Goal: Task Accomplishment & Management: Manage account settings

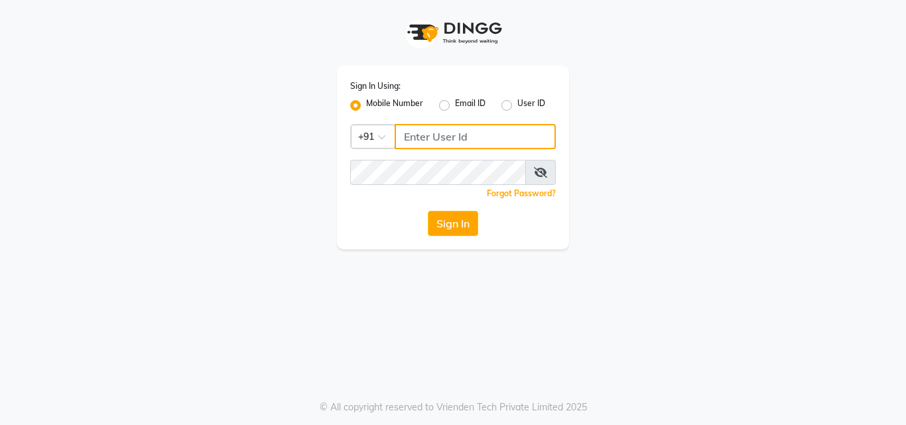
click at [469, 143] on input "Username" at bounding box center [475, 136] width 161 height 25
type input "8310906891"
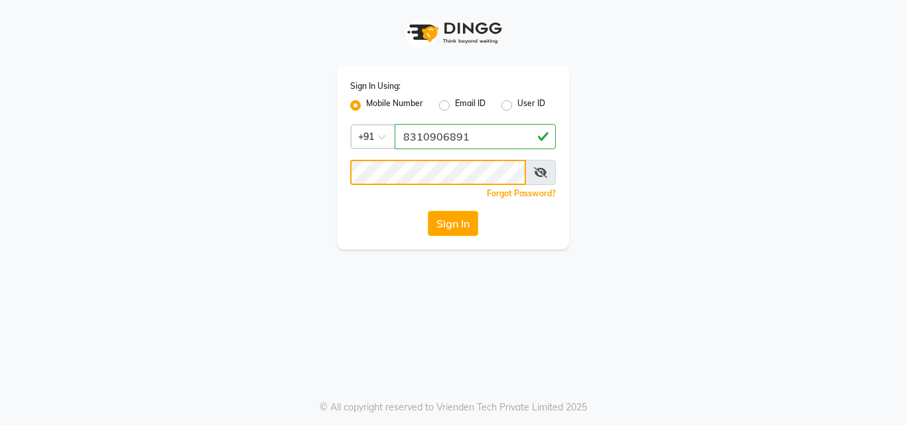
click at [428, 211] on button "Sign In" at bounding box center [453, 223] width 50 height 25
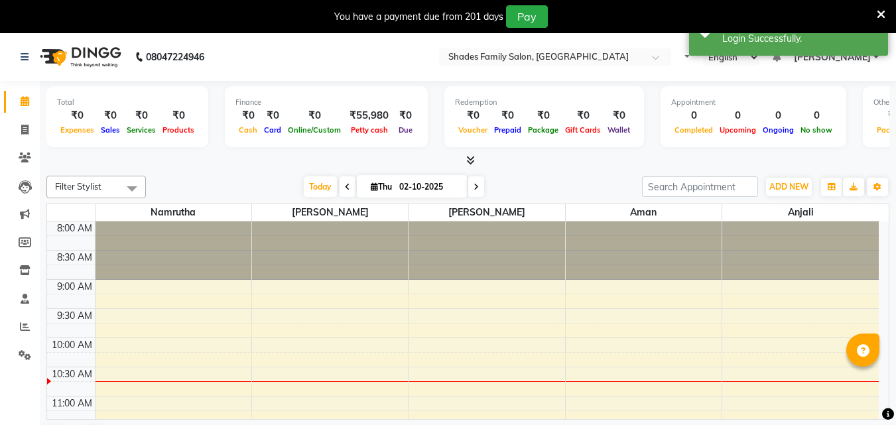
select select "en"
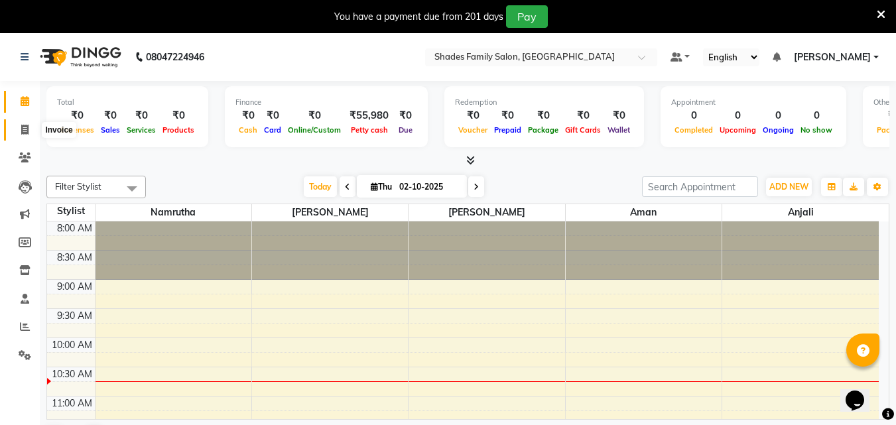
click at [27, 131] on icon at bounding box center [24, 130] width 7 height 10
select select "7447"
select select "service"
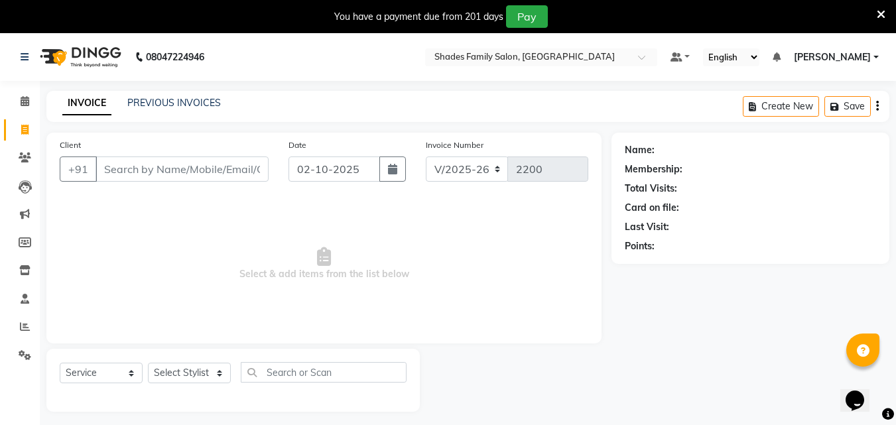
click at [880, 14] on icon at bounding box center [881, 15] width 9 height 12
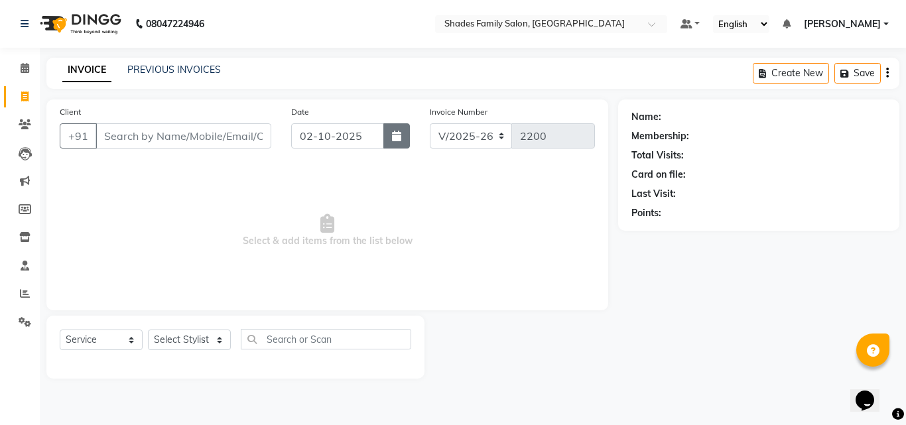
click at [405, 130] on button "button" at bounding box center [396, 135] width 27 height 25
select select "10"
select select "2025"
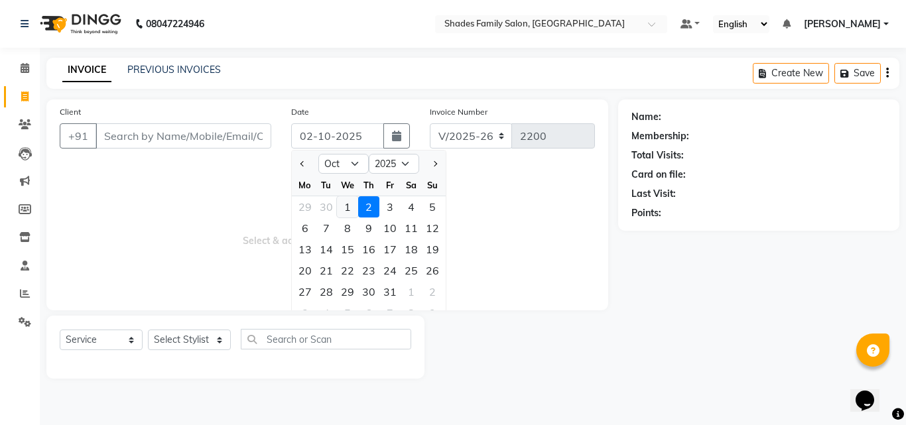
click at [348, 206] on div "1" at bounding box center [347, 206] width 21 height 21
type input "01-10-2025"
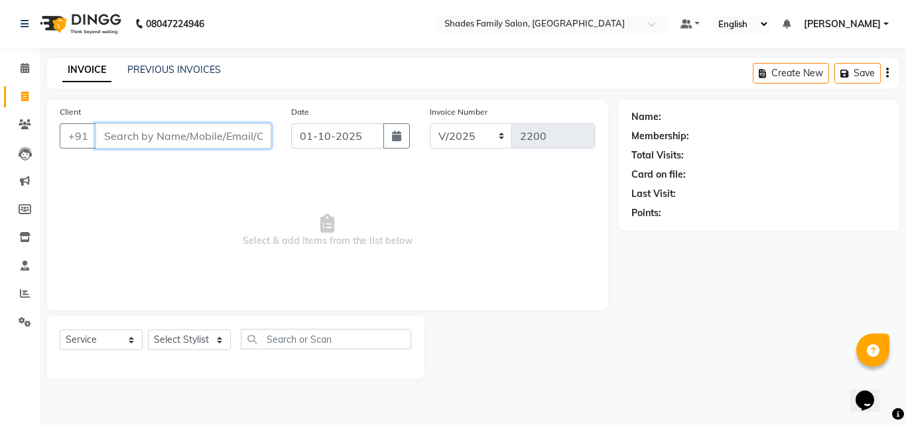
click at [236, 135] on input "Client" at bounding box center [184, 135] width 176 height 25
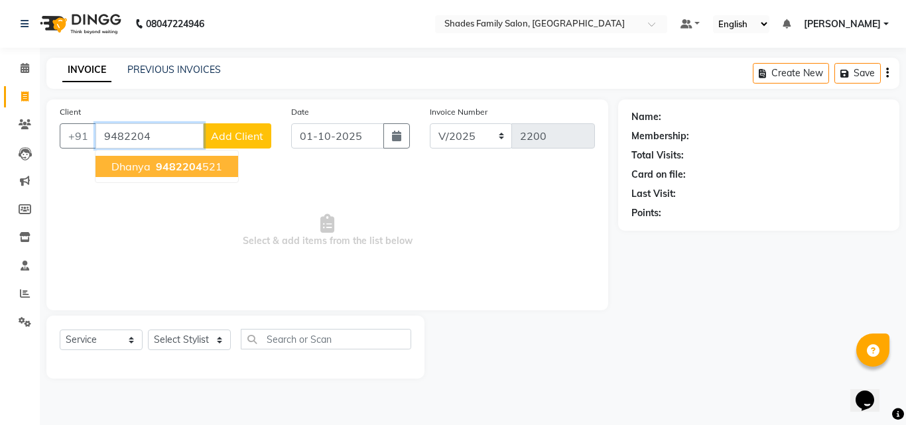
click at [144, 157] on button "Dhanya 9482204 521" at bounding box center [167, 166] width 143 height 21
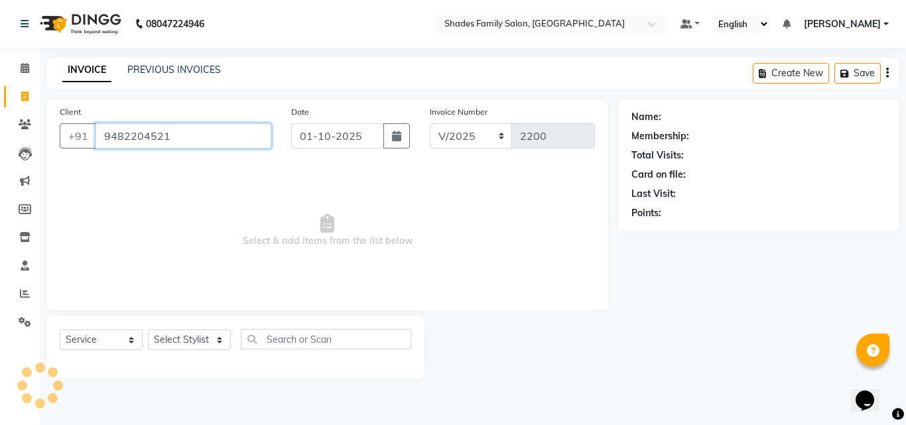
type input "9482204521"
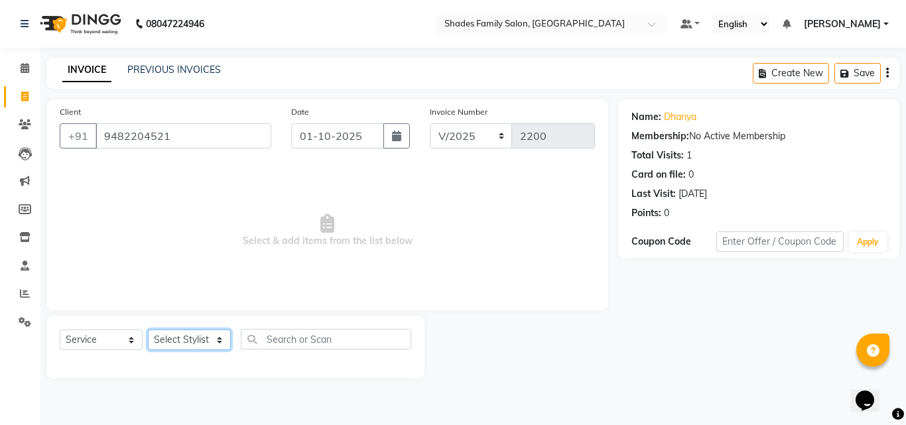
click at [175, 342] on select "Select Stylist Aman Anjali Monica Namrutha Ranjith Zeeshan" at bounding box center [189, 340] width 83 height 21
select select "65368"
click at [148, 330] on select "Select Stylist Aman Anjali Monica Namrutha Ranjith Zeeshan" at bounding box center [189, 340] width 83 height 21
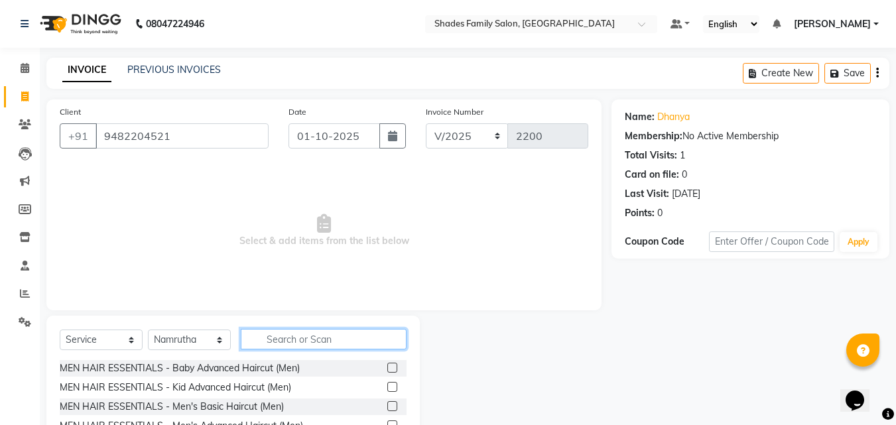
click at [302, 345] on input "text" at bounding box center [324, 339] width 166 height 21
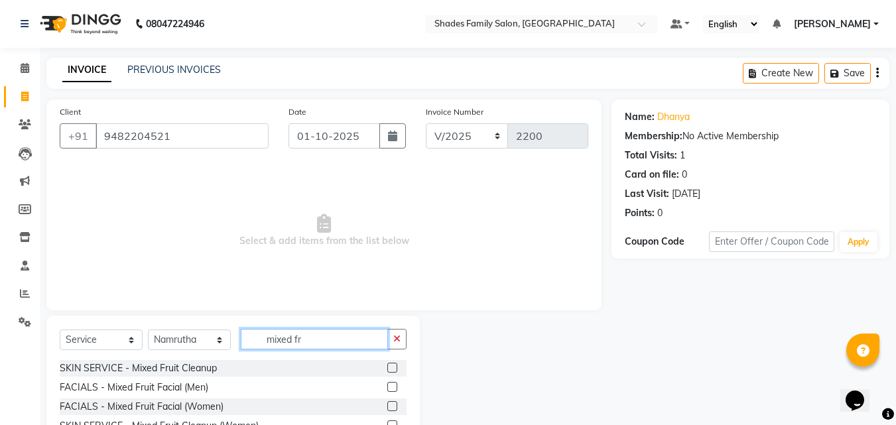
scroll to position [50, 0]
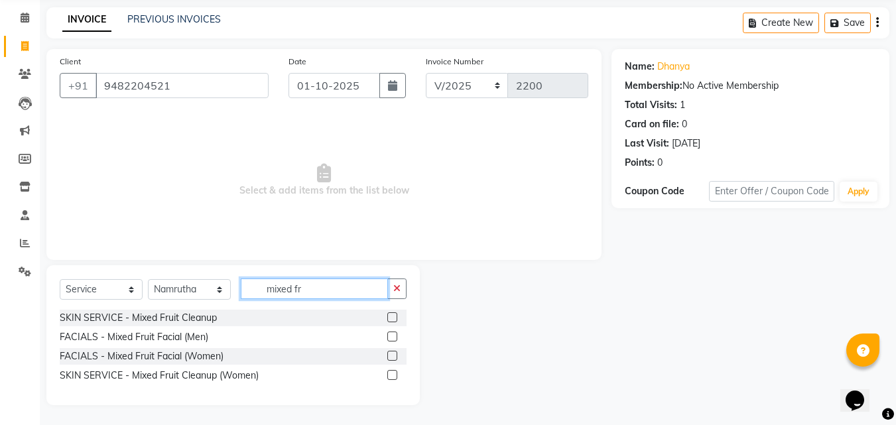
type input "mixed fr"
click at [388, 353] on label at bounding box center [392, 356] width 10 height 10
click at [388, 353] on input "checkbox" at bounding box center [391, 356] width 9 height 9
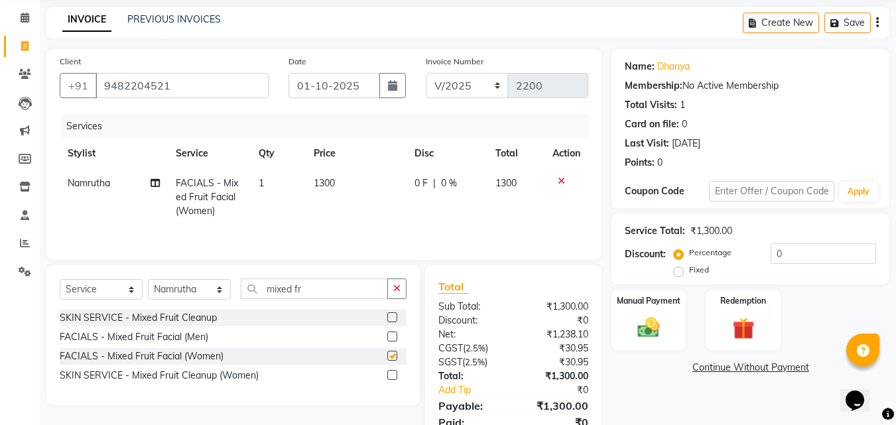
checkbox input "false"
click at [338, 177] on td "1300" at bounding box center [357, 198] width 102 height 58
select select "65368"
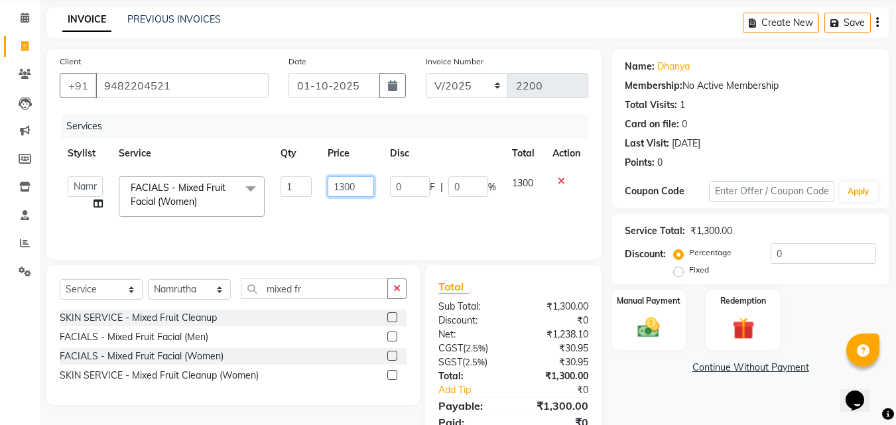
click at [342, 183] on input "1300" at bounding box center [351, 186] width 46 height 21
click at [352, 187] on input "1300" at bounding box center [351, 186] width 46 height 21
click at [342, 184] on input "1300" at bounding box center [351, 186] width 46 height 21
type input "1500"
click at [324, 222] on td "1500" at bounding box center [351, 197] width 62 height 56
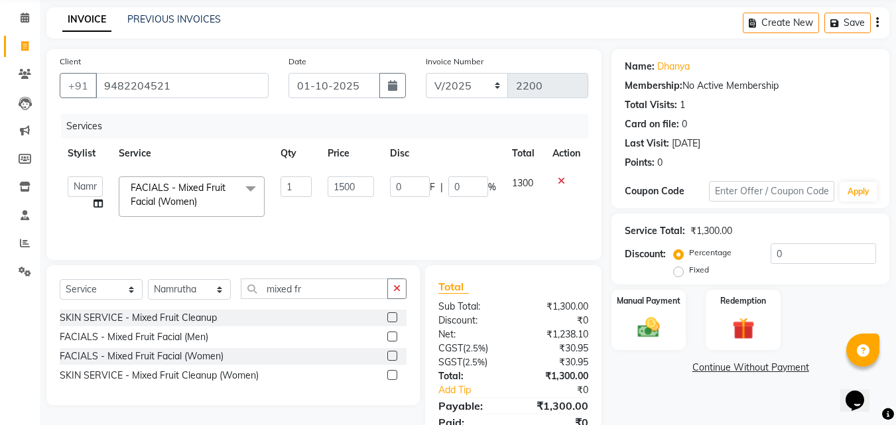
select select "65368"
drag, startPoint x: 393, startPoint y: 288, endPoint x: 321, endPoint y: 293, distance: 72.5
click at [394, 288] on icon "button" at bounding box center [396, 288] width 7 height 9
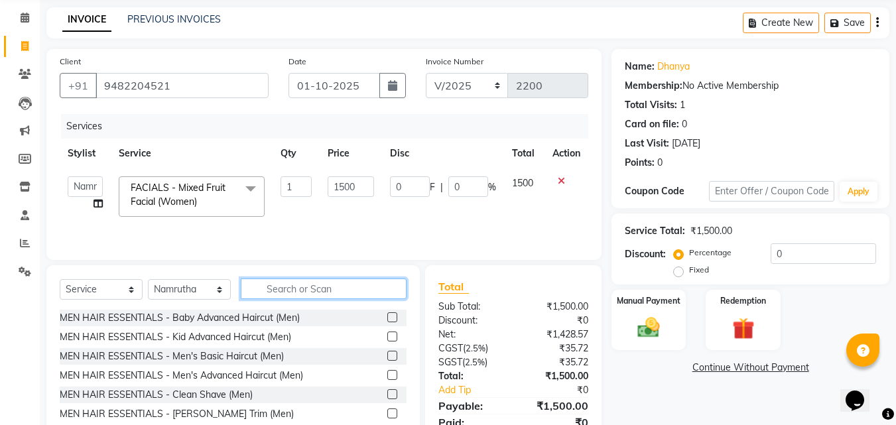
click at [321, 293] on input "text" at bounding box center [324, 289] width 166 height 21
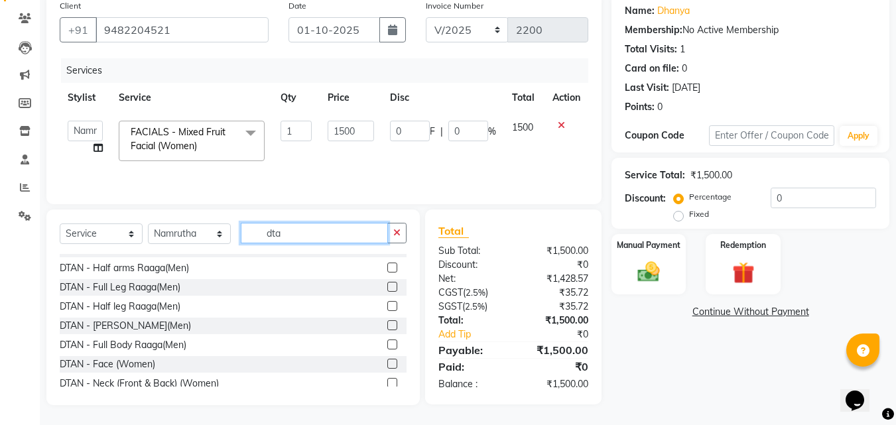
scroll to position [464, 0]
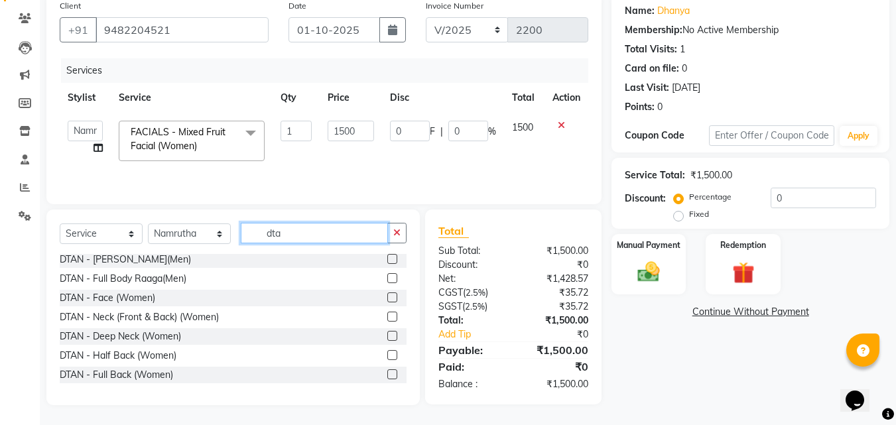
type input "dta"
click at [387, 299] on label at bounding box center [392, 298] width 10 height 10
click at [387, 299] on input "checkbox" at bounding box center [391, 298] width 9 height 9
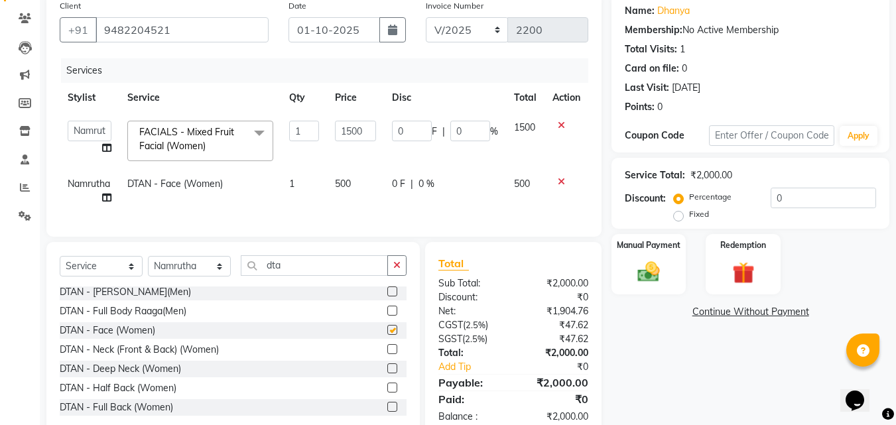
checkbox input "false"
click at [387, 354] on label at bounding box center [392, 349] width 10 height 10
click at [387, 354] on input "checkbox" at bounding box center [391, 350] width 9 height 9
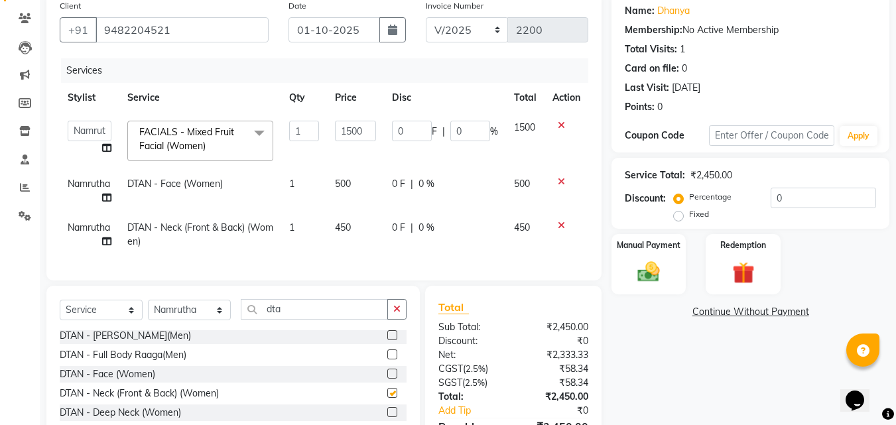
checkbox input "false"
click at [360, 228] on td "450" at bounding box center [355, 235] width 57 height 44
select select "65368"
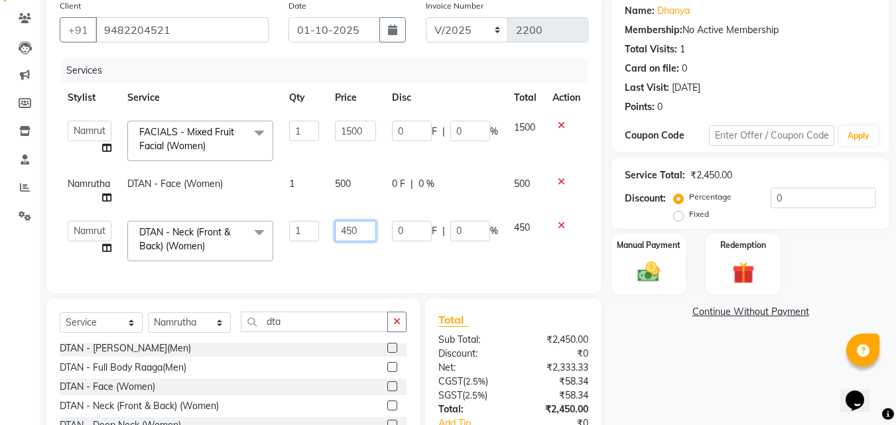
drag, startPoint x: 360, startPoint y: 228, endPoint x: 326, endPoint y: 234, distance: 34.4
click at [326, 234] on tr "Aman Anjali Monica Namrutha Ranjith Zeeshan DTAN - Neck (Front & Back) (Women) …" at bounding box center [324, 241] width 529 height 56
type input "500"
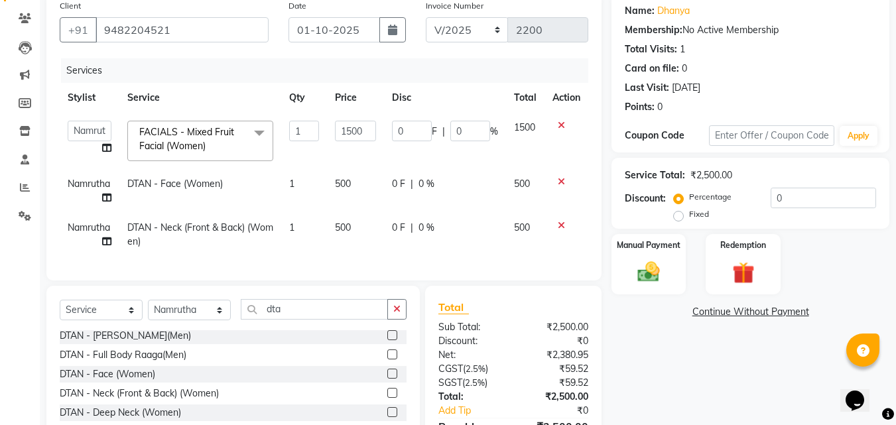
click at [326, 232] on td "1" at bounding box center [304, 235] width 46 height 44
select select "65368"
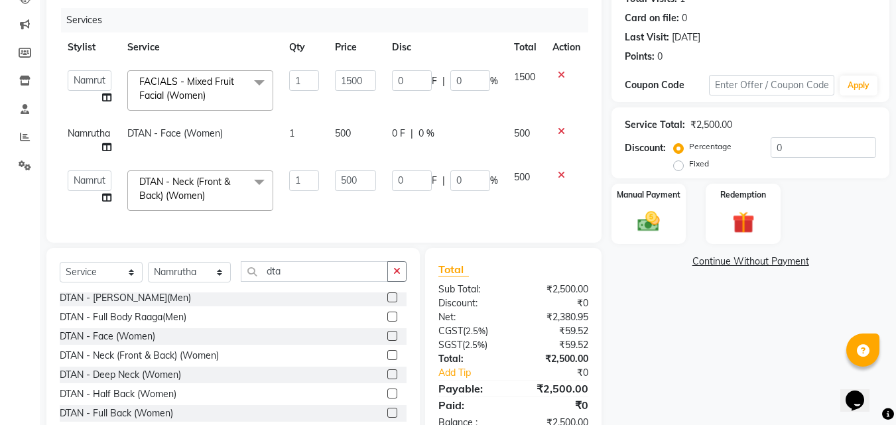
scroll to position [205, 0]
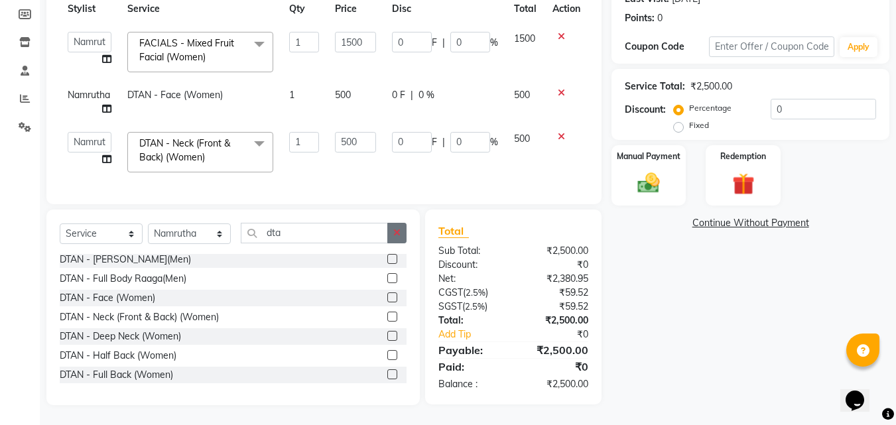
click at [397, 233] on icon "button" at bounding box center [396, 232] width 7 height 9
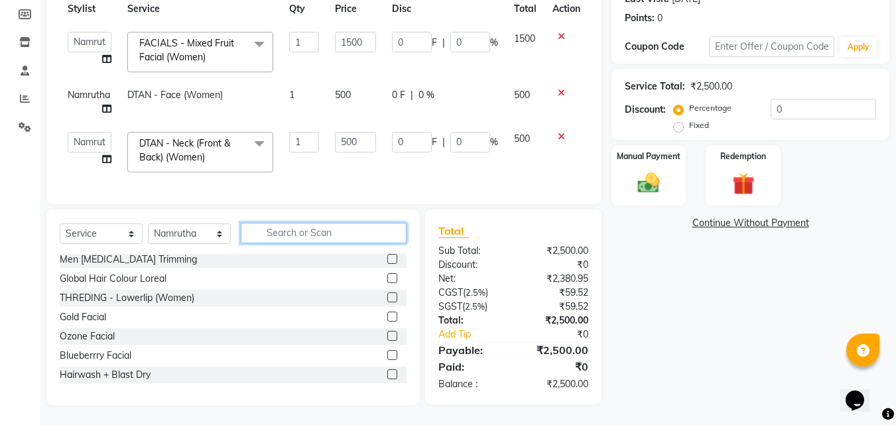
click at [358, 233] on input "text" at bounding box center [324, 233] width 166 height 21
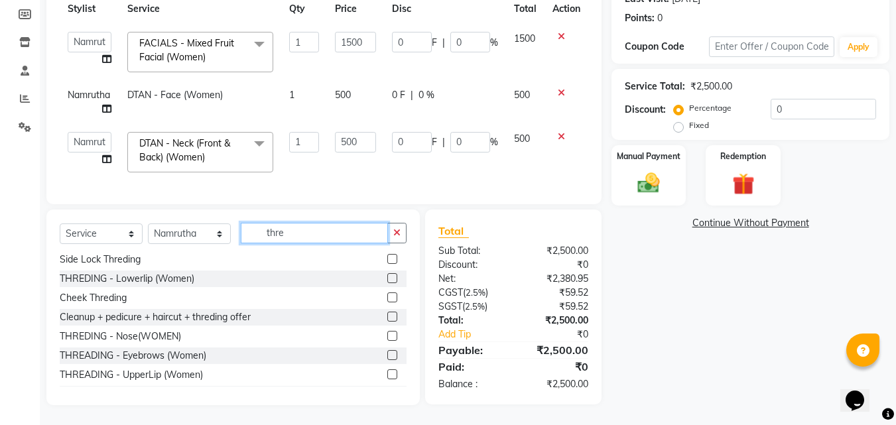
type input "thre"
click at [387, 354] on label at bounding box center [392, 355] width 10 height 10
click at [387, 354] on input "checkbox" at bounding box center [391, 356] width 9 height 9
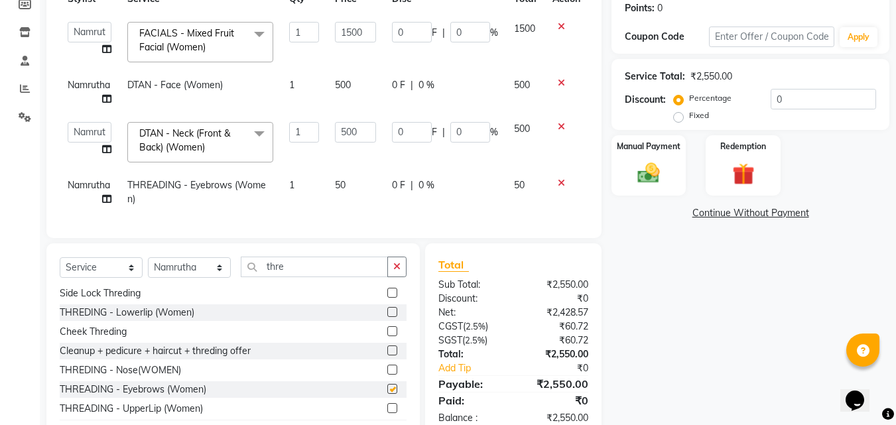
checkbox input "false"
click at [387, 413] on label at bounding box center [392, 408] width 10 height 10
click at [387, 413] on input "checkbox" at bounding box center [391, 409] width 9 height 9
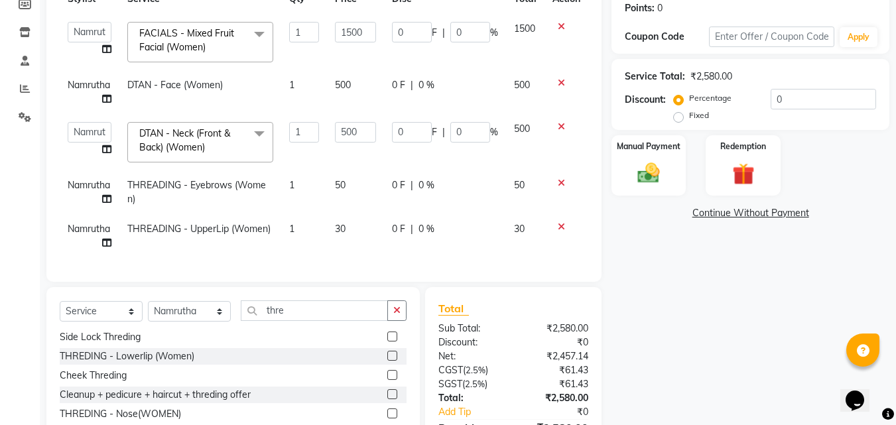
checkbox input "false"
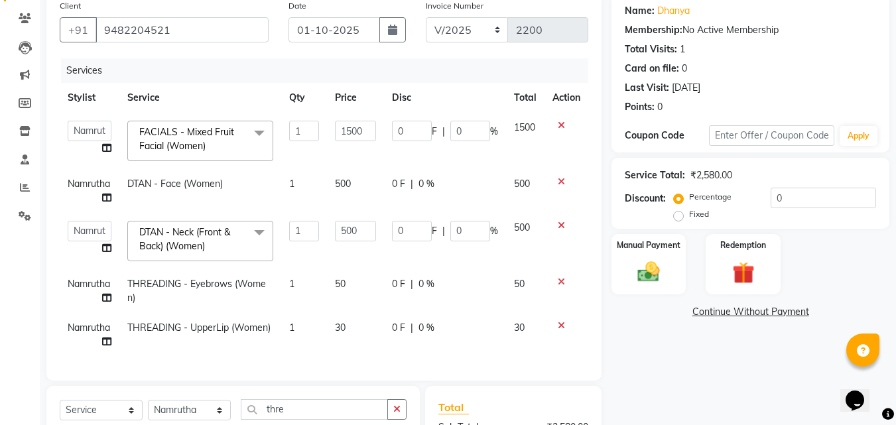
scroll to position [226, 0]
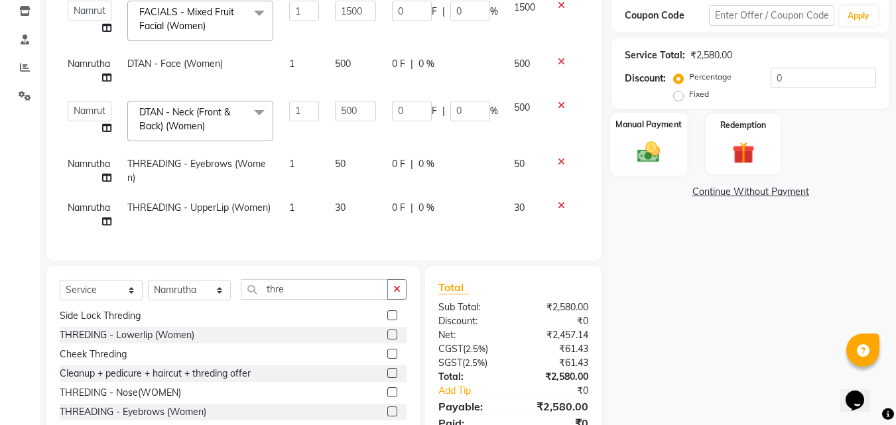
click at [653, 145] on img at bounding box center [648, 152] width 37 height 27
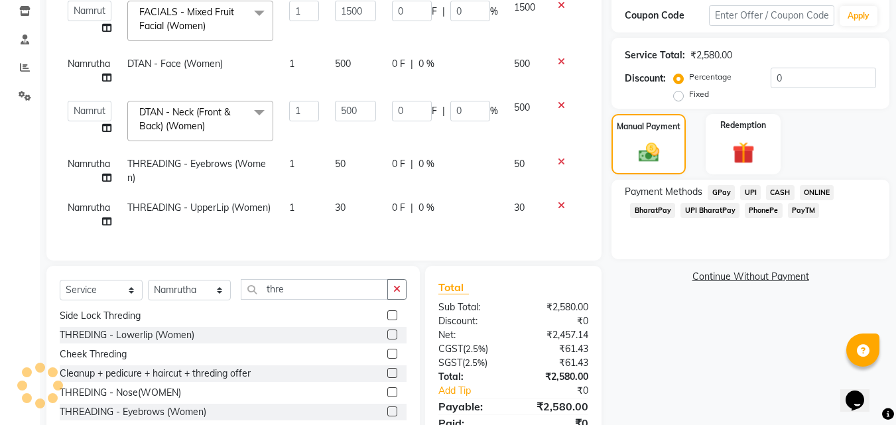
click at [757, 203] on span "PhonePe" at bounding box center [764, 210] width 38 height 15
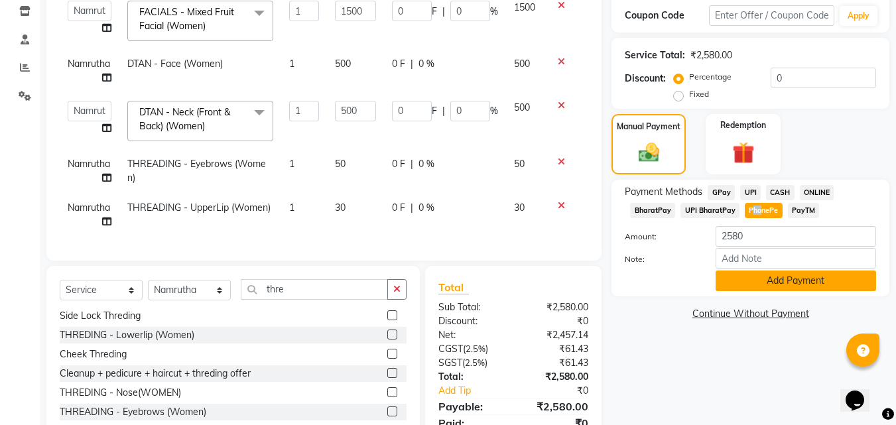
click at [746, 272] on button "Add Payment" at bounding box center [796, 281] width 161 height 21
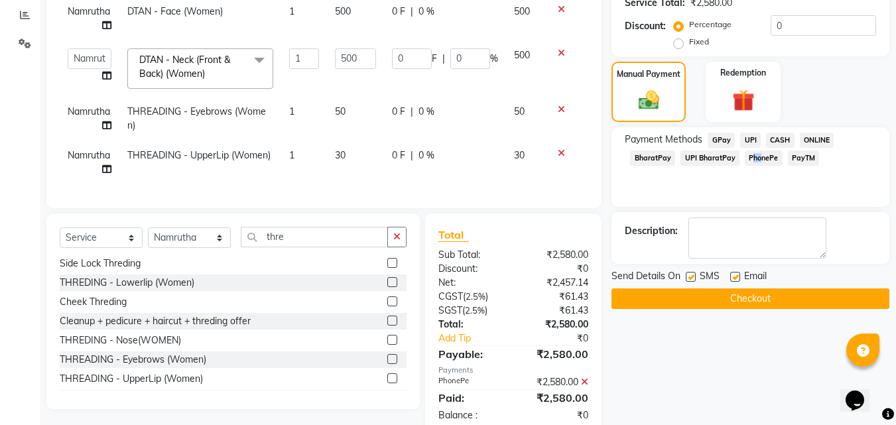
scroll to position [319, 0]
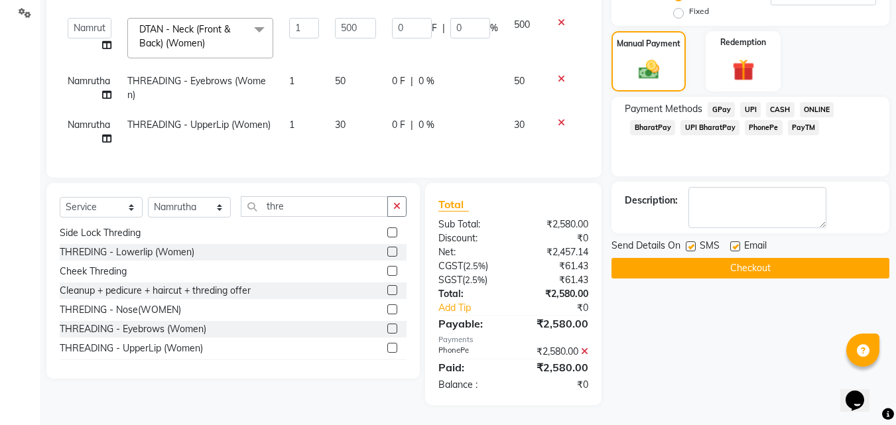
drag, startPoint x: 751, startPoint y: 241, endPoint x: 748, endPoint y: 255, distance: 14.2
click at [751, 245] on span "Email" at bounding box center [755, 247] width 23 height 17
click at [748, 258] on button "Checkout" at bounding box center [751, 268] width 278 height 21
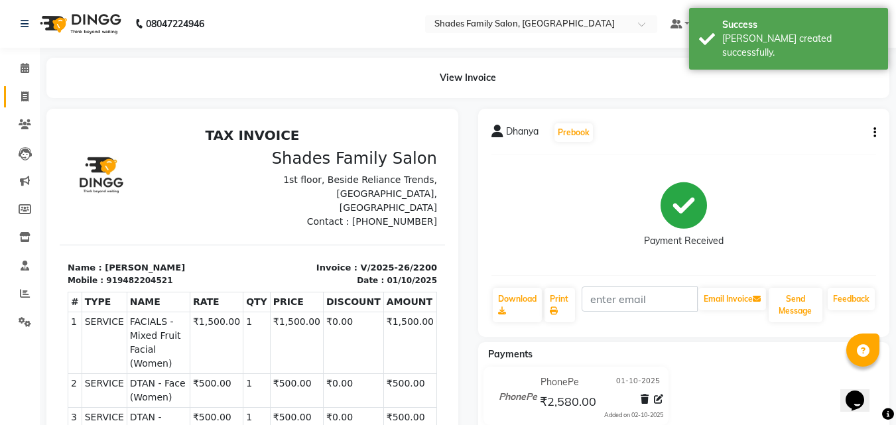
click at [25, 100] on icon at bounding box center [24, 97] width 7 height 10
select select "service"
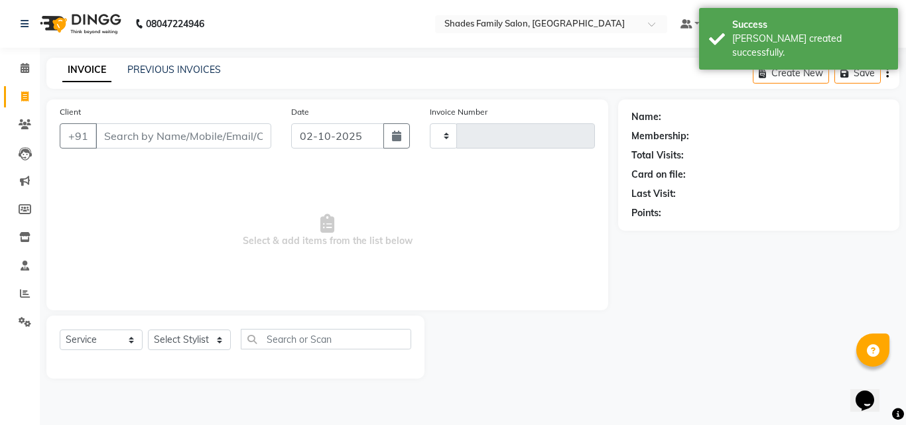
type input "2201"
select select "7447"
click at [387, 139] on button "button" at bounding box center [396, 135] width 27 height 25
select select "10"
select select "2025"
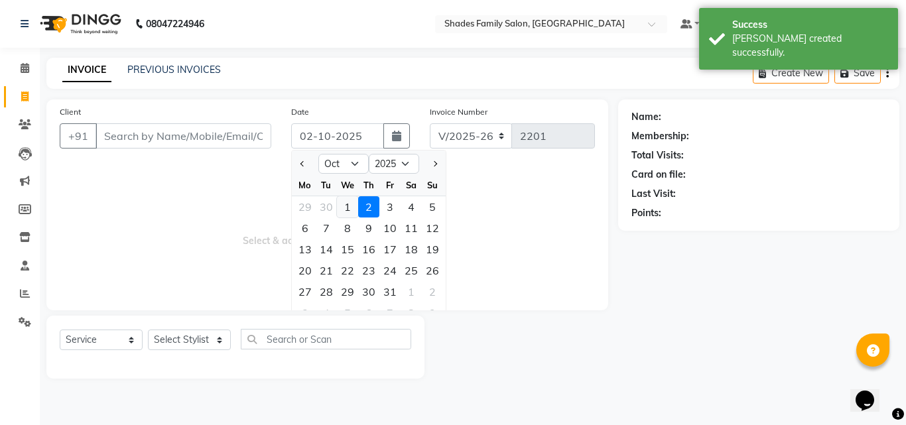
click at [340, 208] on div "1" at bounding box center [347, 206] width 21 height 21
type input "01-10-2025"
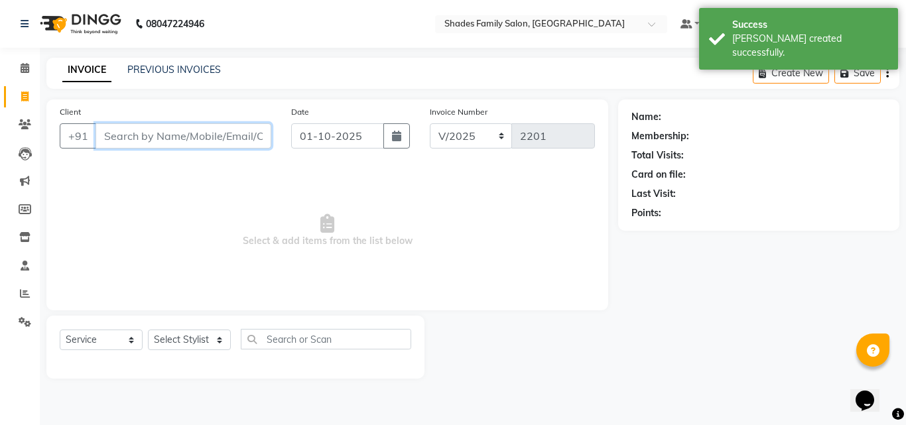
click at [222, 145] on input "Client" at bounding box center [184, 135] width 176 height 25
click at [191, 342] on select "Select Stylist Aman Anjali Monica Namrutha Ranjith Zeeshan" at bounding box center [189, 340] width 83 height 21
select select "90743"
click at [148, 330] on select "Select Stylist Aman Anjali Monica Namrutha Ranjith Zeeshan" at bounding box center [189, 340] width 83 height 21
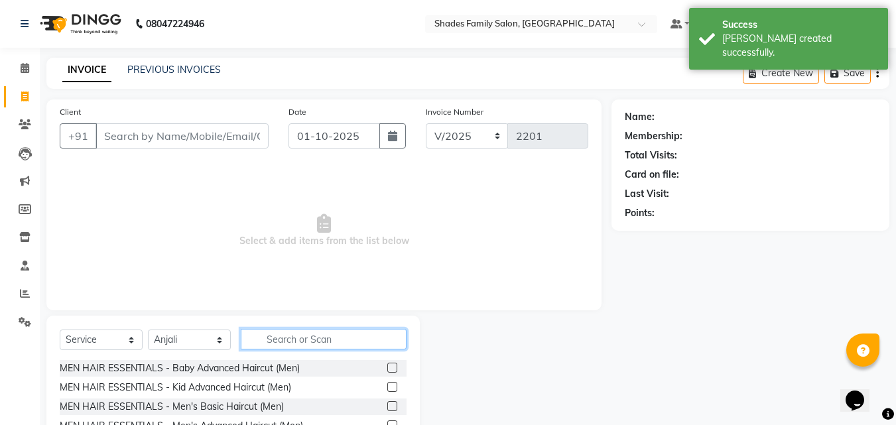
click at [309, 348] on input "text" at bounding box center [324, 339] width 166 height 21
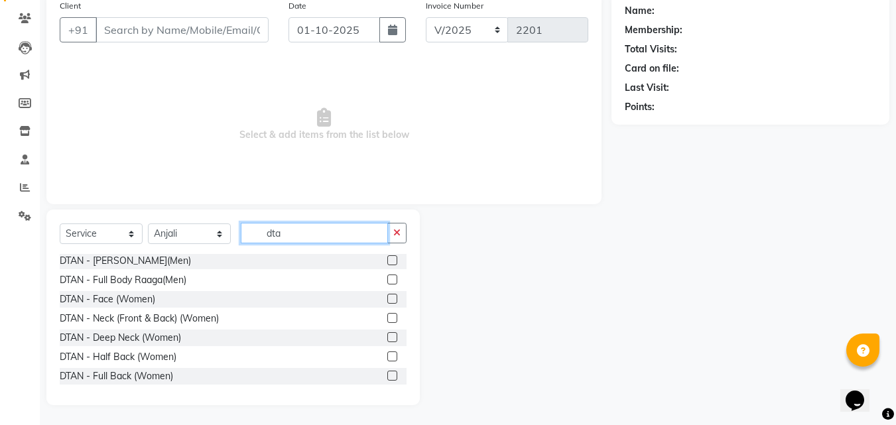
scroll to position [464, 0]
type input "dta"
click at [387, 305] on div at bounding box center [391, 300] width 9 height 14
click at [387, 304] on div at bounding box center [391, 300] width 9 height 14
click at [387, 294] on label at bounding box center [392, 298] width 10 height 10
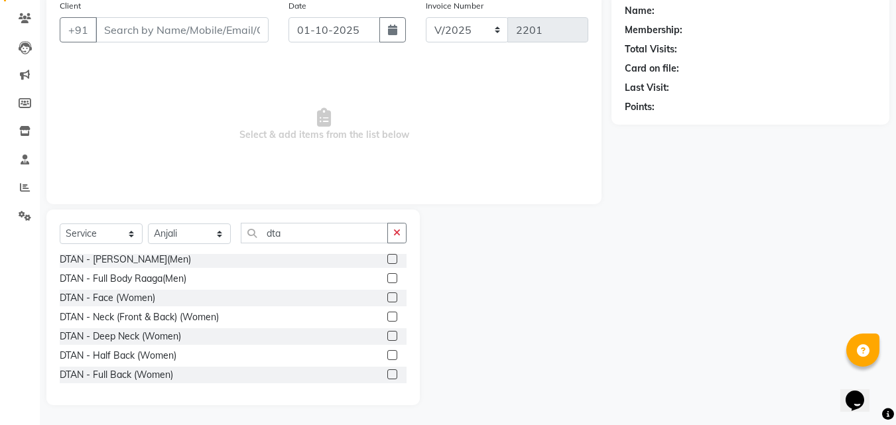
click at [387, 294] on input "checkbox" at bounding box center [391, 298] width 9 height 9
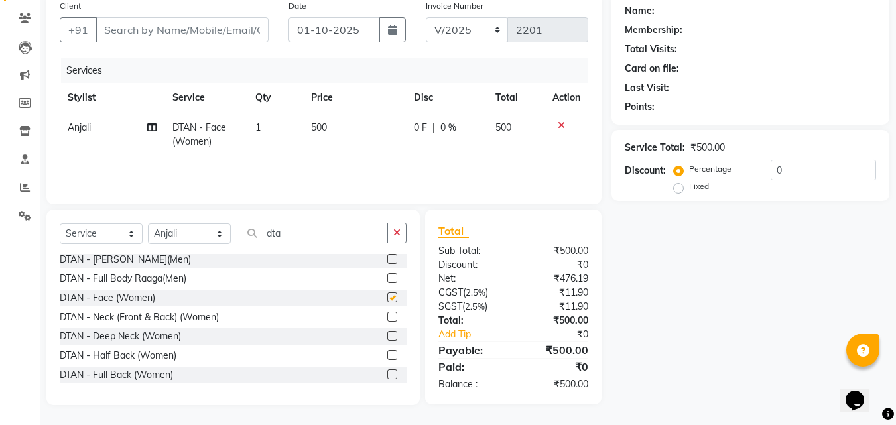
checkbox input "false"
click at [401, 229] on icon "button" at bounding box center [396, 232] width 7 height 9
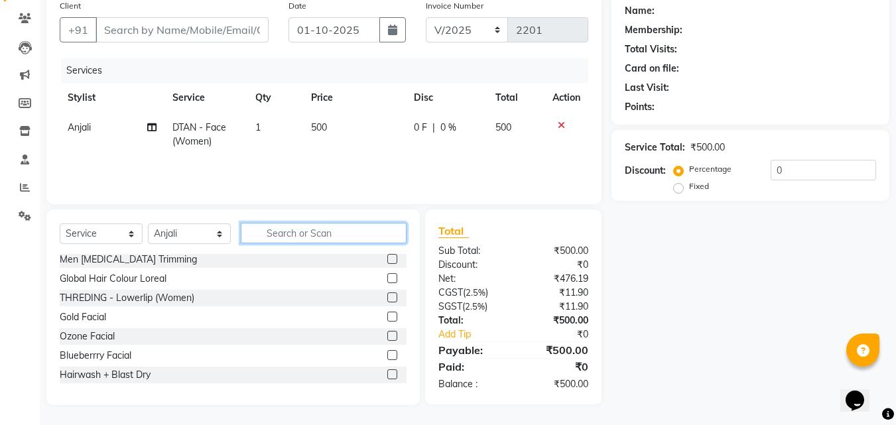
click at [344, 230] on input "text" at bounding box center [324, 233] width 166 height 21
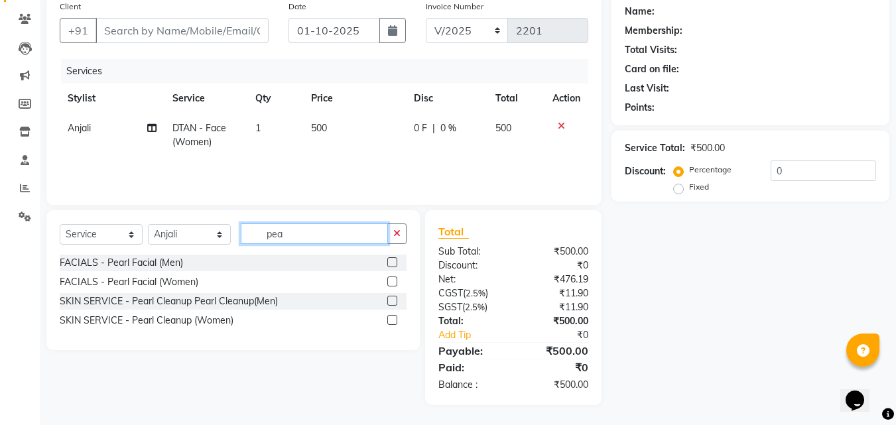
scroll to position [0, 0]
type input "pear"
click at [392, 316] on label at bounding box center [392, 320] width 10 height 10
click at [392, 316] on input "checkbox" at bounding box center [391, 320] width 9 height 9
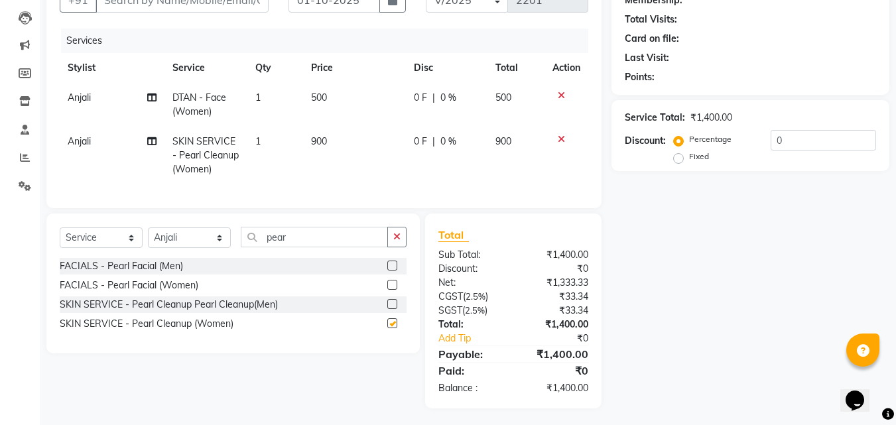
checkbox input "false"
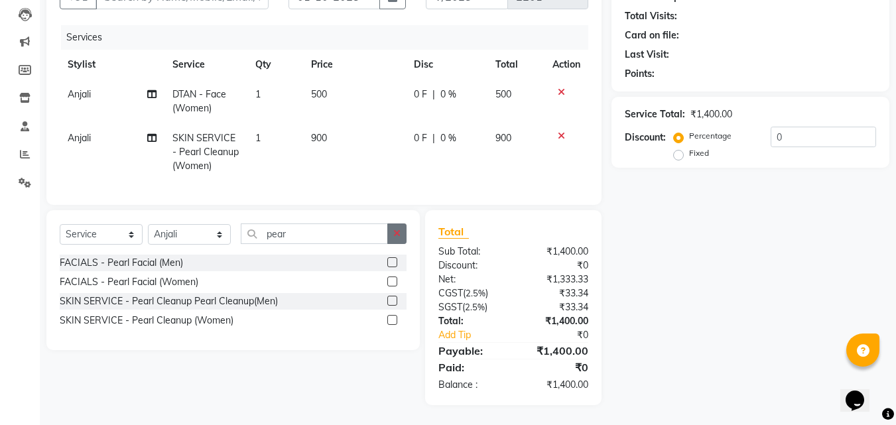
click at [397, 232] on icon "button" at bounding box center [396, 233] width 7 height 9
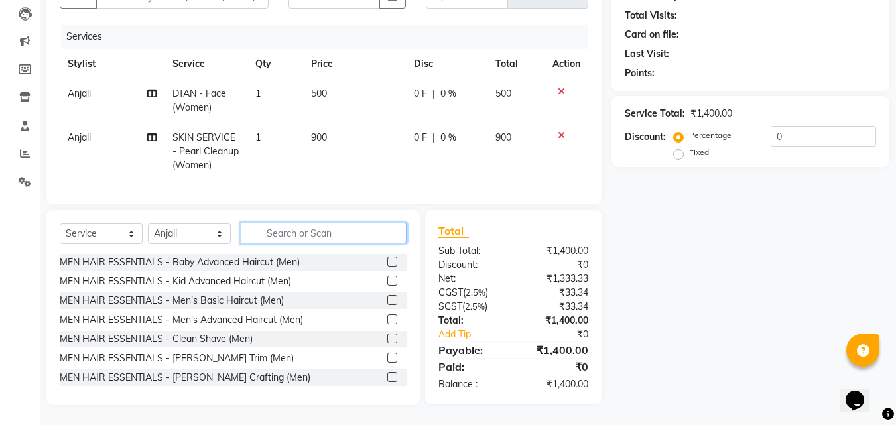
click at [373, 235] on input "text" at bounding box center [324, 233] width 166 height 21
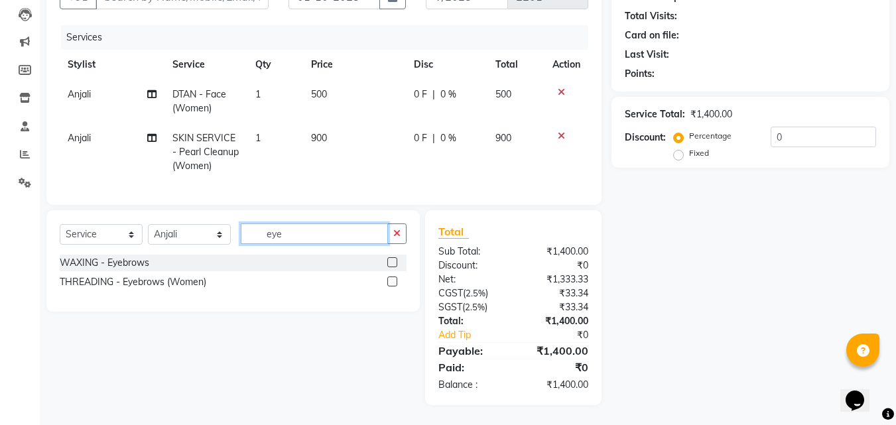
type input "eye"
click at [392, 277] on label at bounding box center [392, 282] width 10 height 10
click at [392, 278] on input "checkbox" at bounding box center [391, 282] width 9 height 9
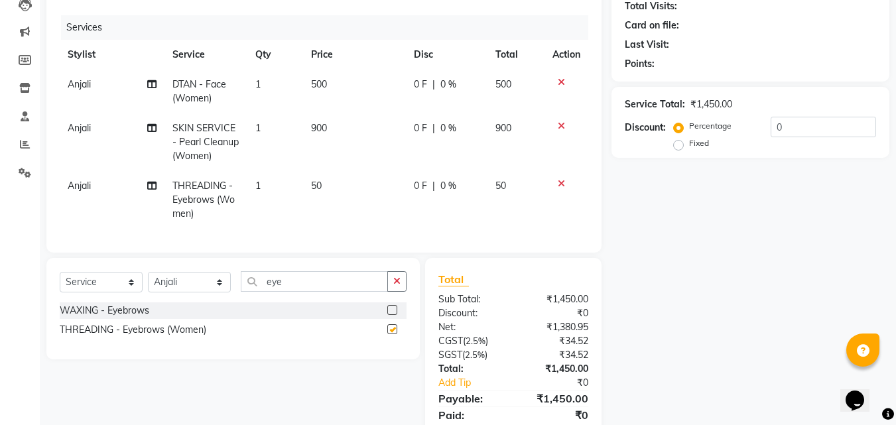
checkbox input "false"
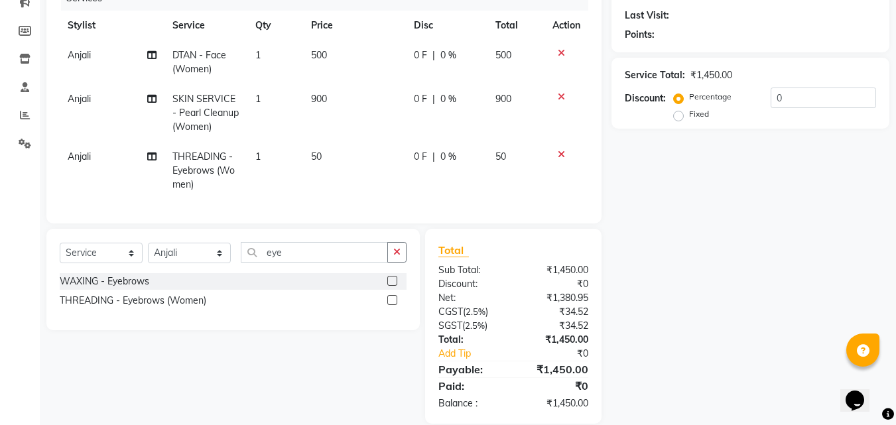
scroll to position [207, 0]
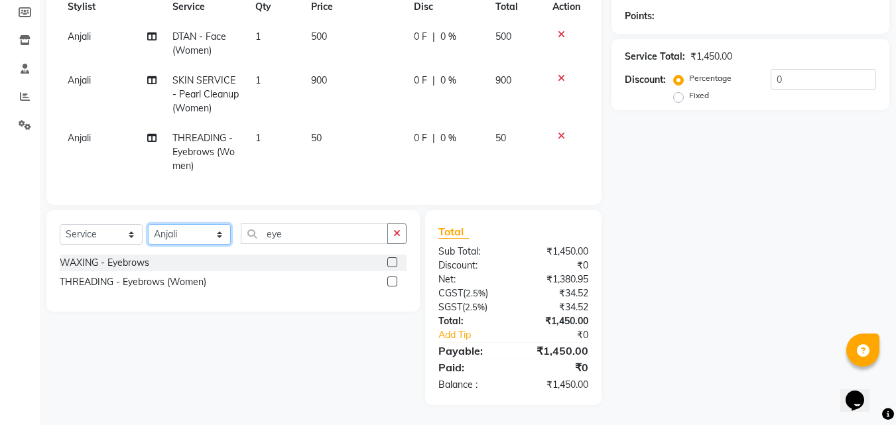
click at [198, 243] on select "Select Stylist Aman Anjali Monica Namrutha Ranjith Zeeshan" at bounding box center [189, 234] width 83 height 21
select select "89612"
click at [148, 224] on select "Select Stylist Aman Anjali Monica Namrutha Ranjith Zeeshan" at bounding box center [189, 234] width 83 height 21
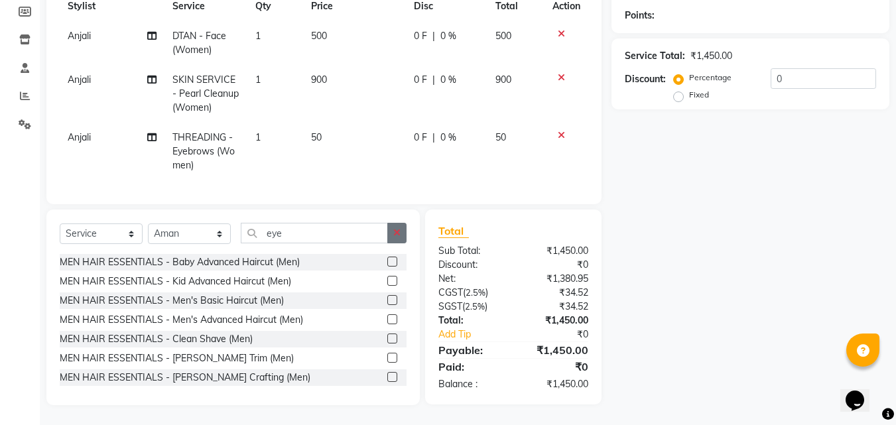
click at [394, 231] on icon "button" at bounding box center [396, 232] width 7 height 9
click at [350, 236] on input "text" at bounding box center [324, 233] width 166 height 21
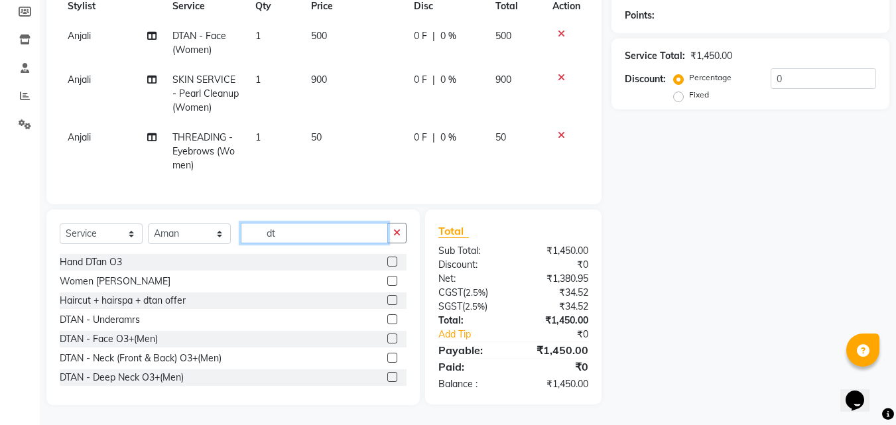
type input "dt"
click at [387, 338] on label at bounding box center [392, 339] width 10 height 10
click at [387, 338] on input "checkbox" at bounding box center [391, 339] width 9 height 9
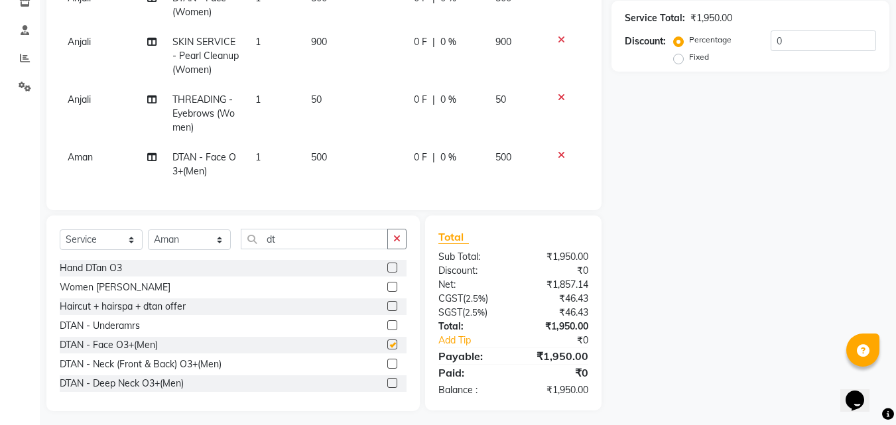
scroll to position [251, 0]
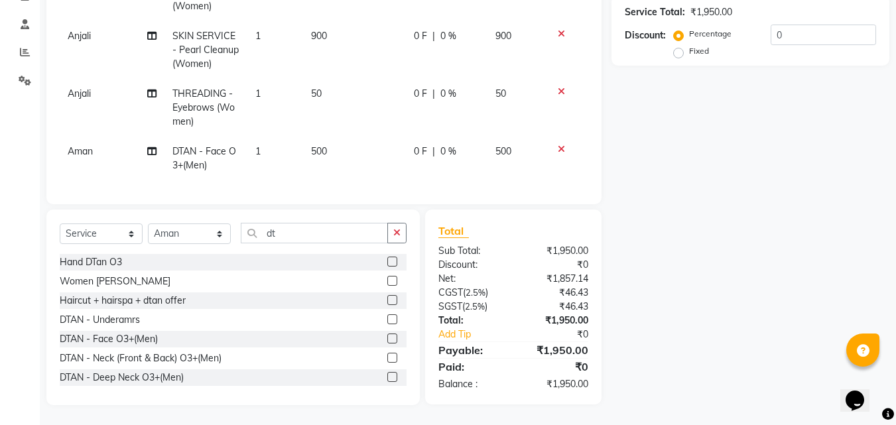
checkbox input "false"
click at [388, 232] on button "button" at bounding box center [396, 233] width 19 height 21
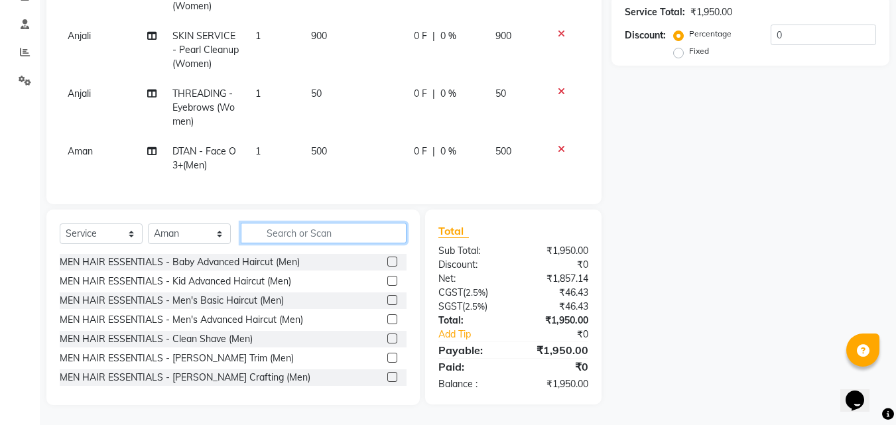
click at [371, 236] on input "text" at bounding box center [324, 233] width 166 height 21
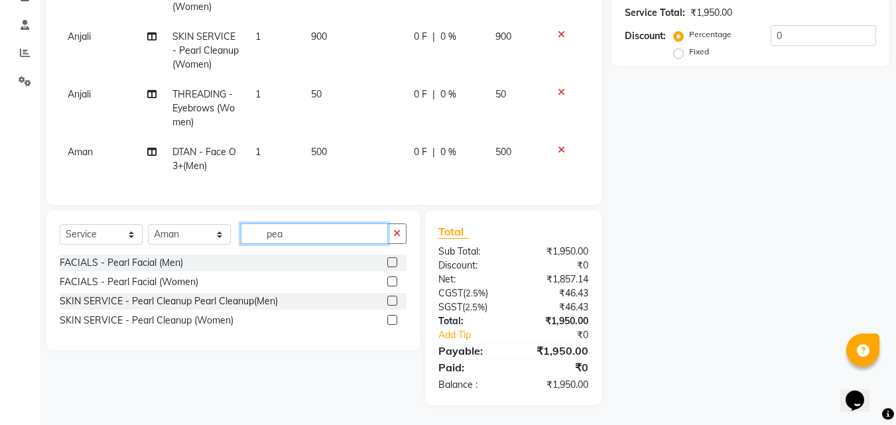
scroll to position [251, 0]
type input "pea"
click at [393, 320] on label at bounding box center [392, 320] width 10 height 10
click at [393, 320] on input "checkbox" at bounding box center [391, 320] width 9 height 9
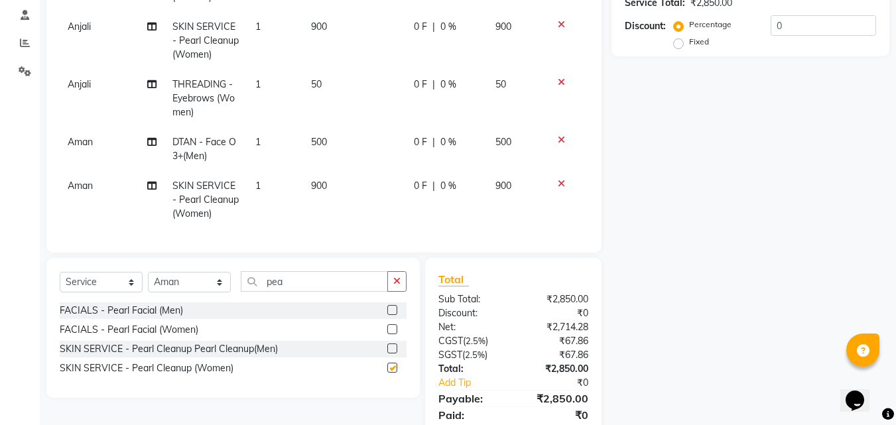
checkbox input "false"
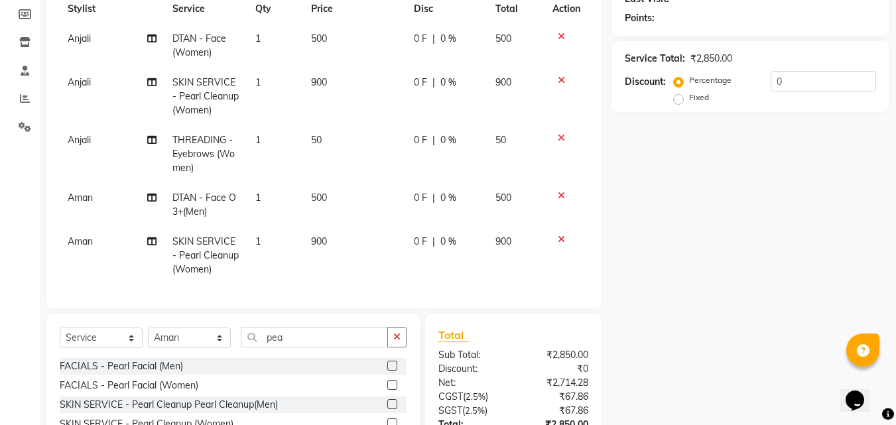
scroll to position [118, 0]
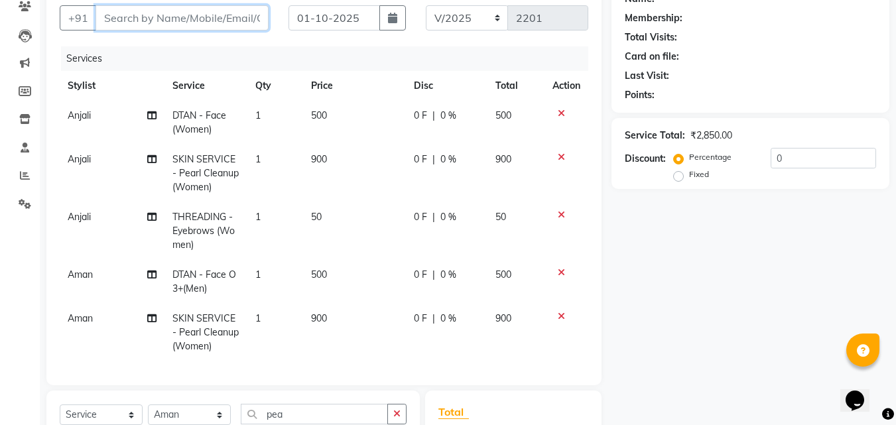
click at [196, 25] on input "Client" at bounding box center [182, 17] width 173 height 25
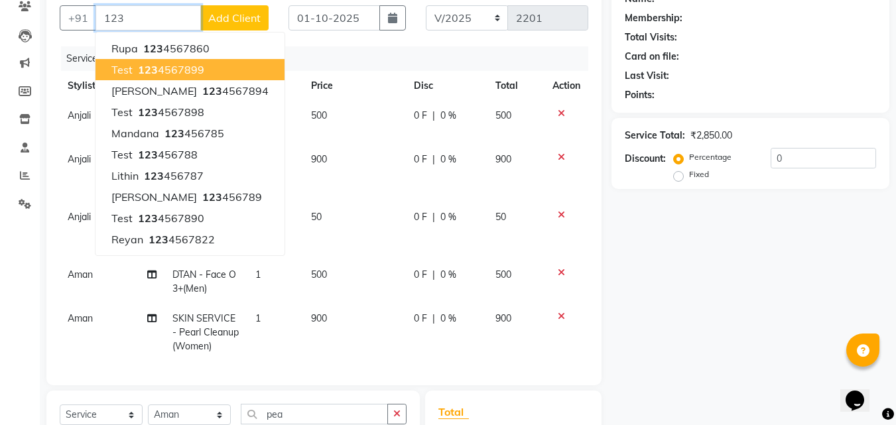
drag, startPoint x: 139, startPoint y: 68, endPoint x: 186, endPoint y: 90, distance: 51.3
click at [140, 68] on span "123" at bounding box center [148, 69] width 20 height 13
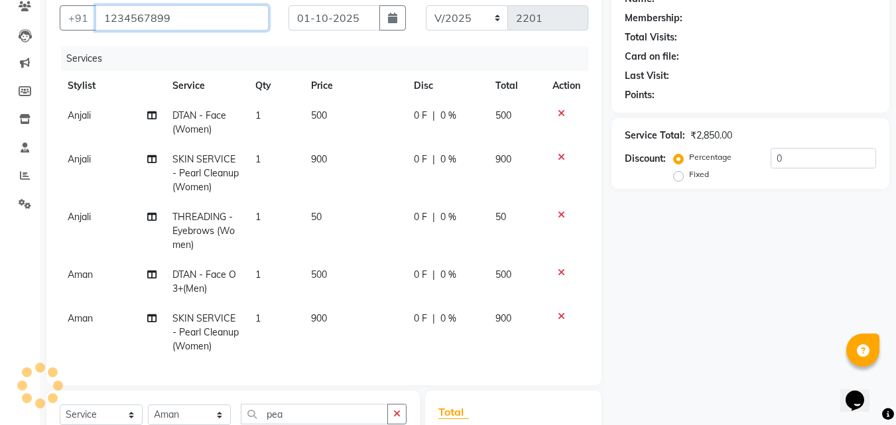
type input "1234567899"
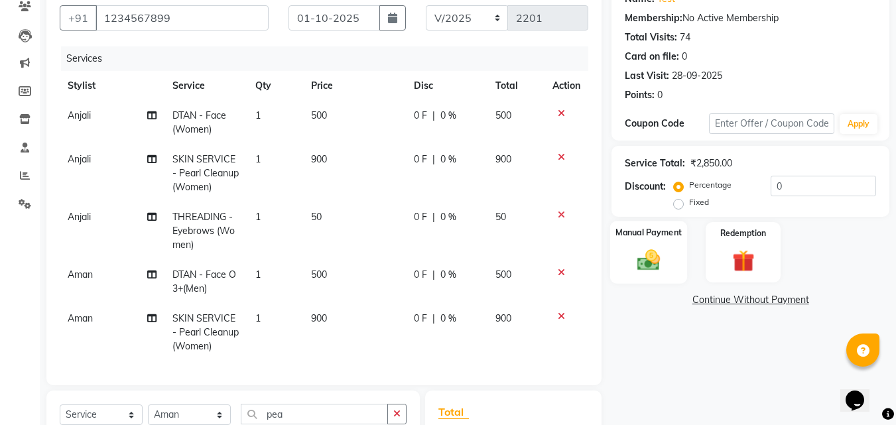
click at [659, 265] on img at bounding box center [648, 260] width 37 height 27
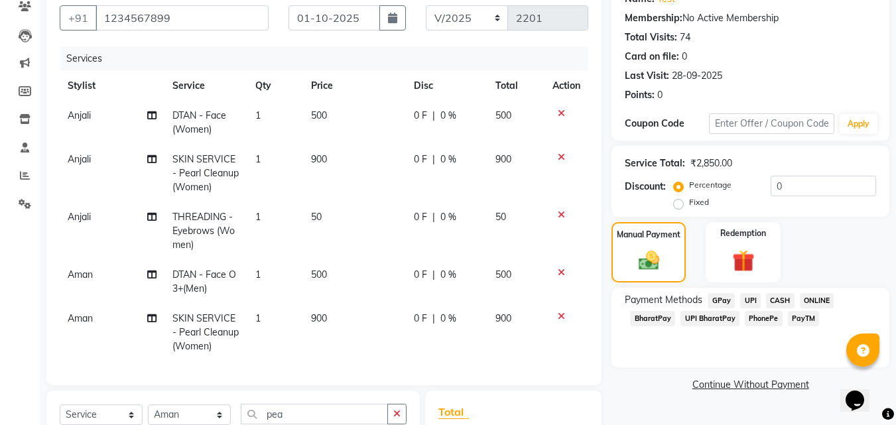
click at [766, 318] on span "PhonePe" at bounding box center [764, 318] width 38 height 15
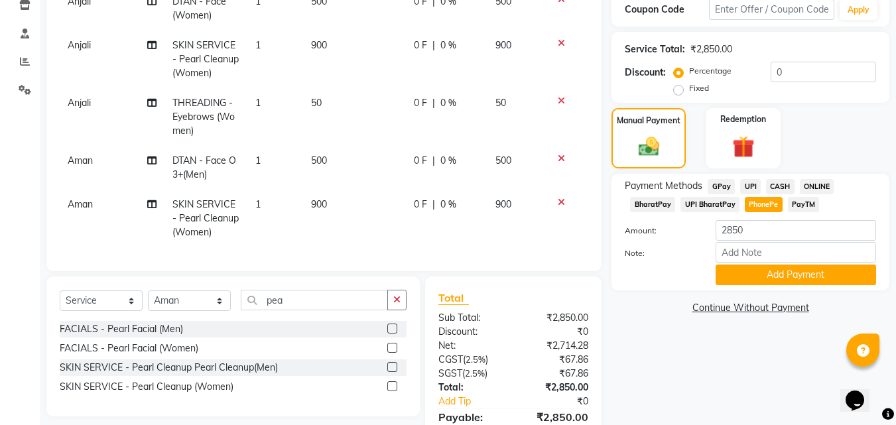
scroll to position [305, 0]
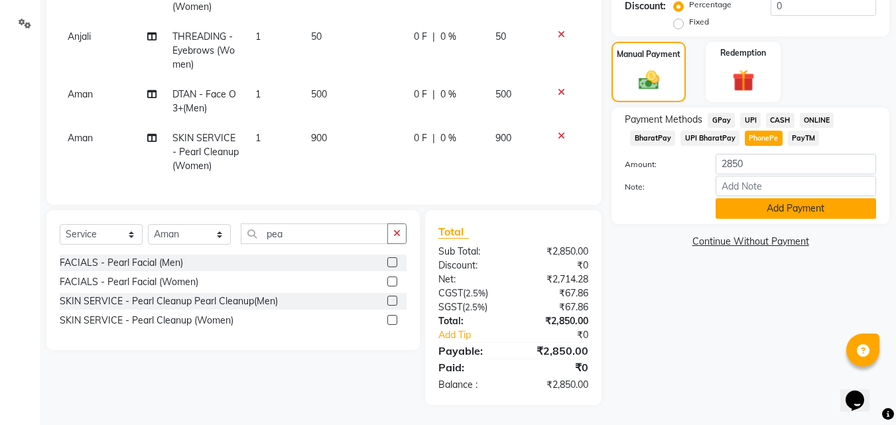
click at [740, 206] on button "Add Payment" at bounding box center [796, 208] width 161 height 21
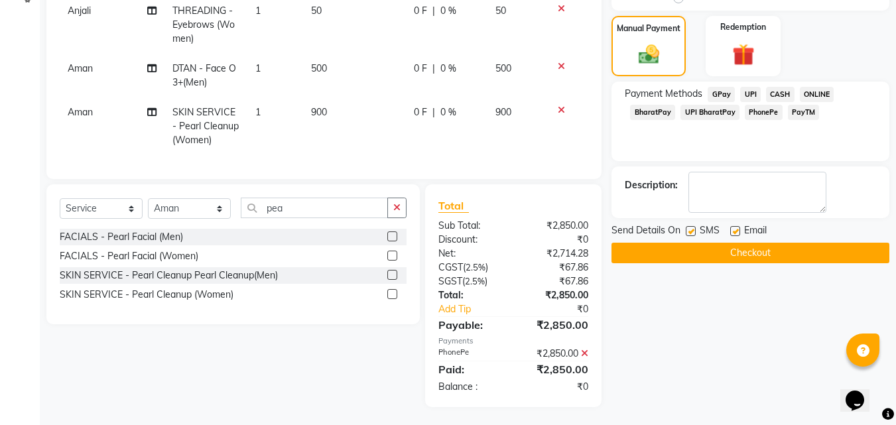
scroll to position [332, 0]
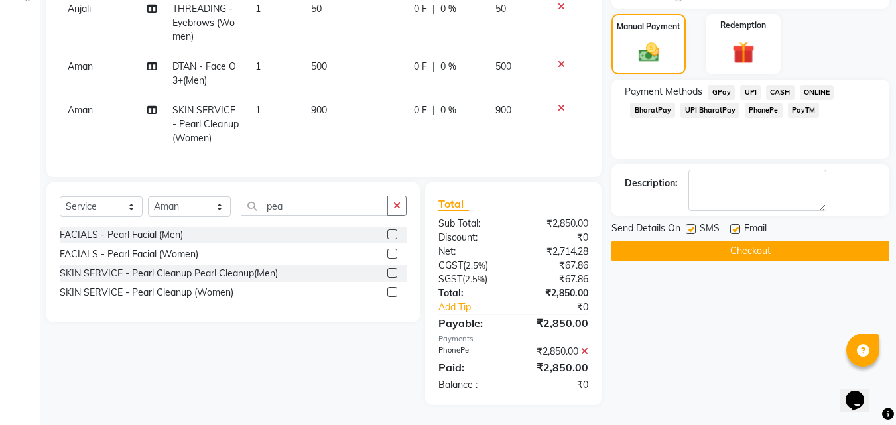
click at [792, 247] on button "Checkout" at bounding box center [751, 251] width 278 height 21
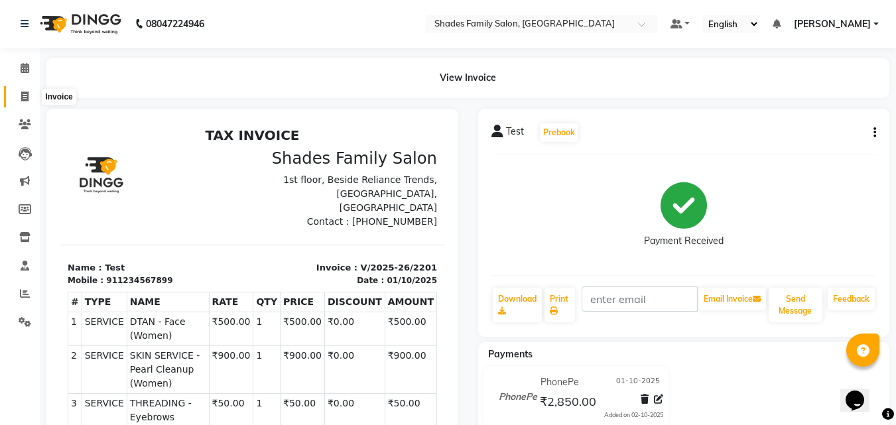
click at [29, 95] on icon at bounding box center [24, 97] width 7 height 10
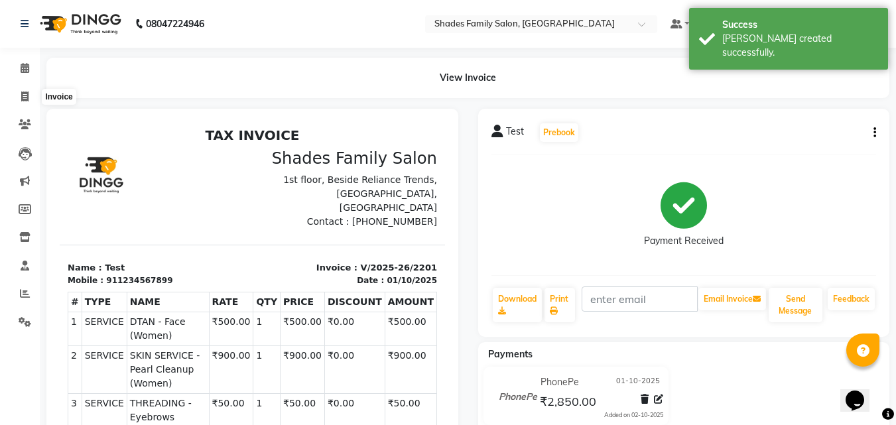
select select "service"
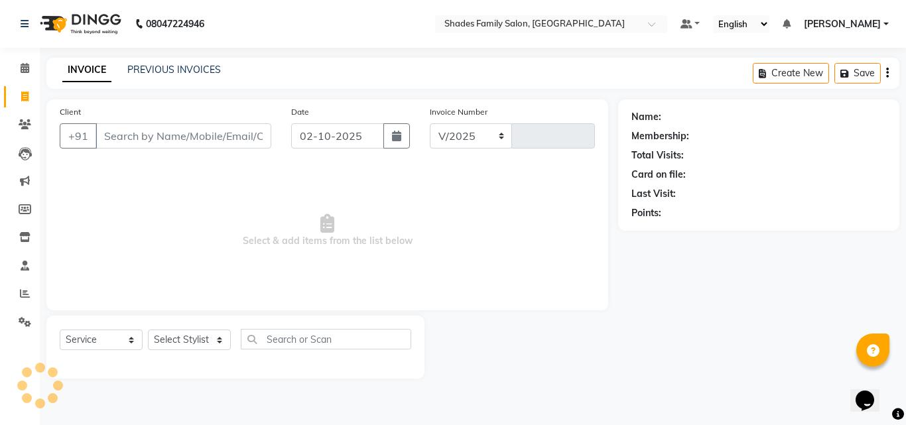
select select "7447"
type input "2202"
click at [401, 137] on icon "button" at bounding box center [396, 136] width 9 height 11
select select "10"
select select "2025"
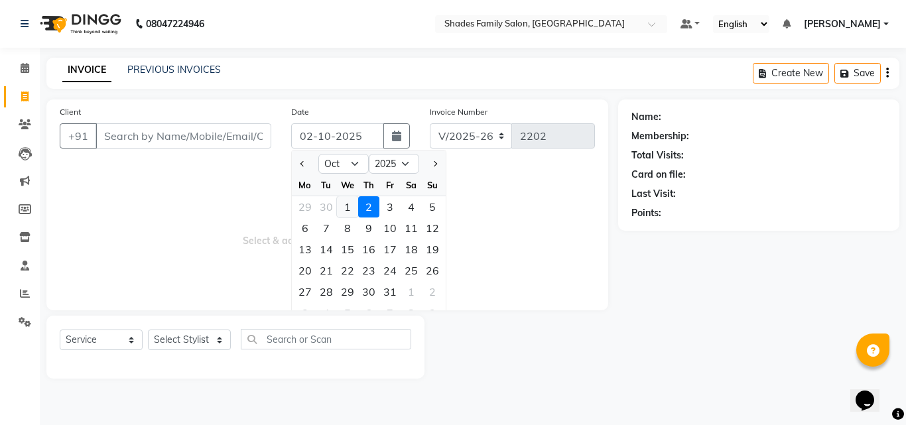
click at [350, 207] on div "1" at bounding box center [347, 206] width 21 height 21
type input "01-10-2025"
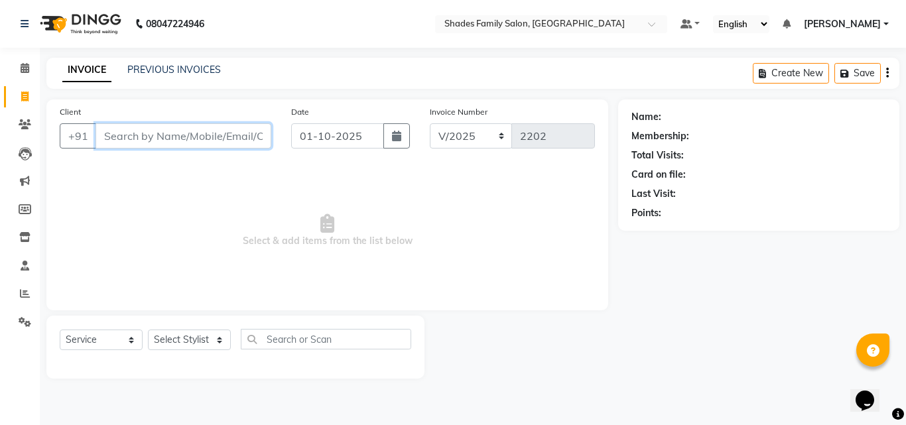
click at [241, 136] on input "Client" at bounding box center [184, 135] width 176 height 25
type input "8801877151"
click at [243, 142] on span "Add Client" at bounding box center [237, 135] width 52 height 13
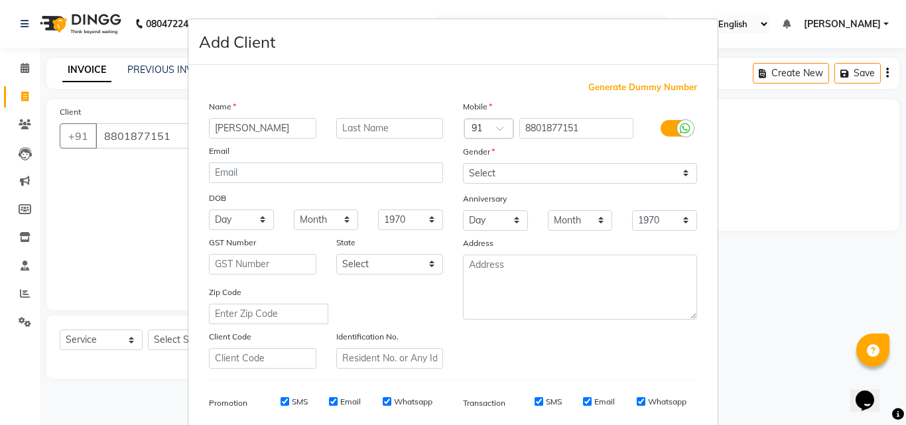
type input "[PERSON_NAME]"
click at [543, 174] on select "Select Male Female Other Prefer Not To Say" at bounding box center [580, 173] width 234 height 21
select select "female"
click at [463, 163] on select "Select Male Female Other Prefer Not To Say" at bounding box center [580, 173] width 234 height 21
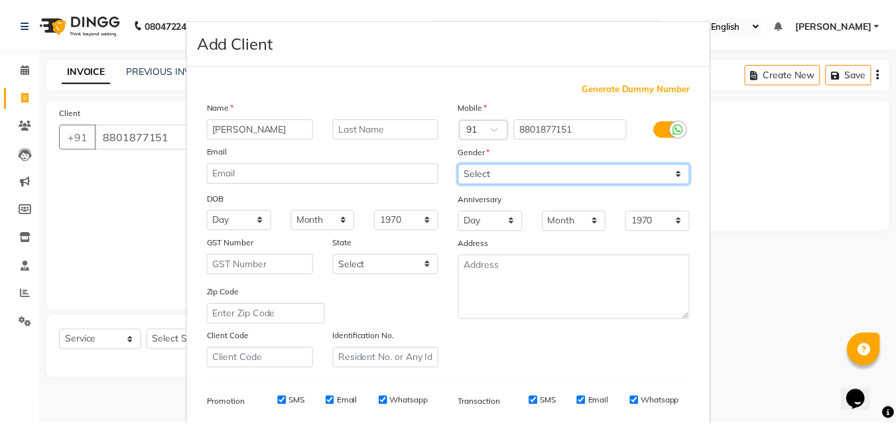
scroll to position [187, 0]
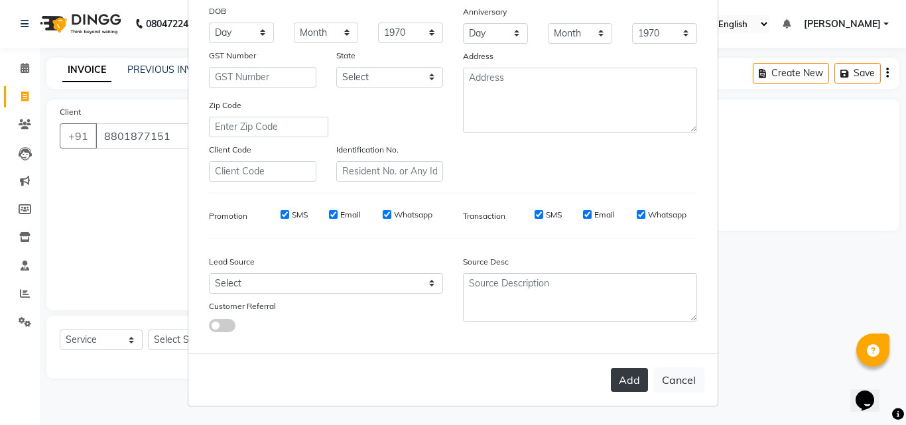
click at [630, 374] on button "Add" at bounding box center [629, 380] width 37 height 24
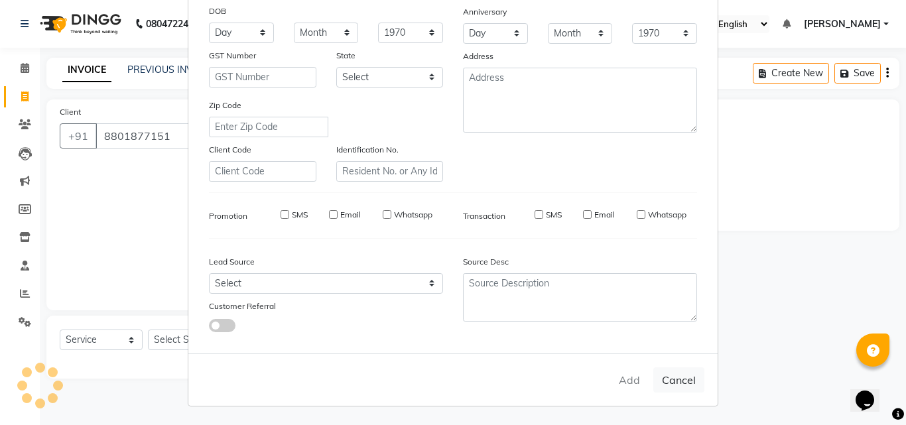
select select
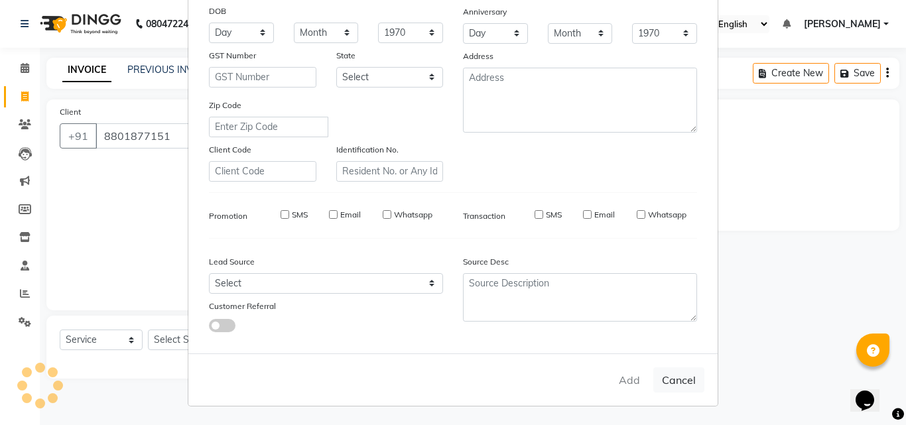
select select
checkbox input "false"
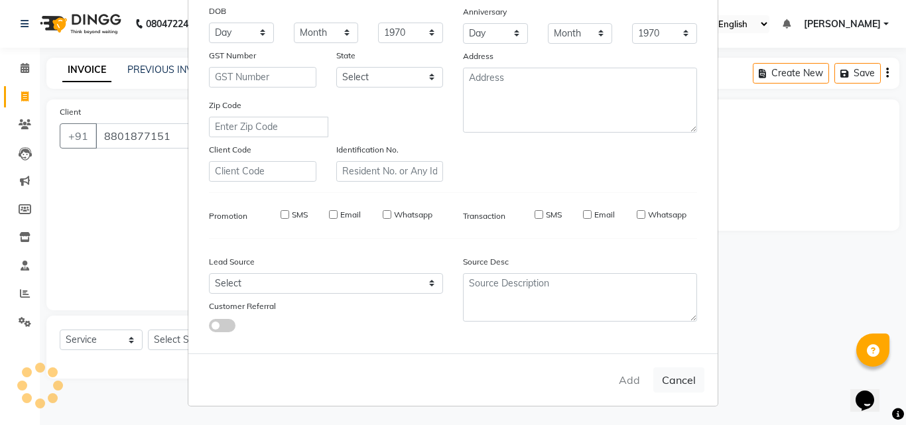
checkbox input "false"
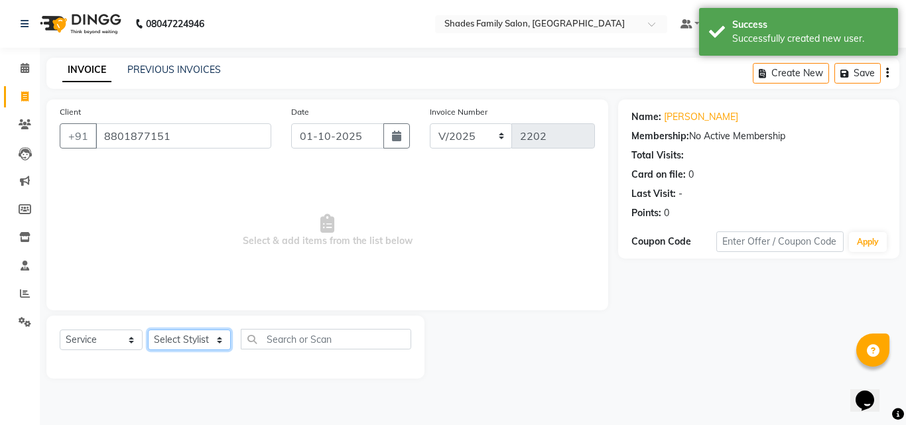
click at [203, 332] on select "Select Stylist Aman Anjali Monica Namrutha Ranjith Zeeshan" at bounding box center [189, 340] width 83 height 21
select select "90743"
click at [148, 330] on select "Select Stylist Aman Anjali Monica Namrutha Ranjith Zeeshan" at bounding box center [189, 340] width 83 height 21
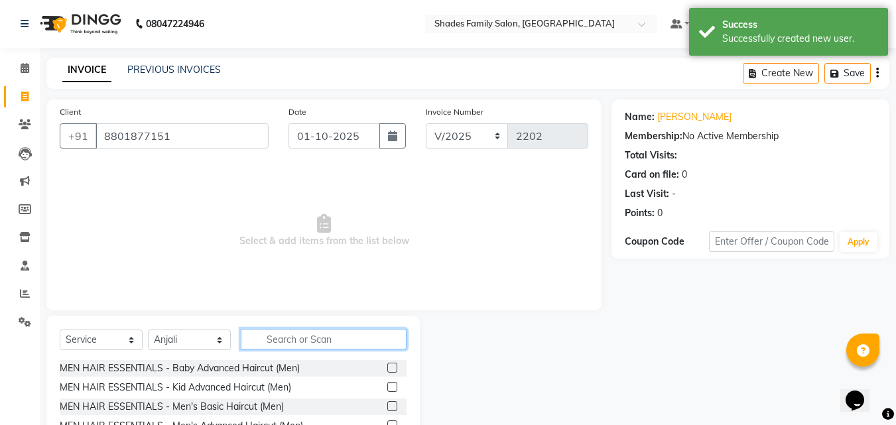
click at [289, 346] on input "text" at bounding box center [324, 339] width 166 height 21
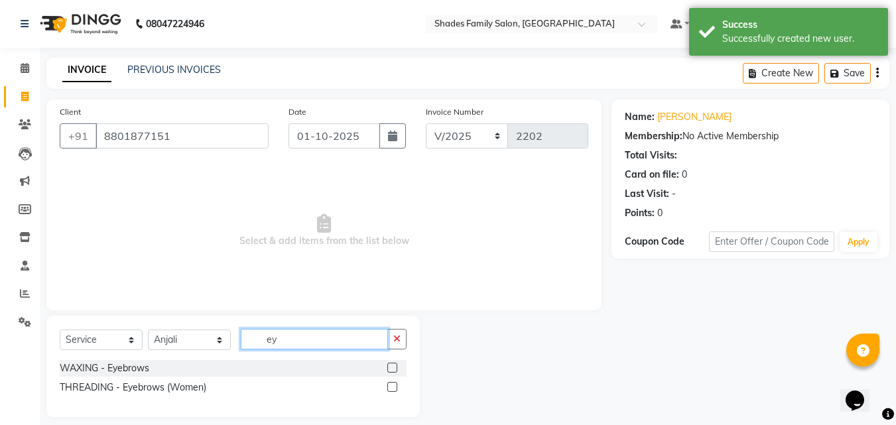
type input "ey"
click at [395, 388] on label at bounding box center [392, 387] width 10 height 10
click at [395, 388] on input "checkbox" at bounding box center [391, 387] width 9 height 9
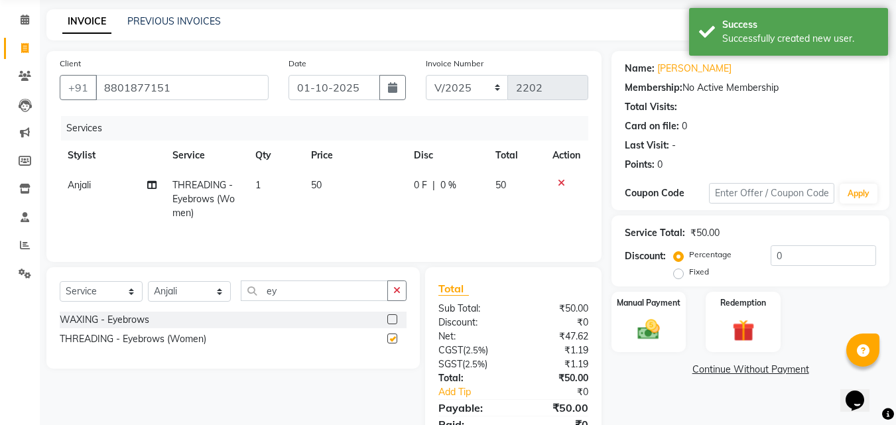
checkbox input "false"
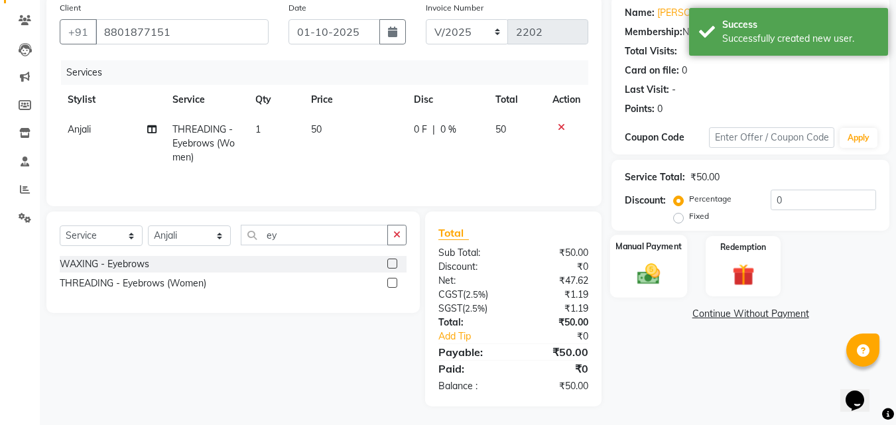
scroll to position [105, 0]
click at [659, 264] on img at bounding box center [648, 272] width 37 height 27
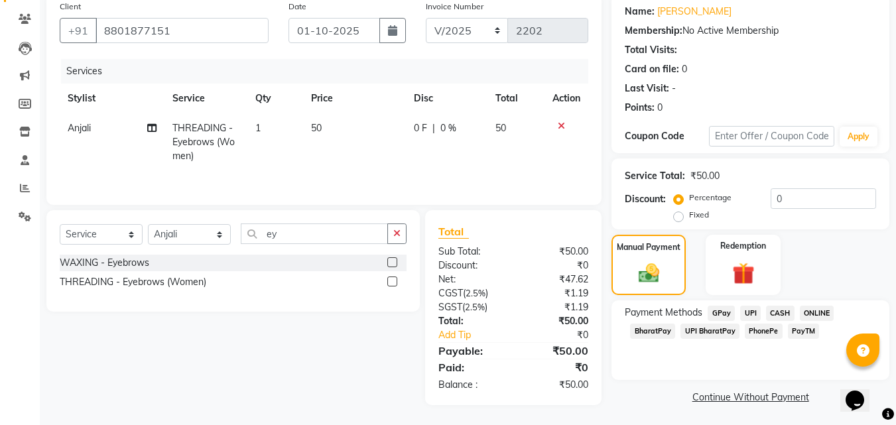
click at [754, 329] on span "PhonePe" at bounding box center [764, 331] width 38 height 15
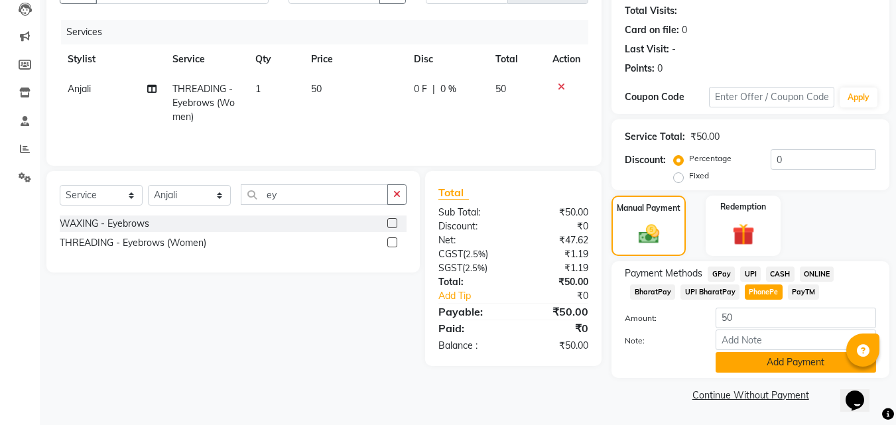
click at [752, 353] on button "Add Payment" at bounding box center [796, 362] width 161 height 21
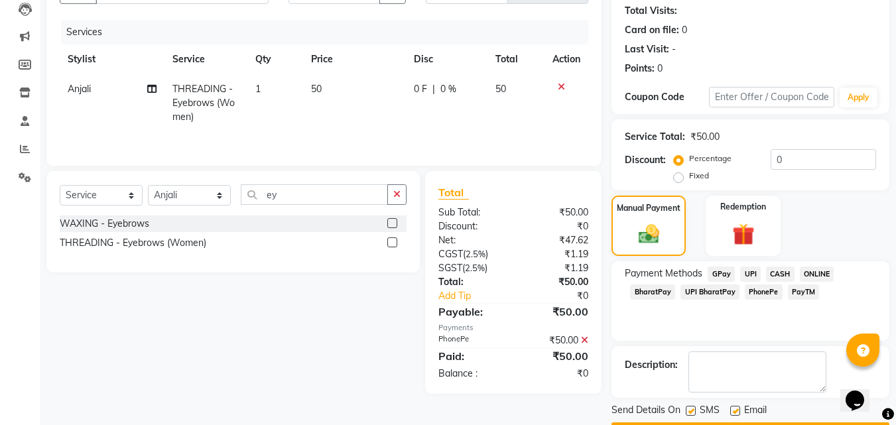
scroll to position [182, 0]
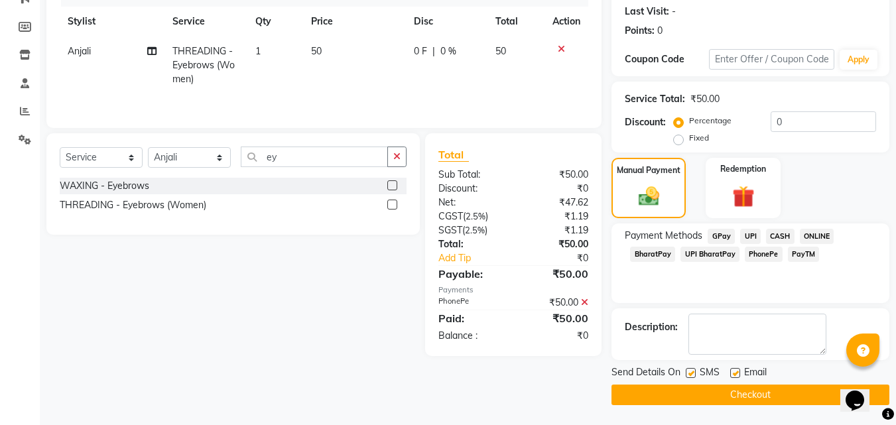
click at [758, 401] on button "Checkout" at bounding box center [751, 395] width 278 height 21
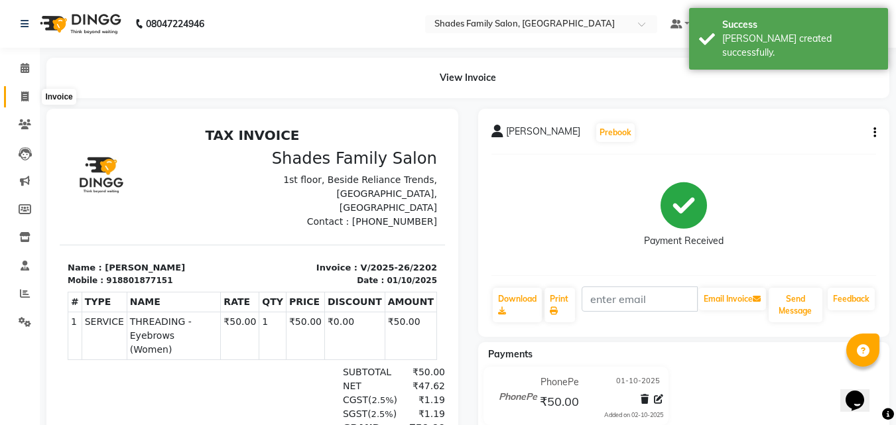
click at [23, 98] on icon at bounding box center [24, 97] width 7 height 10
select select "service"
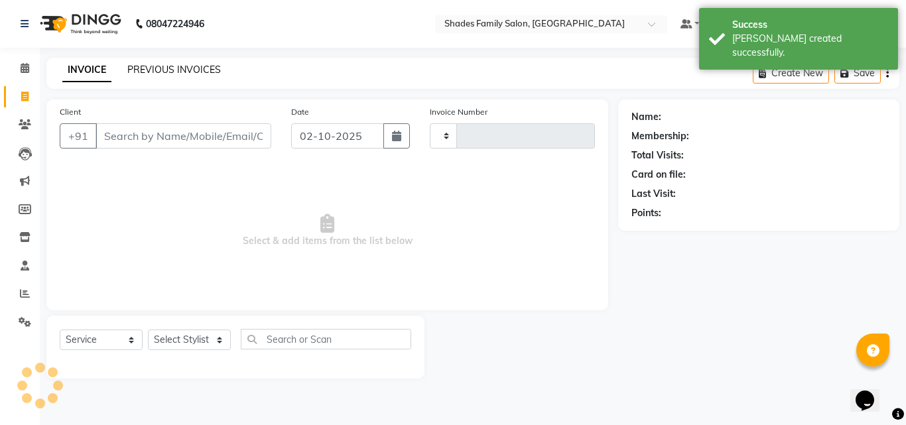
type input "2203"
select select "7447"
drag, startPoint x: 184, startPoint y: 59, endPoint x: 178, endPoint y: 71, distance: 13.4
click at [184, 62] on div "INVOICE PREVIOUS INVOICES Create New Save" at bounding box center [472, 73] width 853 height 31
click at [178, 71] on link "PREVIOUS INVOICES" at bounding box center [174, 70] width 94 height 12
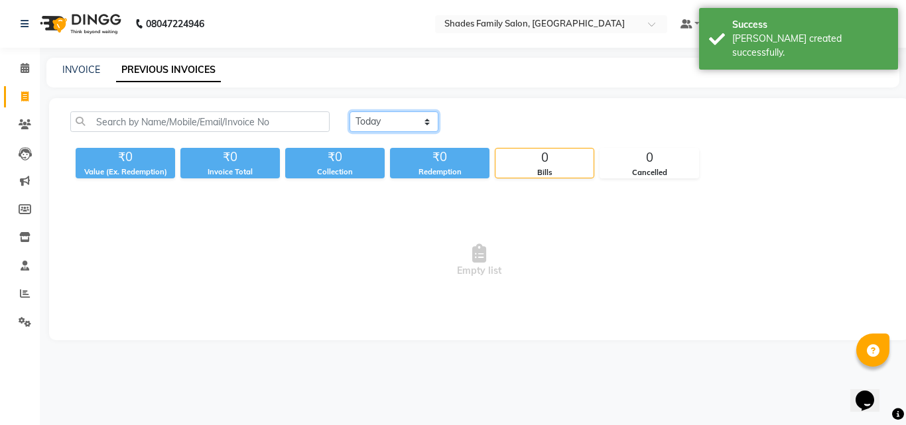
click at [431, 119] on select "Today Yesterday Custom Range" at bounding box center [394, 121] width 89 height 21
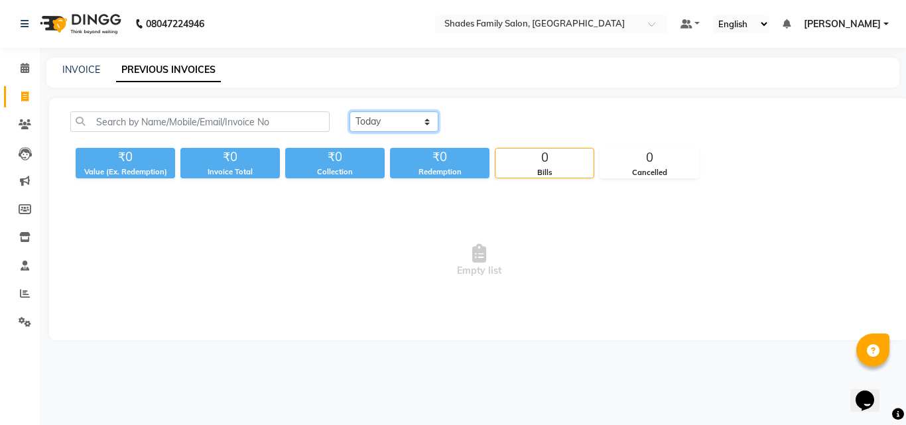
select select "yesterday"
click at [350, 111] on select "Today Yesterday Custom Range" at bounding box center [394, 121] width 89 height 21
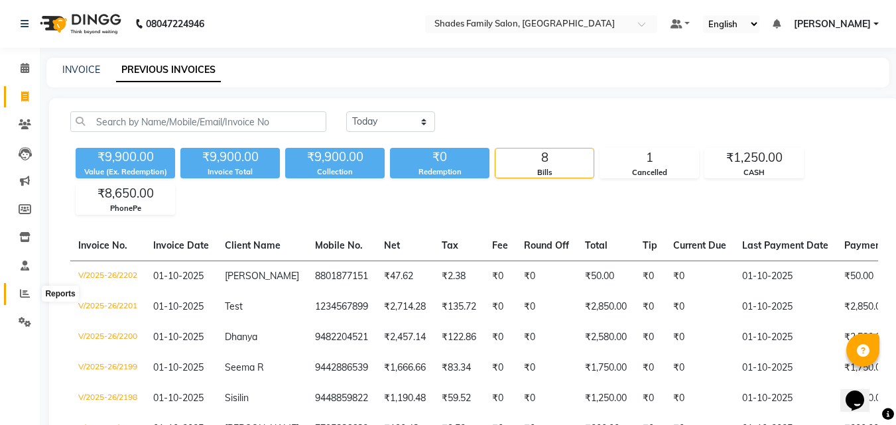
click at [24, 291] on icon at bounding box center [25, 294] width 10 height 10
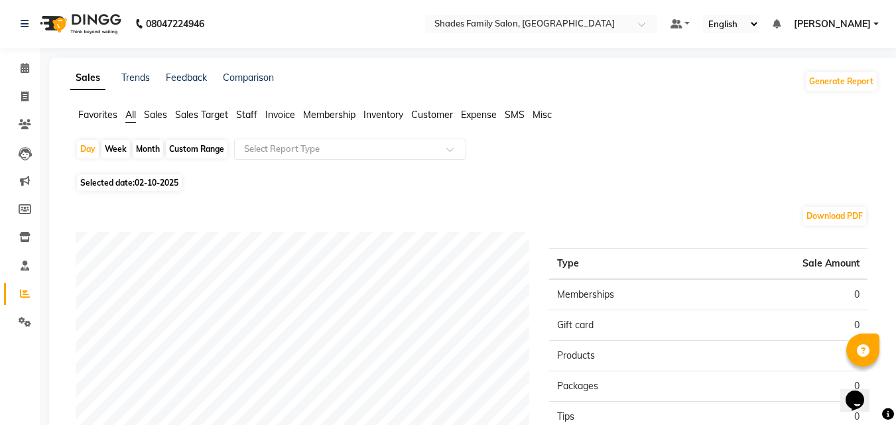
click at [145, 181] on span "02-10-2025" at bounding box center [157, 183] width 44 height 10
select select "10"
select select "2025"
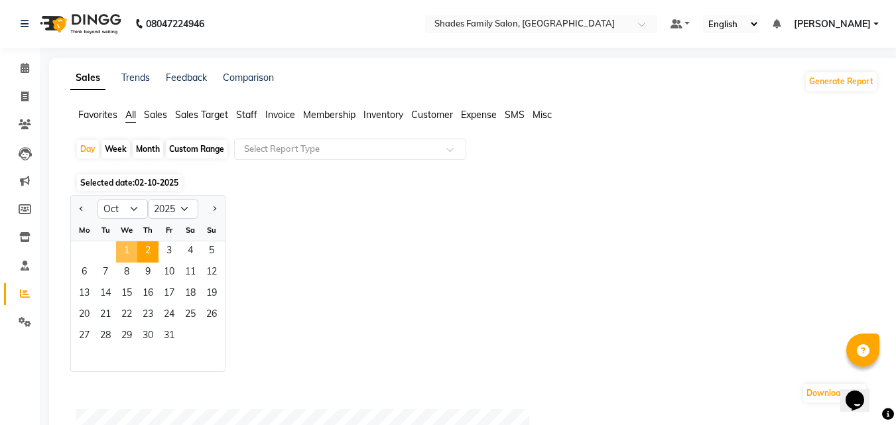
click at [129, 249] on span "1" at bounding box center [126, 251] width 21 height 21
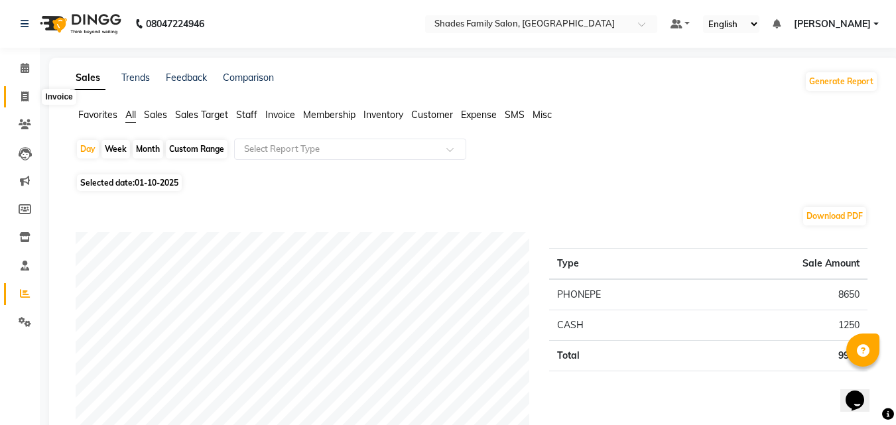
click at [22, 94] on icon at bounding box center [24, 97] width 7 height 10
select select "service"
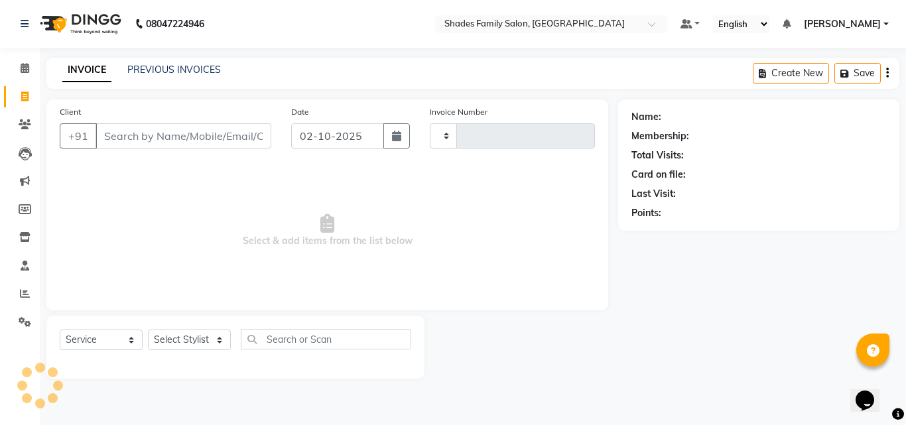
type input "2203"
select select "7447"
click at [188, 73] on link "PREVIOUS INVOICES" at bounding box center [174, 70] width 94 height 12
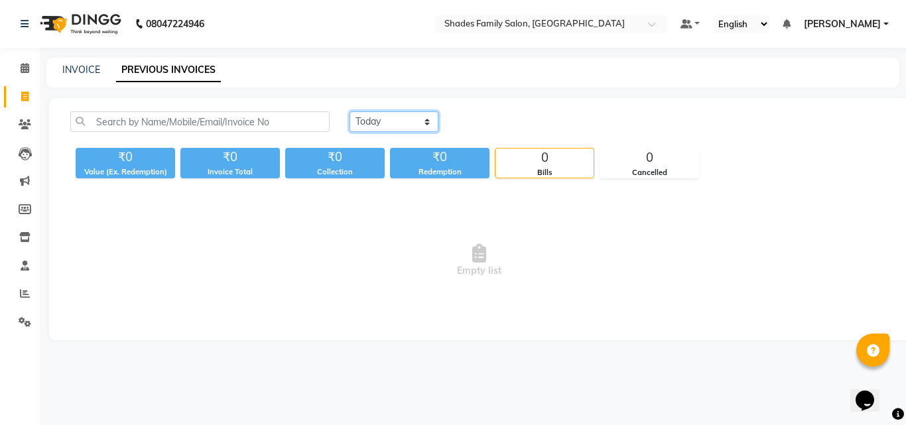
click at [366, 122] on select "Today Yesterday Custom Range" at bounding box center [394, 121] width 89 height 21
select select "yesterday"
click at [350, 111] on select "Today Yesterday Custom Range" at bounding box center [394, 121] width 89 height 21
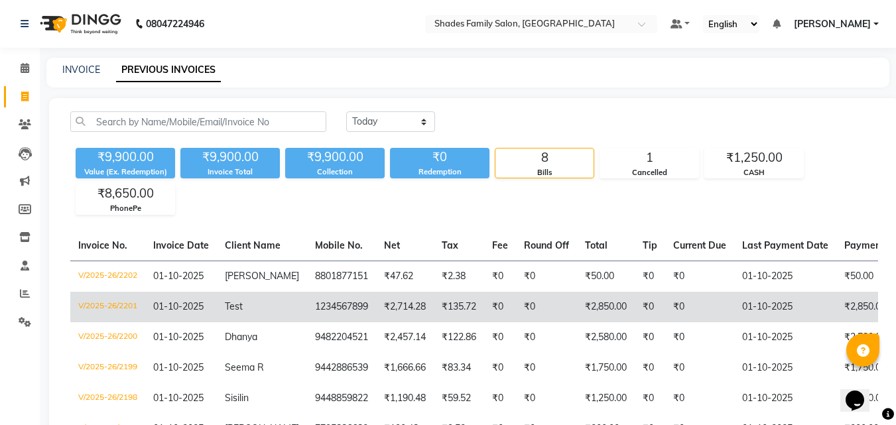
click at [307, 306] on td "1234567899" at bounding box center [341, 307] width 69 height 31
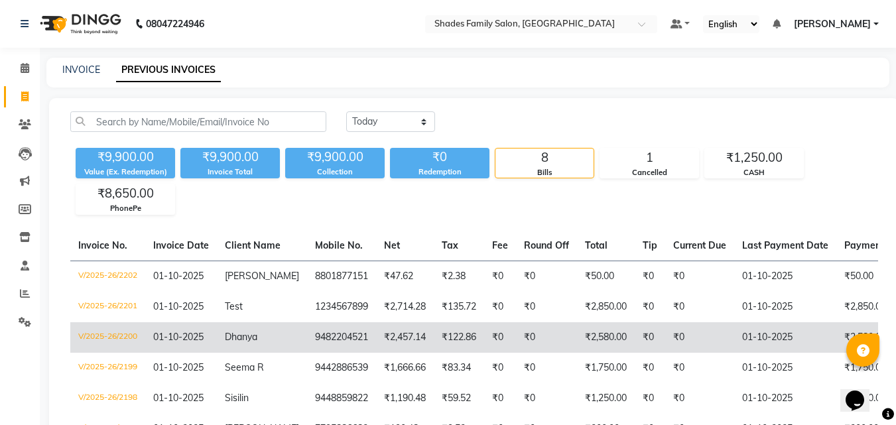
click at [238, 333] on span "Dhanya" at bounding box center [241, 337] width 33 height 12
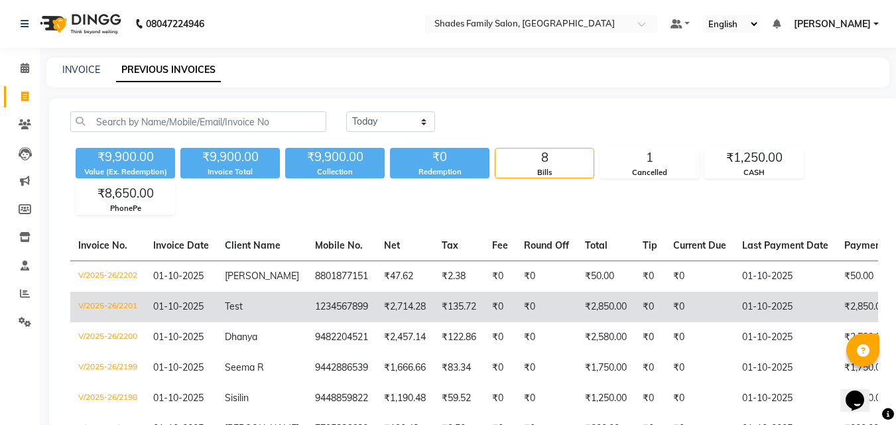
click at [249, 294] on td "Test" at bounding box center [262, 307] width 90 height 31
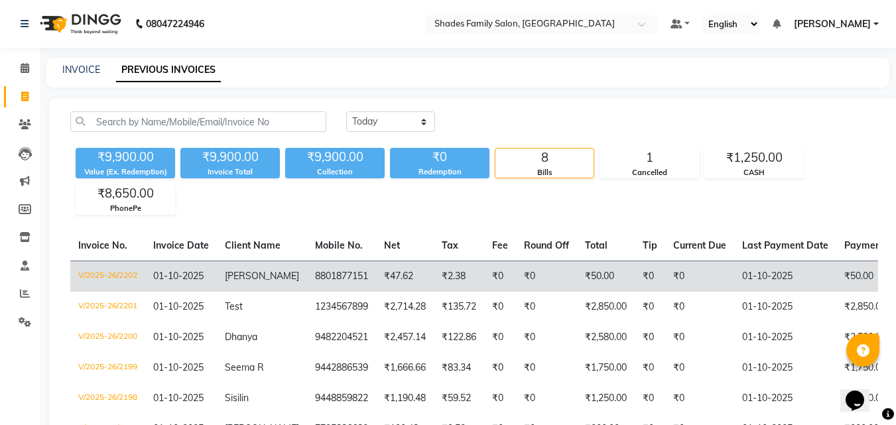
click at [240, 273] on span "[PERSON_NAME]" at bounding box center [262, 276] width 74 height 12
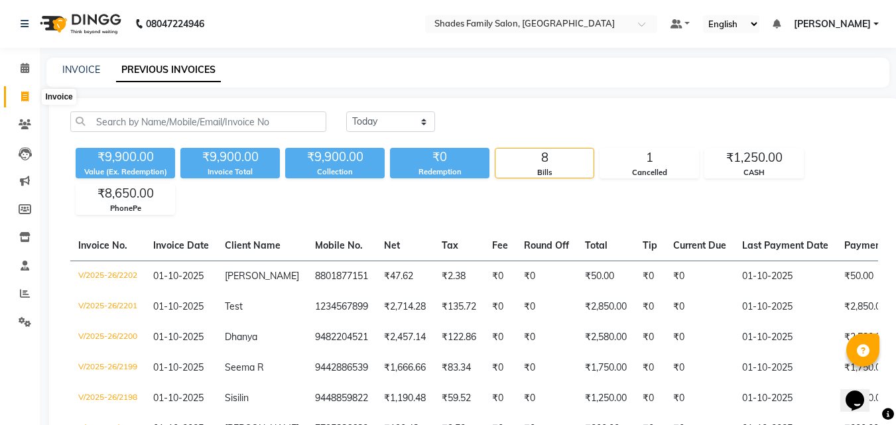
click at [25, 95] on icon at bounding box center [24, 97] width 7 height 10
select select "service"
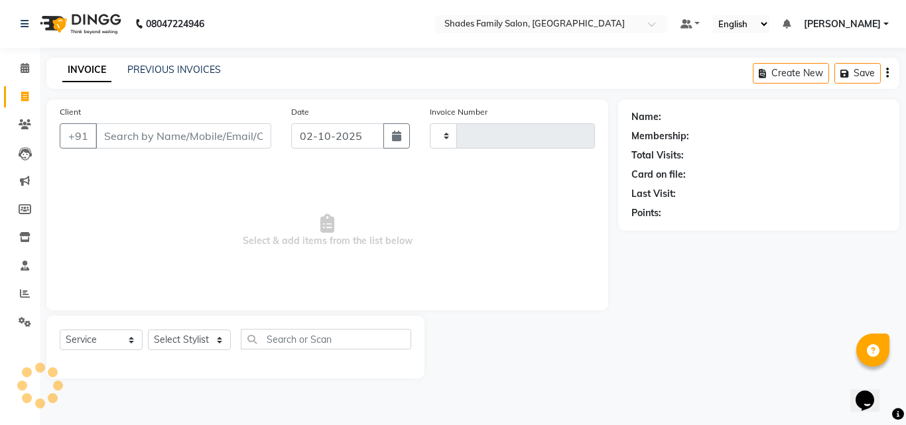
type input "2203"
select select "7447"
drag, startPoint x: 606, startPoint y: 294, endPoint x: 582, endPoint y: 303, distance: 26.0
click at [606, 294] on div "Client +91 Date 02-10-2025 Invoice Number V/2025 V/2025-26 2203 Select & add it…" at bounding box center [327, 205] width 562 height 211
click at [649, 265] on div "Name: Membership: Total Visits: Card on file: Last Visit: Points:" at bounding box center [763, 239] width 291 height 279
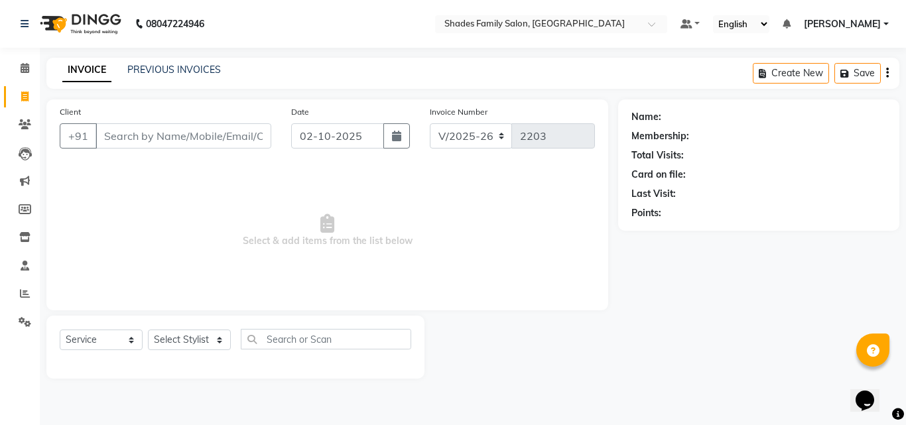
click at [468, 217] on span "Select & add items from the list below" at bounding box center [327, 231] width 535 height 133
click at [176, 338] on select "Select Stylist Aman Anjali Monica Namrutha Ranjith Zeeshan" at bounding box center [189, 340] width 83 height 21
select select "89612"
click at [148, 330] on select "Select Stylist Aman Anjali Monica Namrutha Ranjith Zeeshan" at bounding box center [189, 340] width 83 height 21
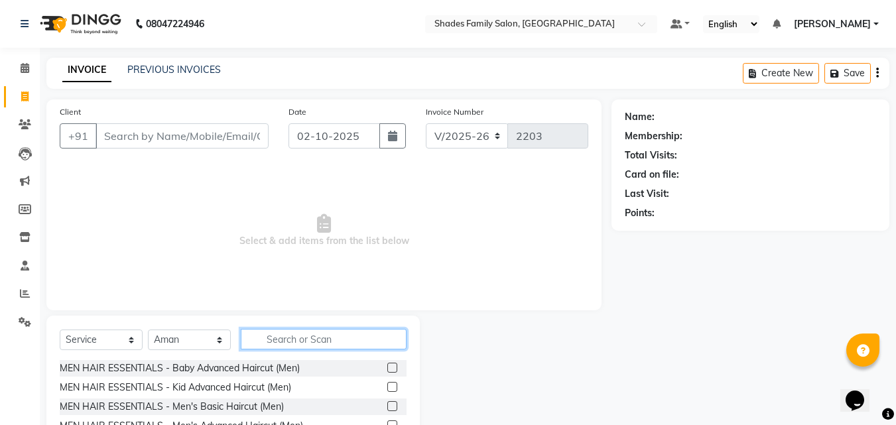
click at [297, 343] on input "text" at bounding box center [324, 339] width 166 height 21
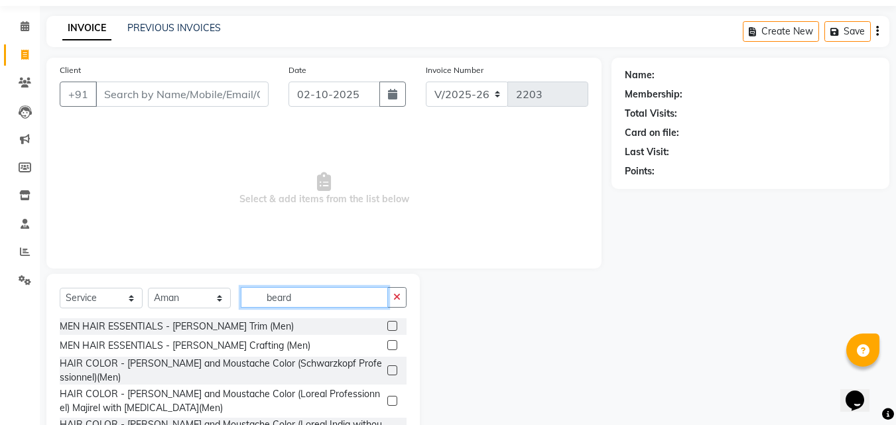
scroll to position [106, 0]
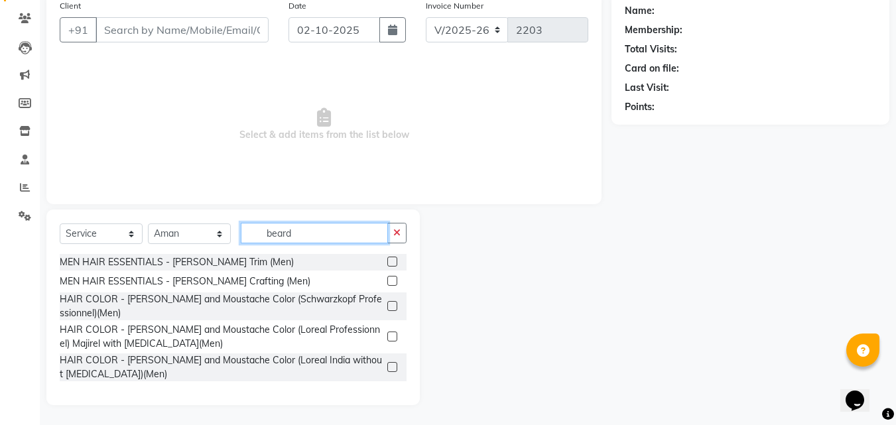
type input "beard"
click at [387, 258] on label at bounding box center [392, 262] width 10 height 10
click at [387, 258] on input "checkbox" at bounding box center [391, 262] width 9 height 9
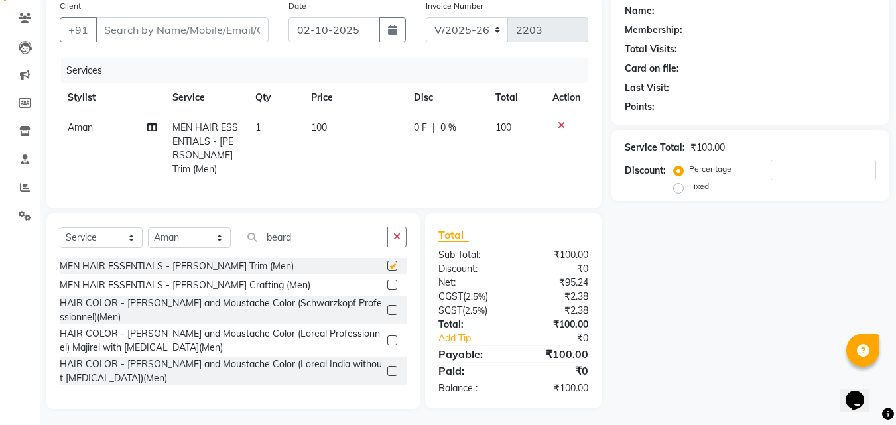
checkbox input "false"
drag, startPoint x: 399, startPoint y: 228, endPoint x: 381, endPoint y: 234, distance: 18.9
click at [399, 232] on icon "button" at bounding box center [396, 236] width 7 height 9
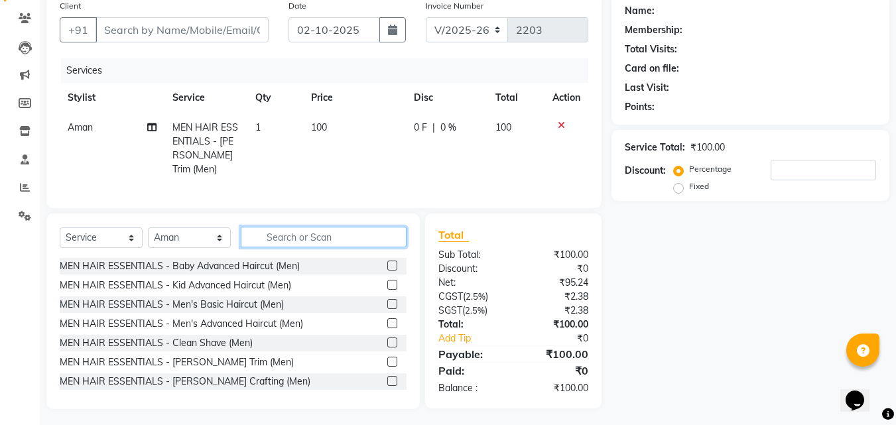
click at [332, 240] on input "text" at bounding box center [324, 237] width 166 height 21
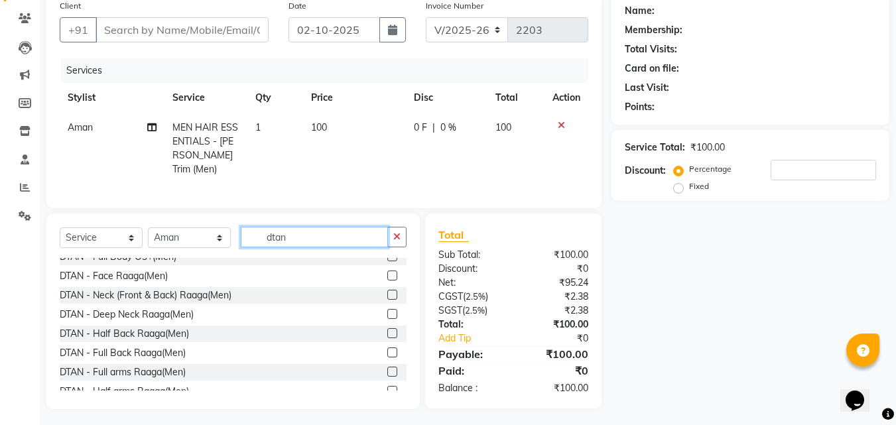
scroll to position [247, 0]
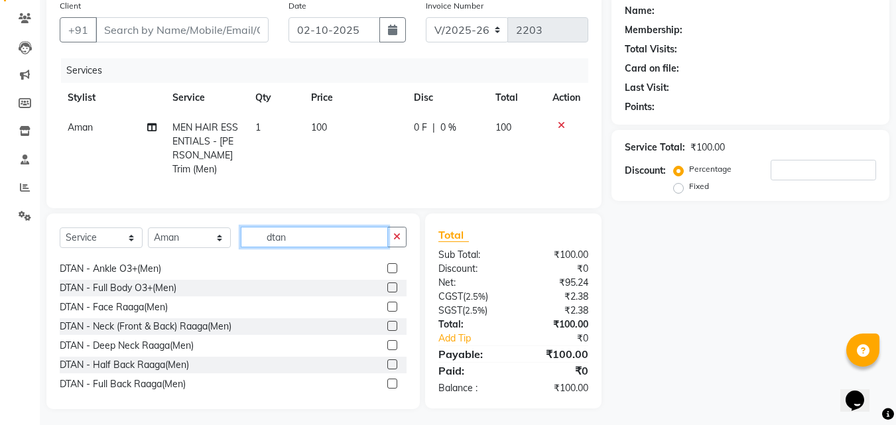
type input "dtan"
click at [387, 303] on label at bounding box center [392, 307] width 10 height 10
click at [387, 303] on input "checkbox" at bounding box center [391, 307] width 9 height 9
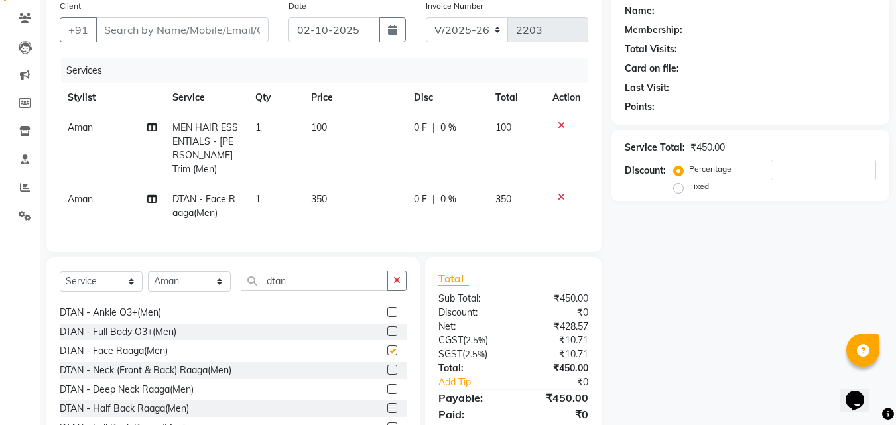
checkbox input "false"
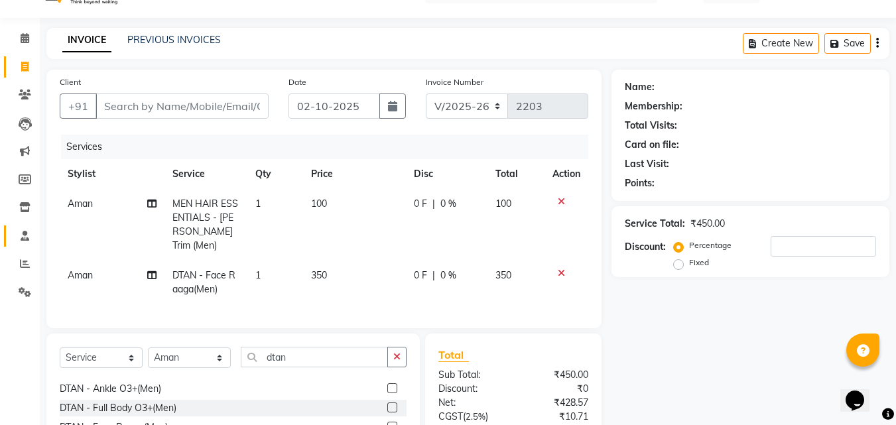
scroll to position [17, 0]
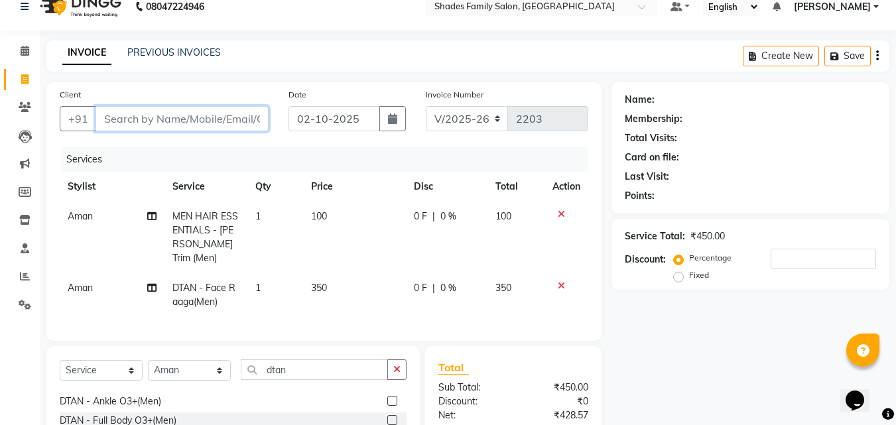
click at [182, 119] on input "Client" at bounding box center [182, 118] width 173 height 25
type input "7"
type input "0"
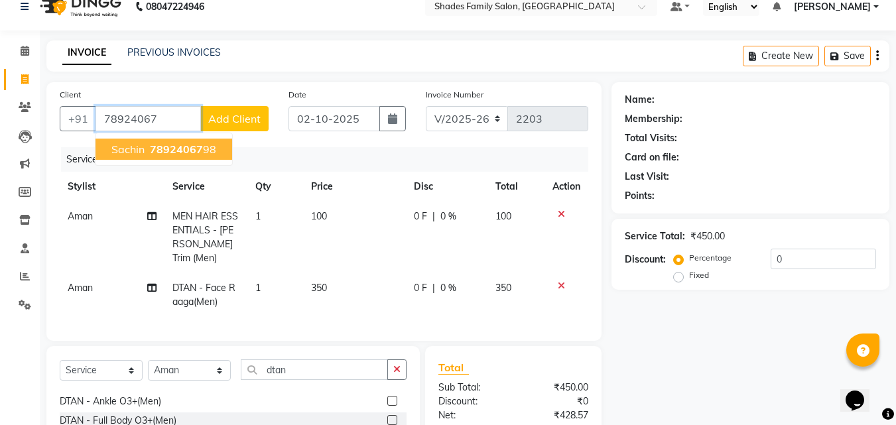
click at [187, 153] on span "78924067" at bounding box center [176, 149] width 53 height 13
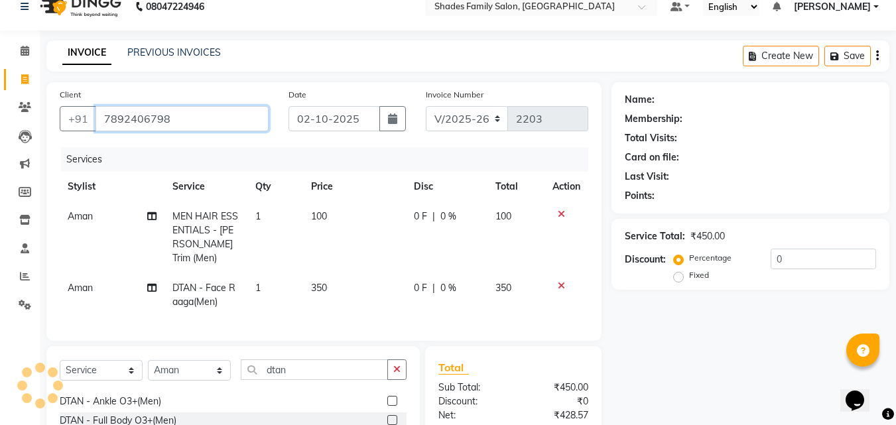
type input "7892406798"
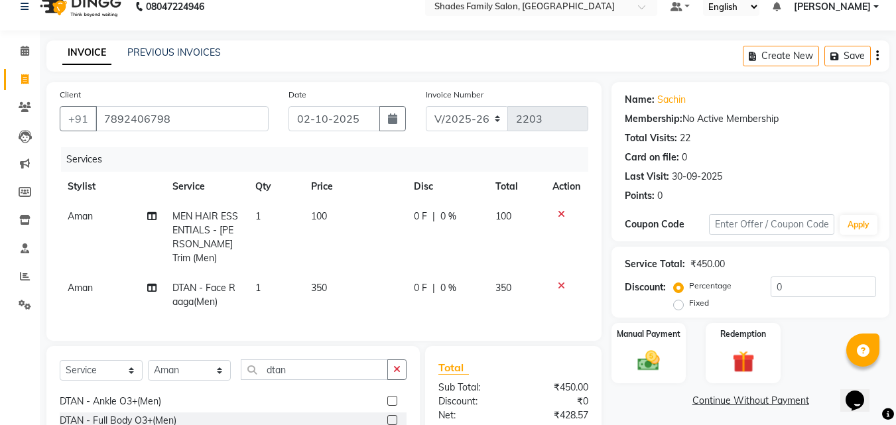
click at [562, 281] on icon at bounding box center [561, 285] width 7 height 9
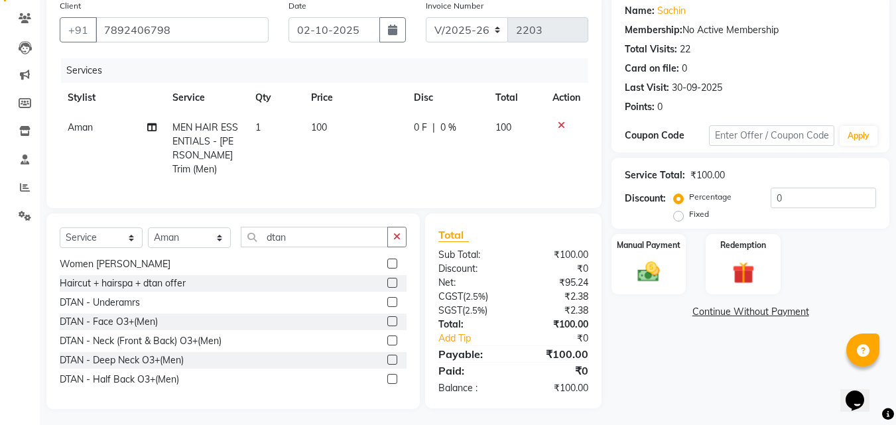
scroll to position [0, 0]
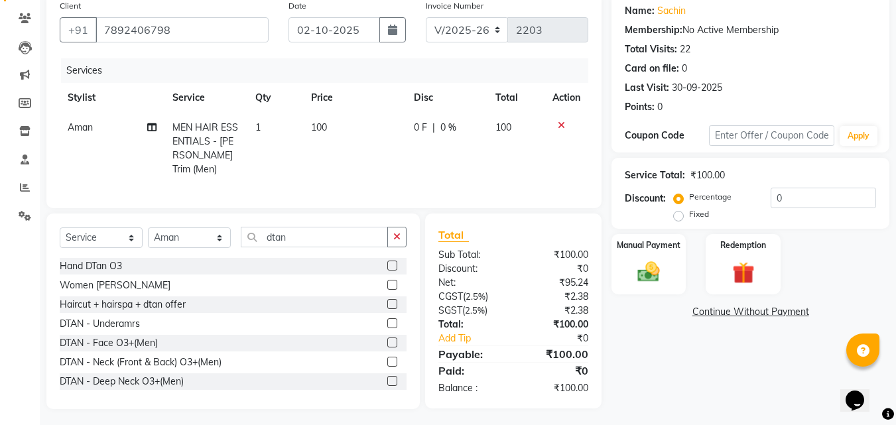
click at [387, 340] on label at bounding box center [392, 343] width 10 height 10
click at [387, 340] on input "checkbox" at bounding box center [391, 343] width 9 height 9
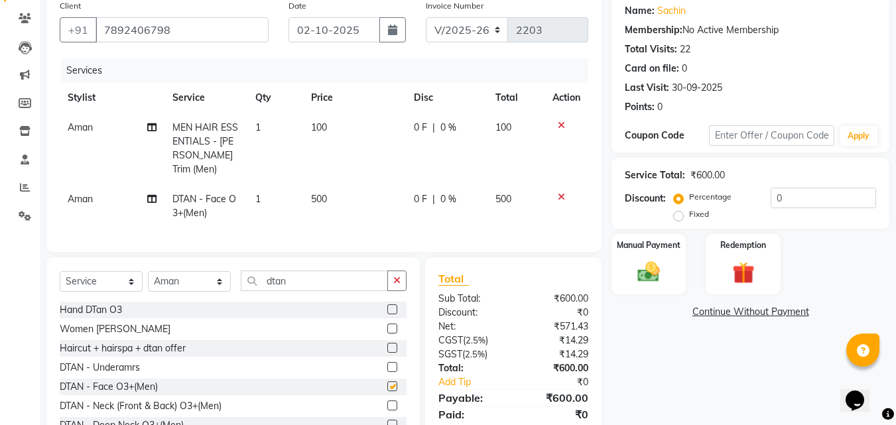
checkbox input "false"
click at [319, 193] on span "500" at bounding box center [319, 199] width 16 height 12
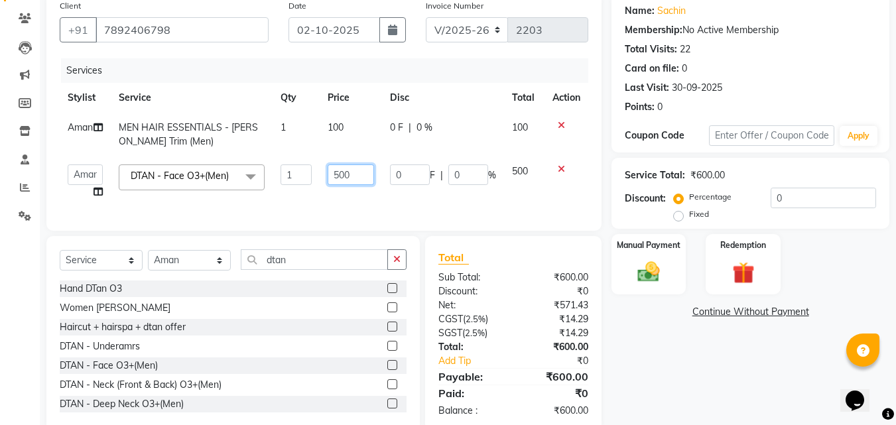
click at [340, 172] on input "500" at bounding box center [351, 175] width 46 height 21
type input "400"
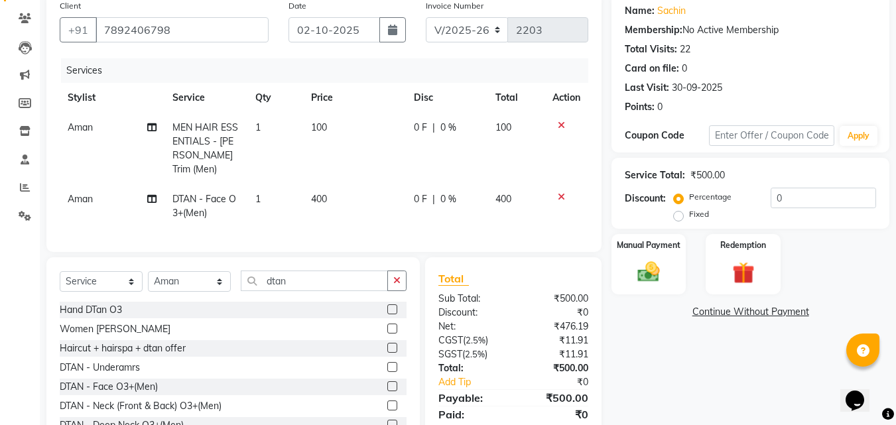
click at [377, 203] on td "400" at bounding box center [354, 206] width 103 height 44
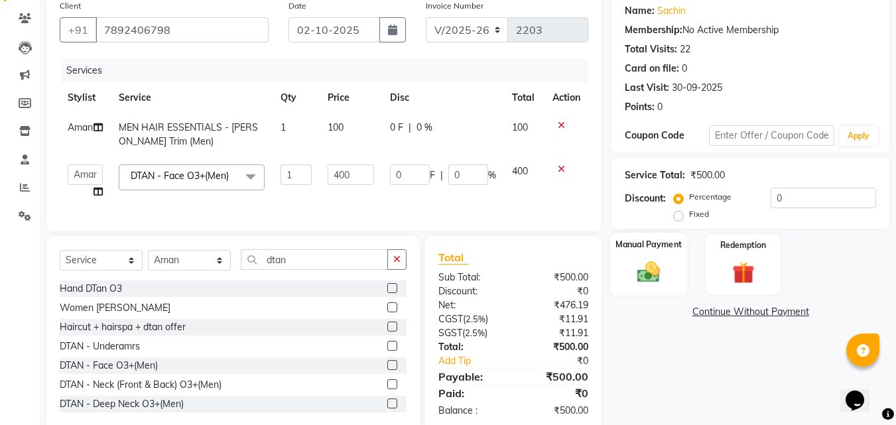
click at [655, 281] on img at bounding box center [648, 272] width 37 height 27
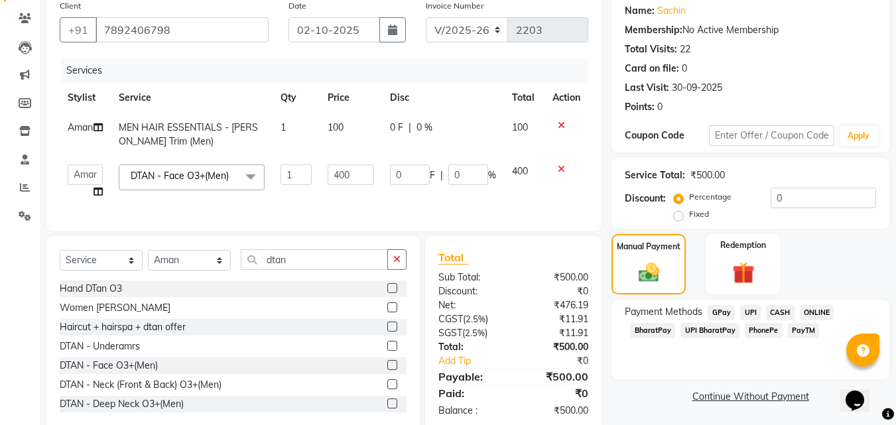
click at [764, 333] on span "PhonePe" at bounding box center [764, 330] width 38 height 15
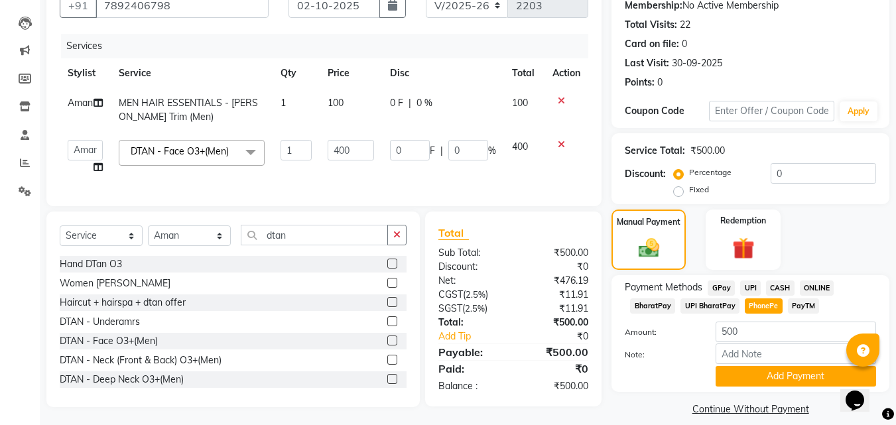
scroll to position [145, 0]
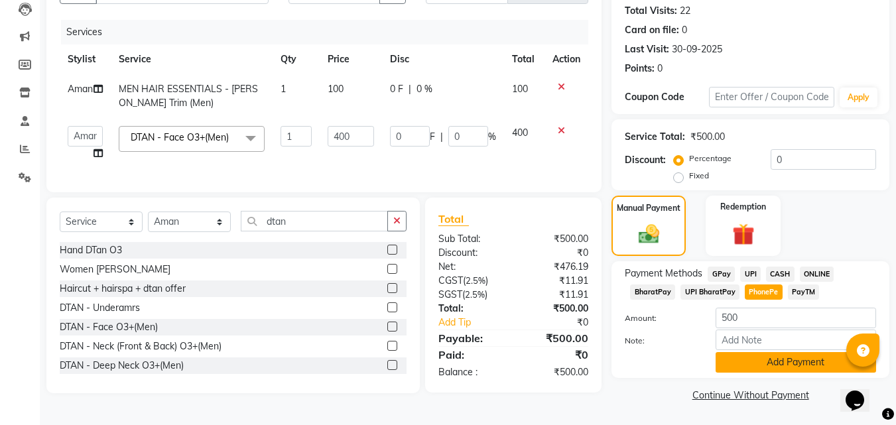
click at [764, 358] on button "Add Payment" at bounding box center [796, 362] width 161 height 21
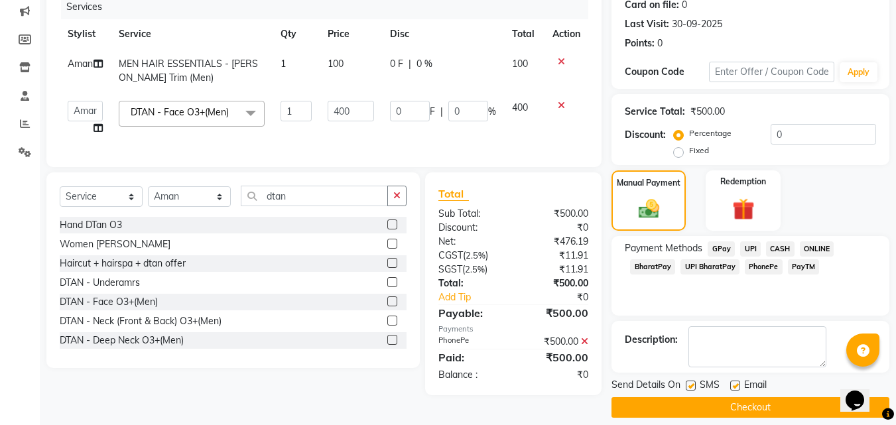
scroll to position [182, 0]
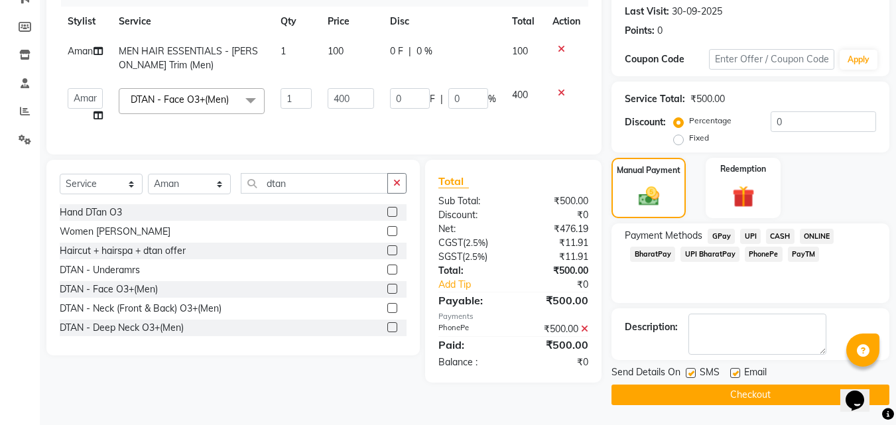
click at [771, 393] on button "Checkout" at bounding box center [751, 395] width 278 height 21
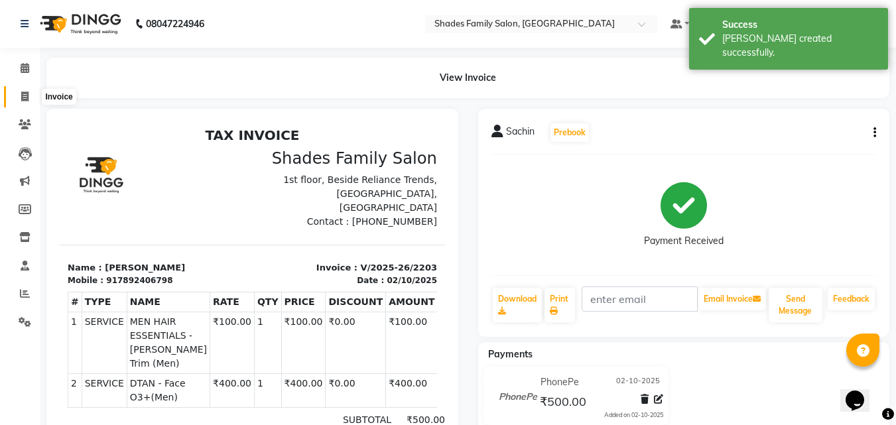
click at [27, 98] on icon at bounding box center [24, 97] width 7 height 10
select select "service"
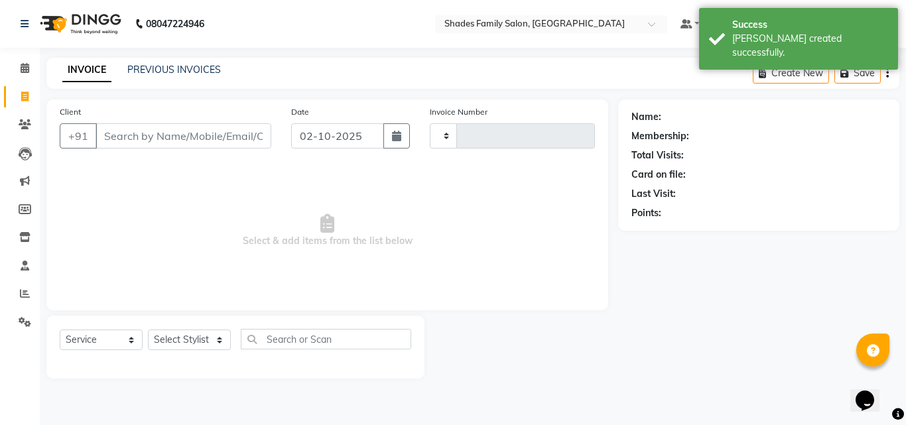
type input "2204"
select select "7447"
click at [221, 341] on select "Select Stylist Aman Anjali Monica Namrutha Ranjith Zeeshan" at bounding box center [189, 340] width 83 height 21
select select "69687"
click at [148, 330] on select "Select Stylist Aman Anjali Monica Namrutha Ranjith Zeeshan" at bounding box center [189, 340] width 83 height 21
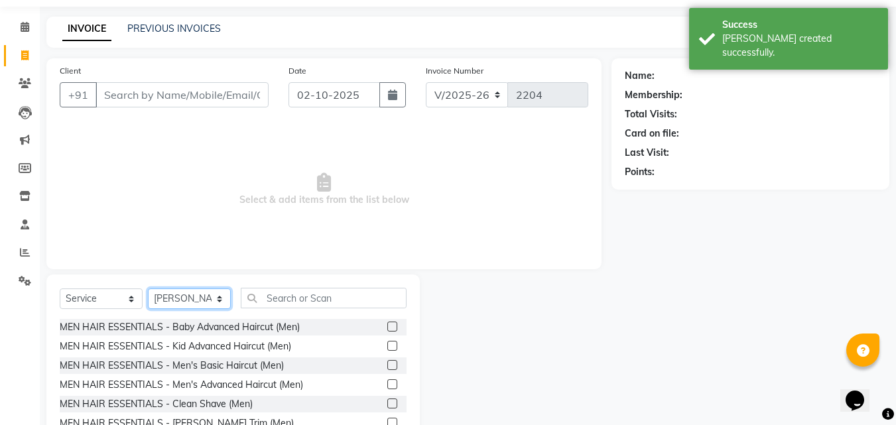
scroll to position [106, 0]
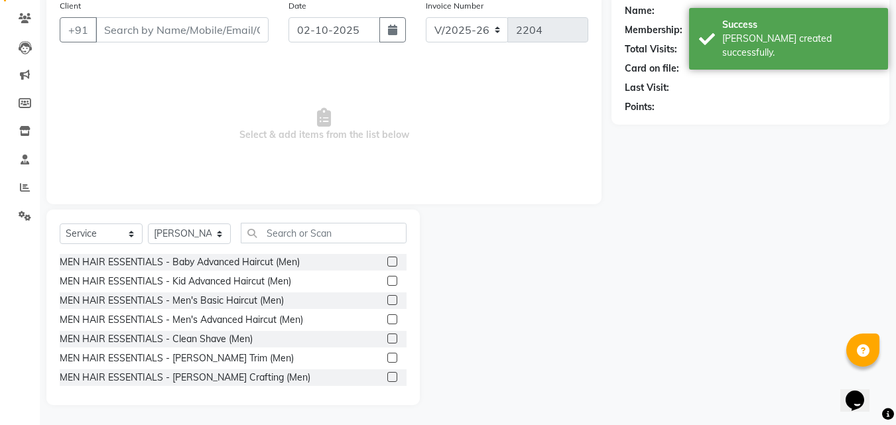
click at [387, 299] on label at bounding box center [392, 300] width 10 height 10
click at [387, 299] on input "checkbox" at bounding box center [391, 301] width 9 height 9
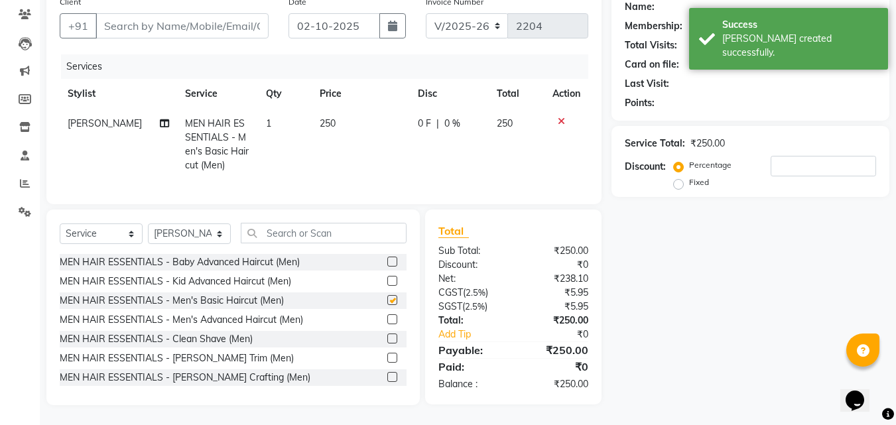
scroll to position [120, 0]
checkbox input "false"
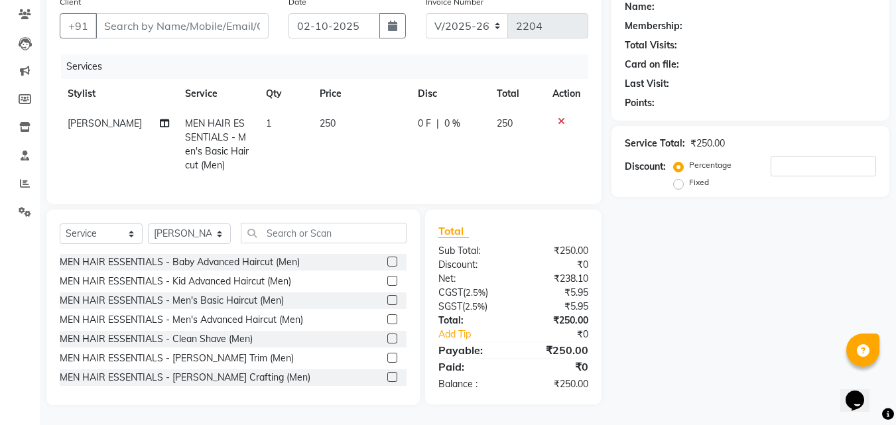
click at [387, 358] on label at bounding box center [392, 358] width 10 height 10
click at [387, 358] on input "checkbox" at bounding box center [391, 358] width 9 height 9
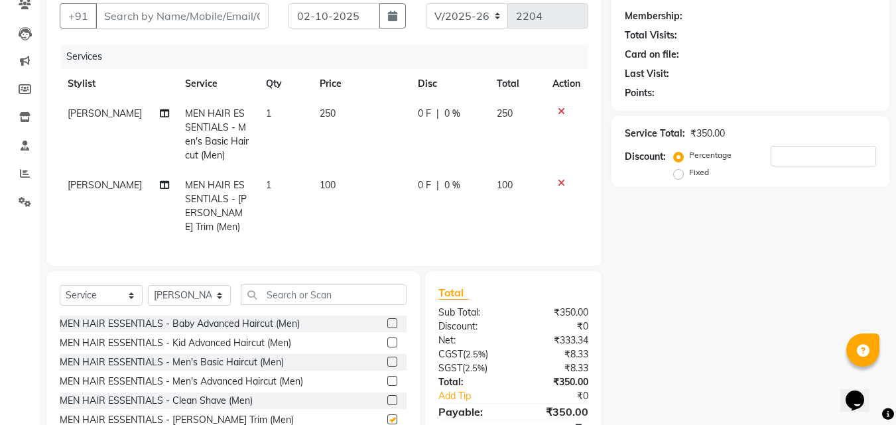
checkbox input "false"
click at [305, 286] on input "text" at bounding box center [324, 295] width 166 height 21
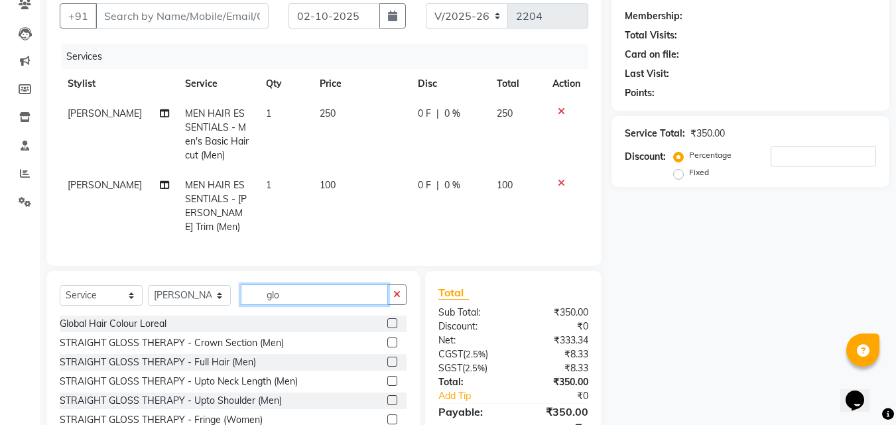
type input "glo"
click at [387, 318] on label at bounding box center [392, 323] width 10 height 10
click at [387, 320] on input "checkbox" at bounding box center [391, 324] width 9 height 9
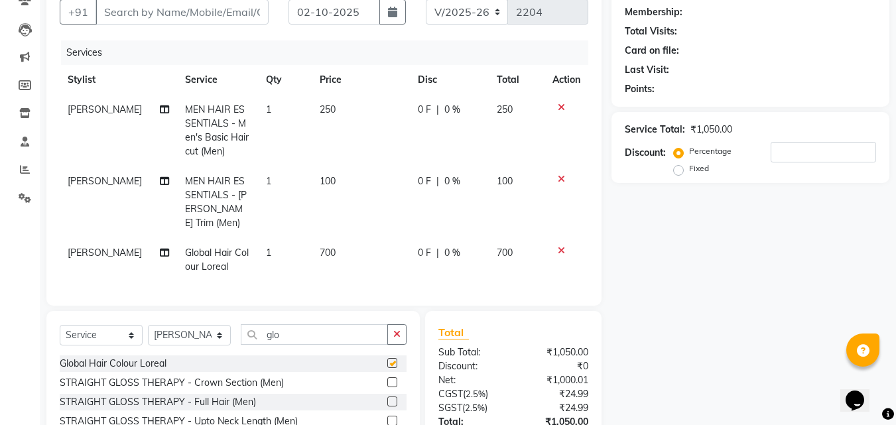
scroll to position [222, 0]
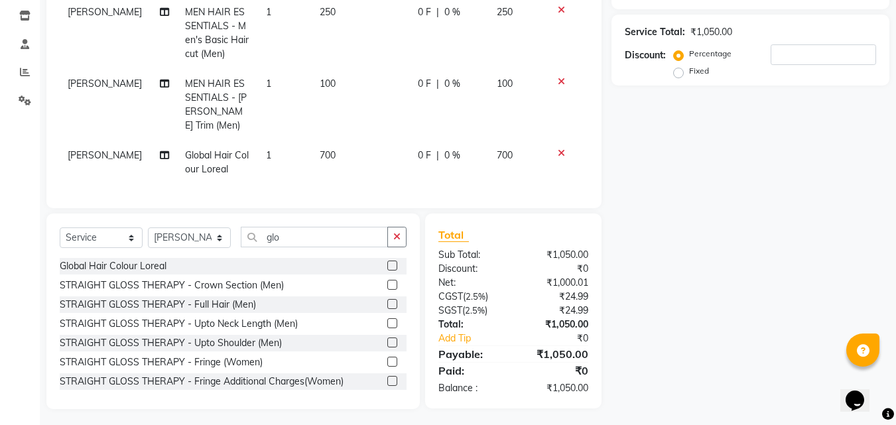
checkbox input "false"
click at [345, 233] on input "glo" at bounding box center [314, 237] width 147 height 21
drag, startPoint x: 399, startPoint y: 228, endPoint x: 381, endPoint y: 236, distance: 19.6
click at [399, 232] on icon "button" at bounding box center [396, 236] width 7 height 9
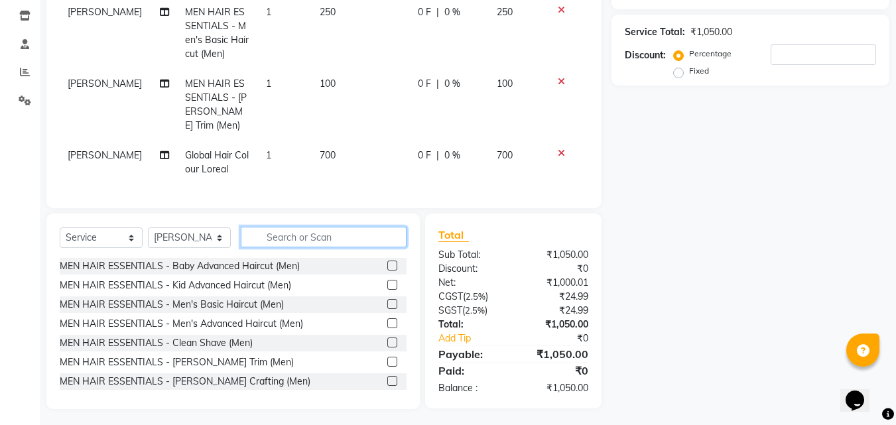
click at [361, 238] on input "text" at bounding box center [324, 237] width 166 height 21
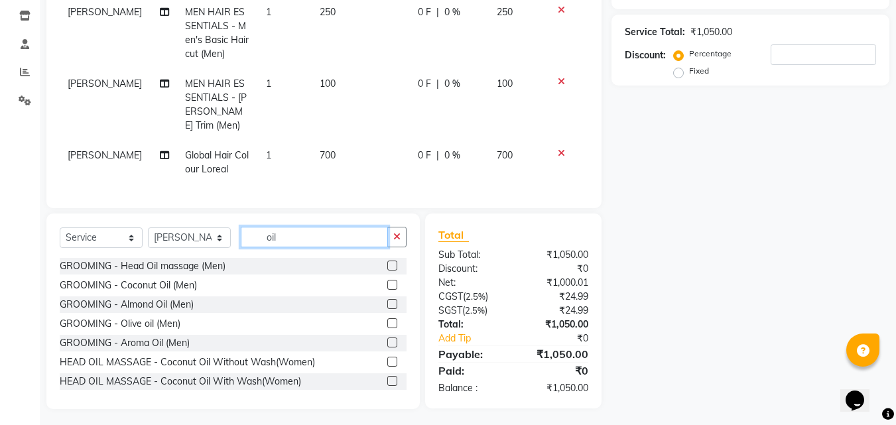
type input "oil"
click at [359, 15] on td "250" at bounding box center [361, 33] width 98 height 72
select select "69687"
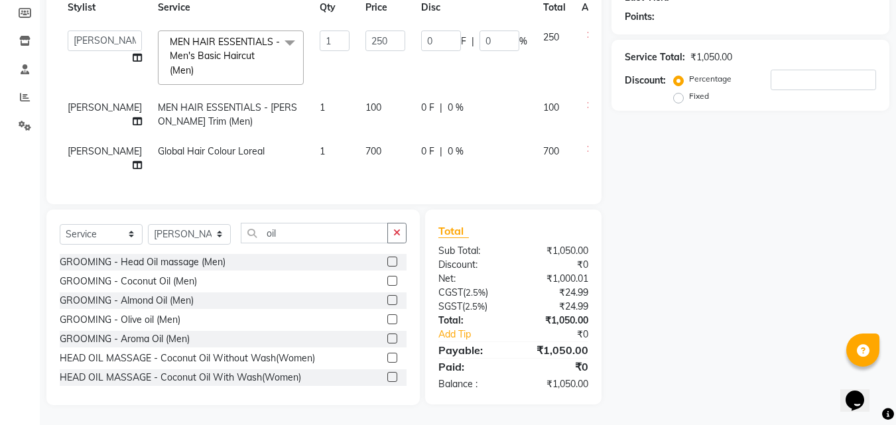
scroll to position [206, 0]
click at [359, 23] on td "250" at bounding box center [386, 58] width 56 height 70
click at [370, 31] on input "250" at bounding box center [386, 41] width 40 height 21
type input "200"
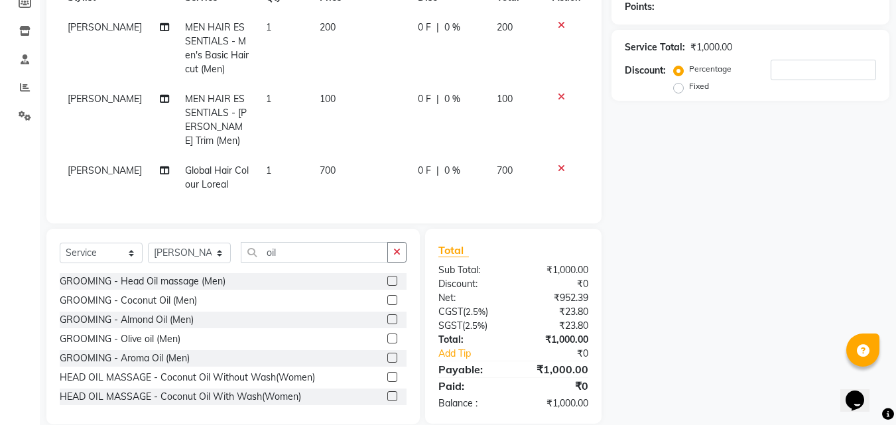
click at [370, 65] on td "200" at bounding box center [361, 49] width 98 height 72
select select "69687"
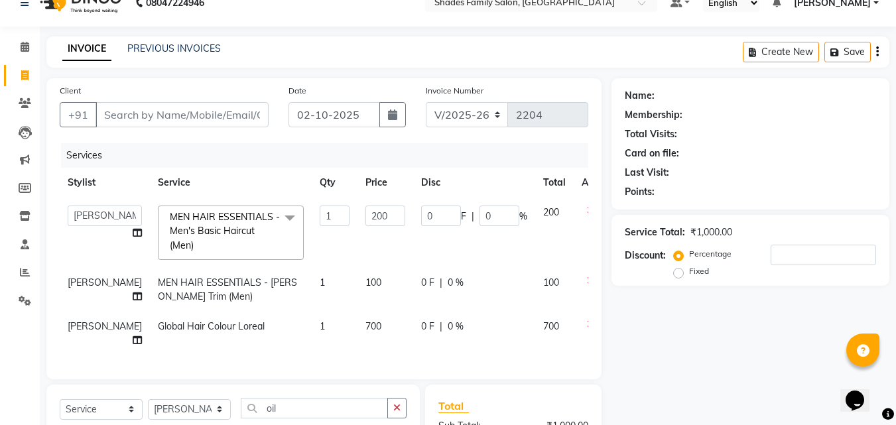
scroll to position [7, 0]
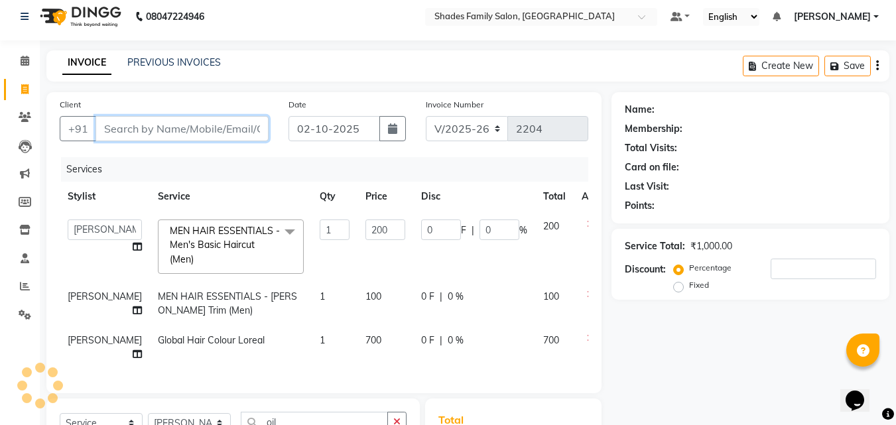
click at [203, 130] on input "Client" at bounding box center [182, 128] width 173 height 25
type input "8"
type input "0"
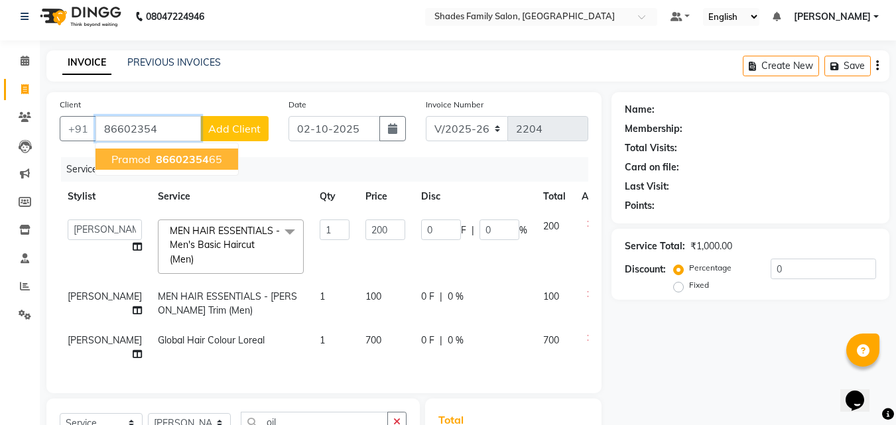
click at [185, 159] on span "86602354" at bounding box center [182, 159] width 53 height 13
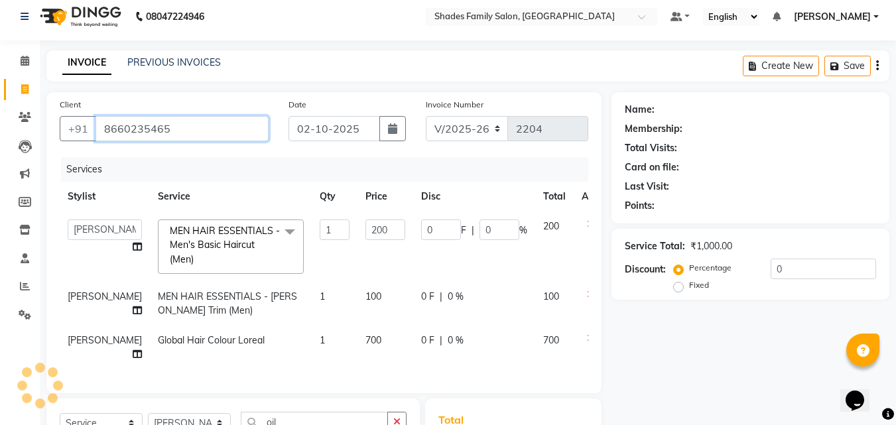
type input "8660235465"
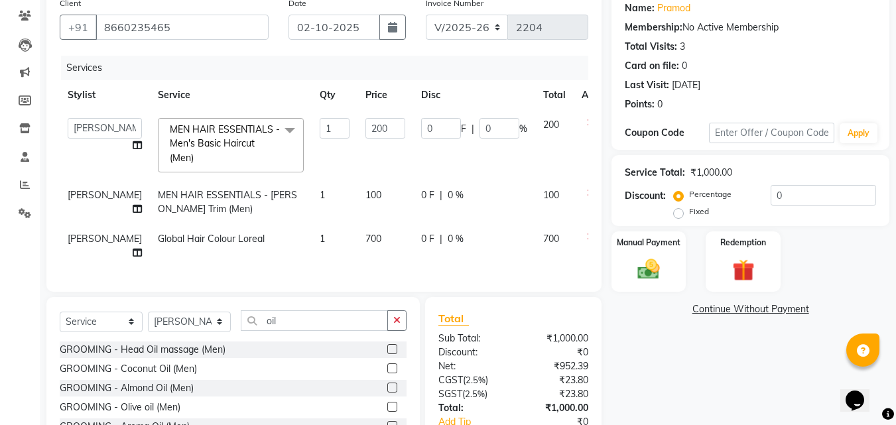
scroll to position [140, 0]
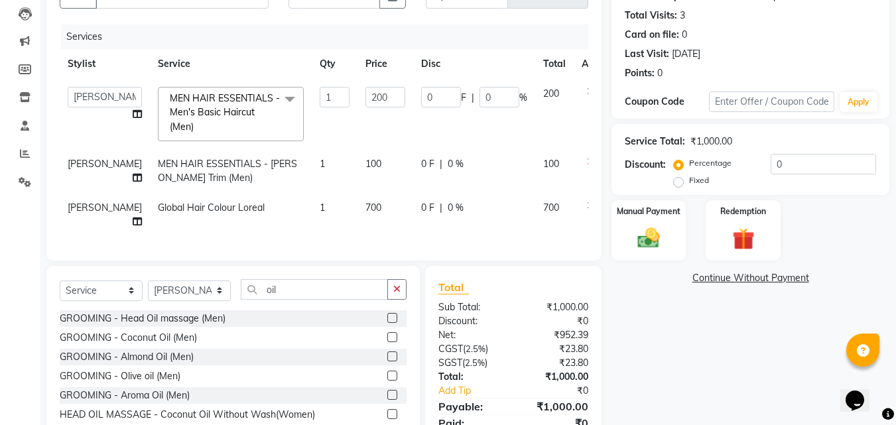
click at [389, 346] on div at bounding box center [396, 338] width 19 height 17
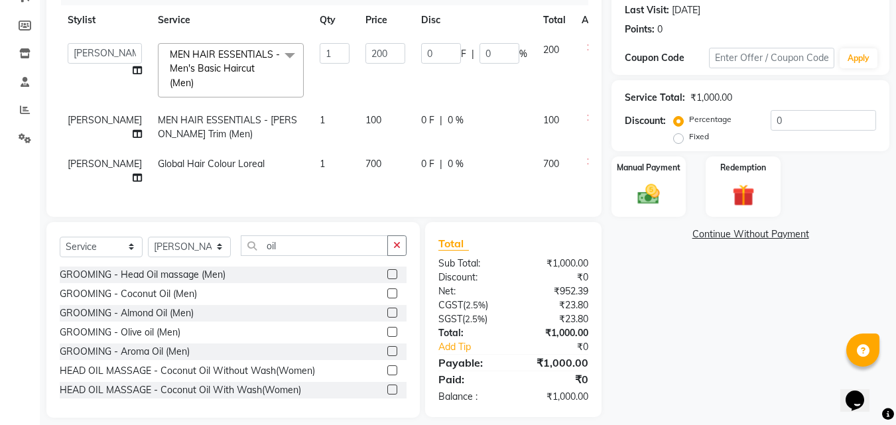
scroll to position [206, 0]
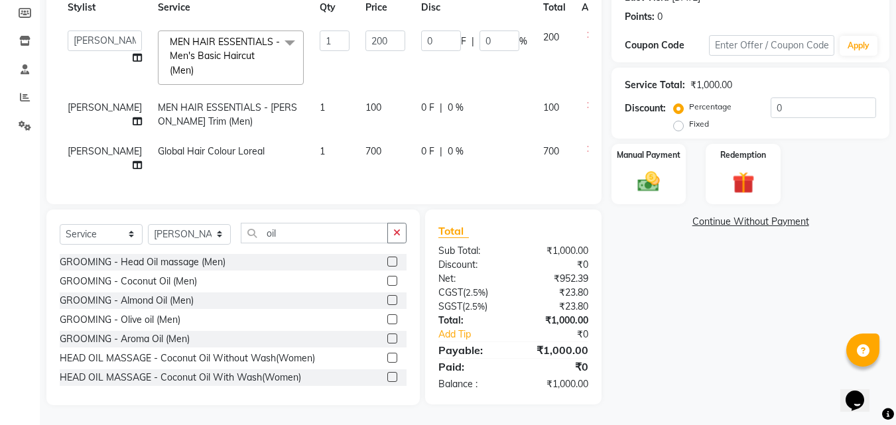
click at [387, 277] on label at bounding box center [392, 281] width 10 height 10
click at [387, 277] on input "checkbox" at bounding box center [391, 281] width 9 height 9
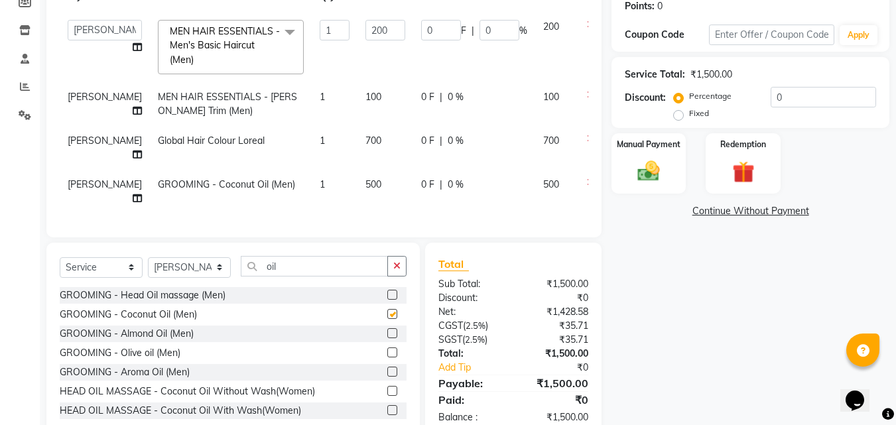
checkbox input "false"
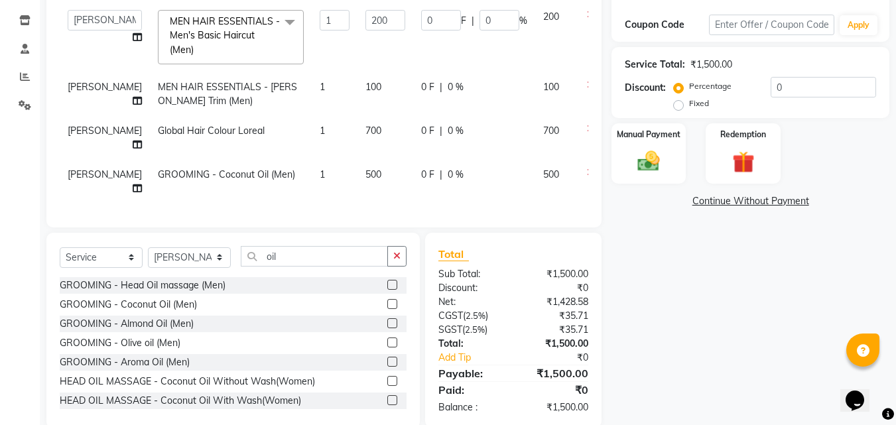
scroll to position [184, 0]
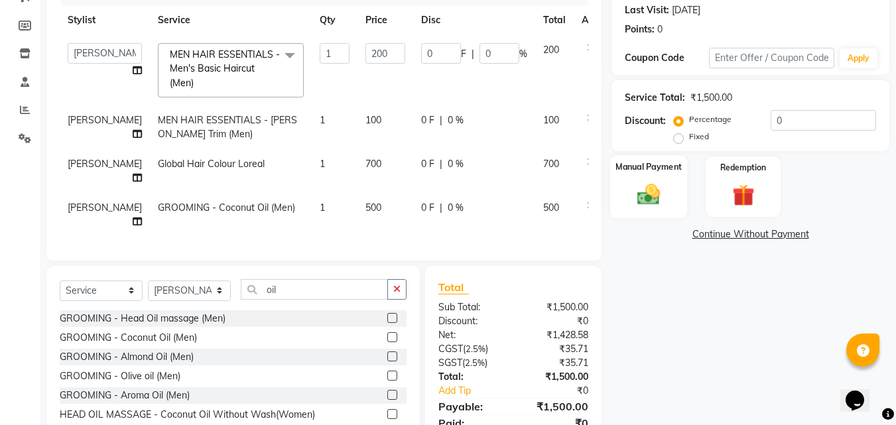
click at [646, 202] on img at bounding box center [648, 194] width 37 height 27
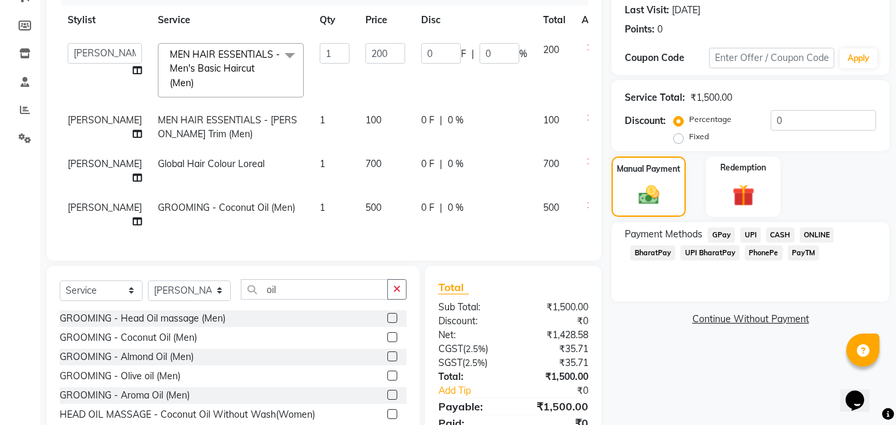
click at [784, 228] on span "CASH" at bounding box center [780, 235] width 29 height 15
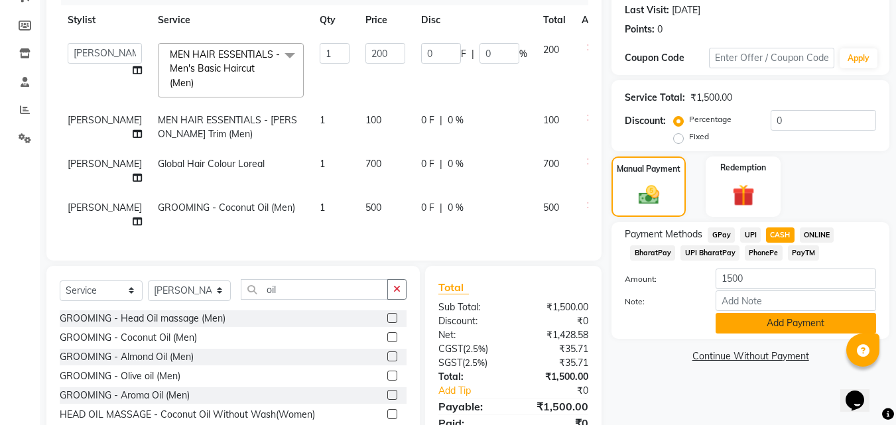
click at [772, 320] on button "Add Payment" at bounding box center [796, 323] width 161 height 21
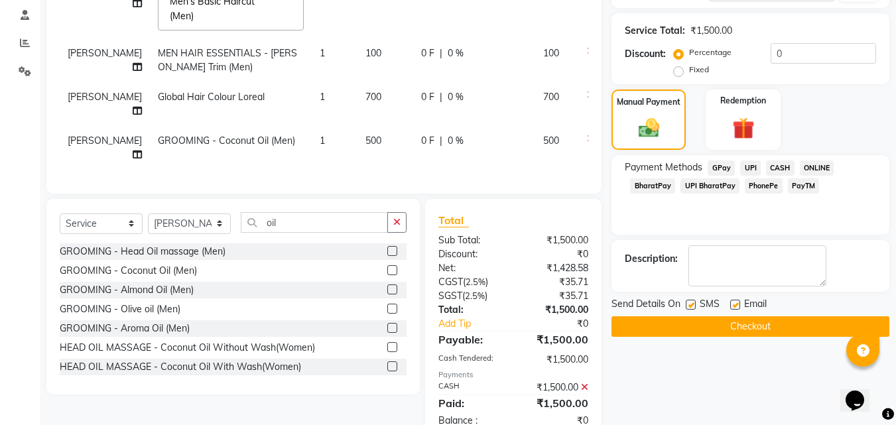
scroll to position [297, 0]
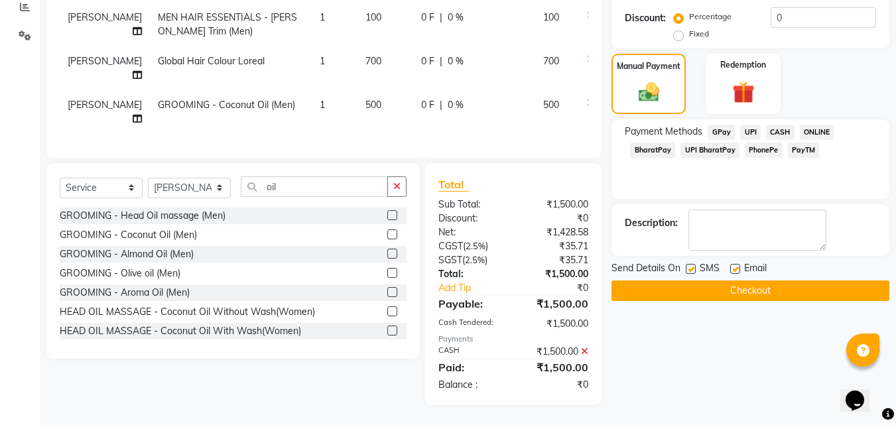
click at [753, 282] on button "Checkout" at bounding box center [751, 291] width 278 height 21
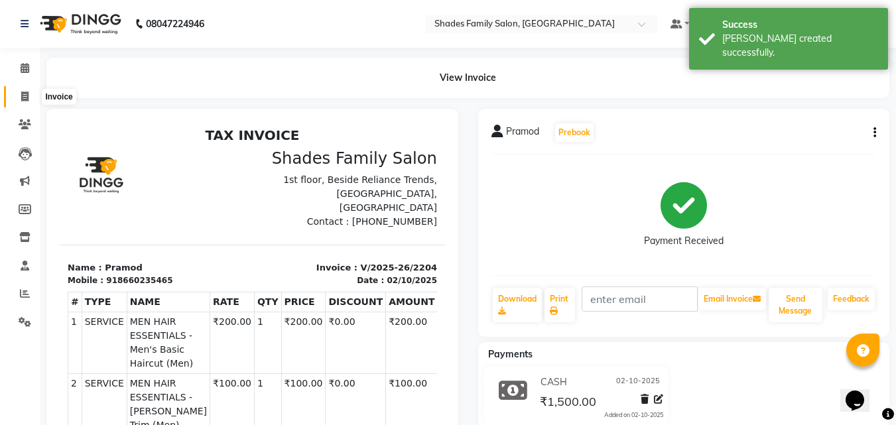
click at [23, 94] on icon at bounding box center [24, 97] width 7 height 10
select select "service"
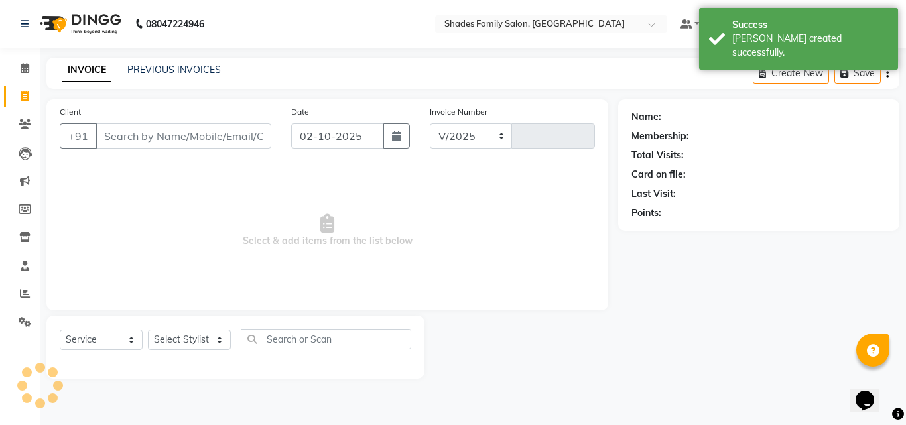
select select "7447"
type input "2205"
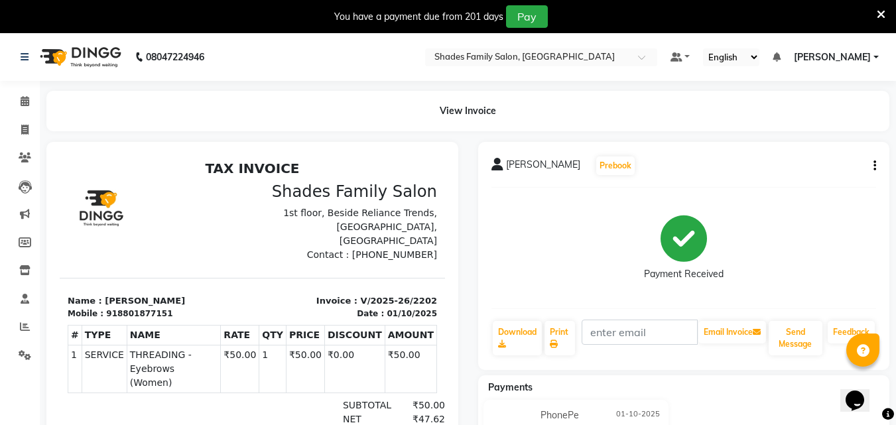
click at [885, 9] on icon at bounding box center [881, 15] width 9 height 12
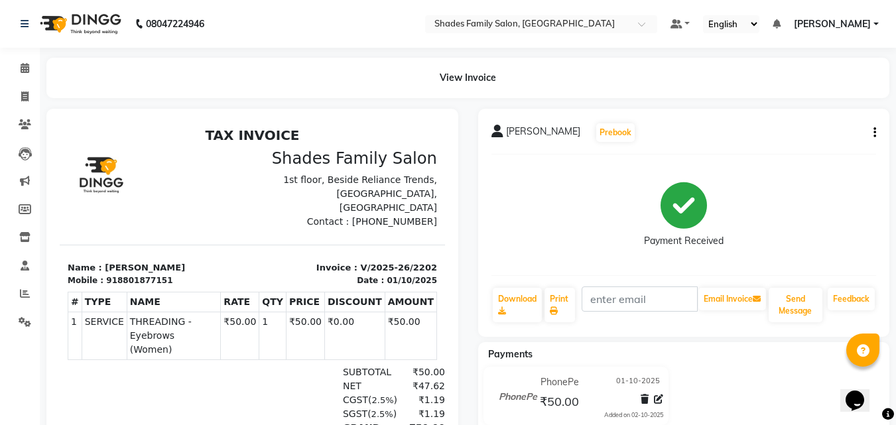
click at [881, 11] on nav "08047224946 Select Location × Shades Family Salon, The Coorg Center Mall Defaul…" at bounding box center [448, 24] width 896 height 48
drag, startPoint x: 27, startPoint y: 98, endPoint x: 48, endPoint y: 104, distance: 22.2
click at [29, 98] on span at bounding box center [24, 97] width 23 height 15
select select "service"
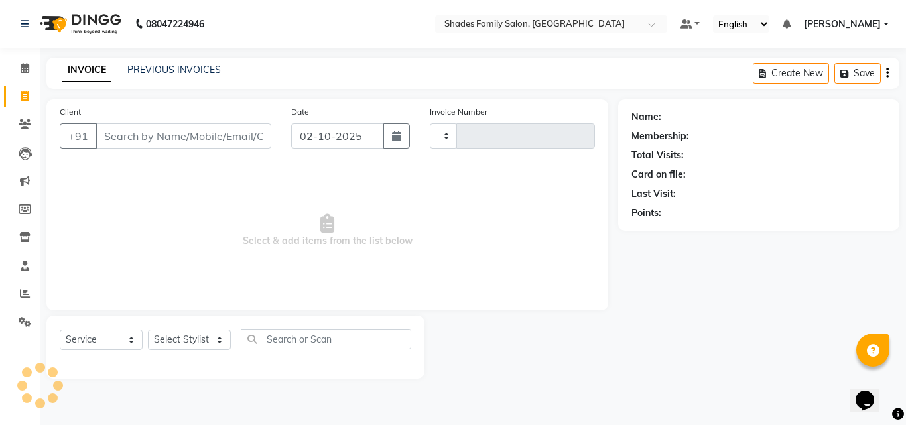
type input "2203"
select select "7447"
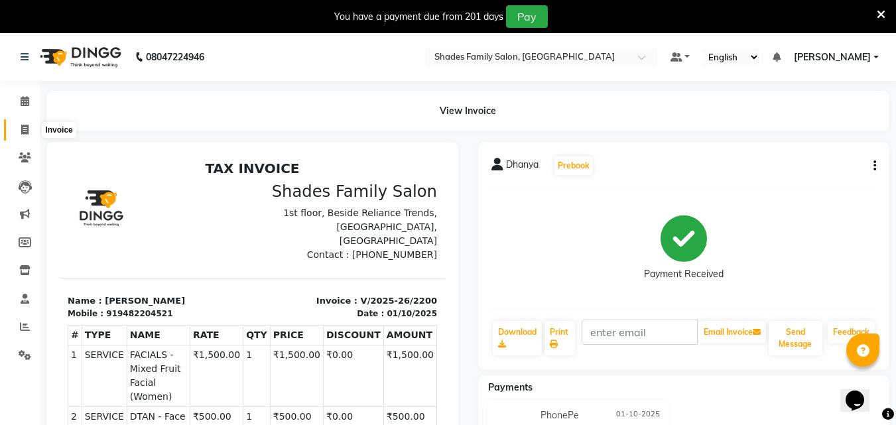
drag, startPoint x: 19, startPoint y: 125, endPoint x: 450, endPoint y: 40, distance: 439.4
click at [20, 125] on span at bounding box center [24, 130] width 23 height 15
select select "service"
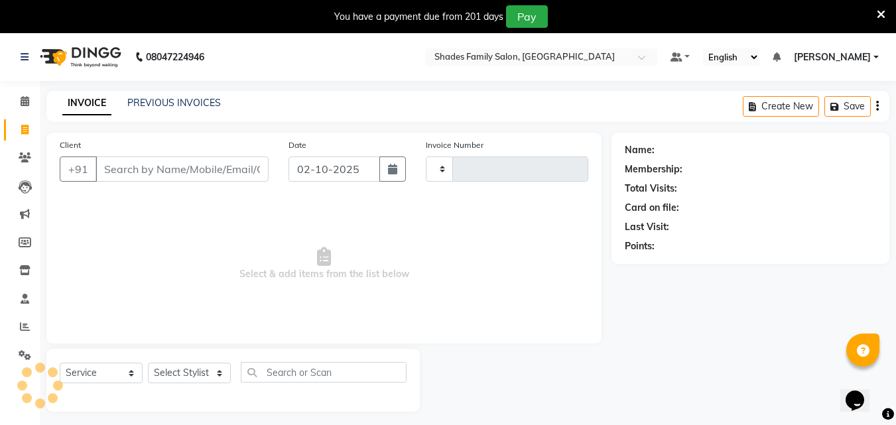
scroll to position [33, 0]
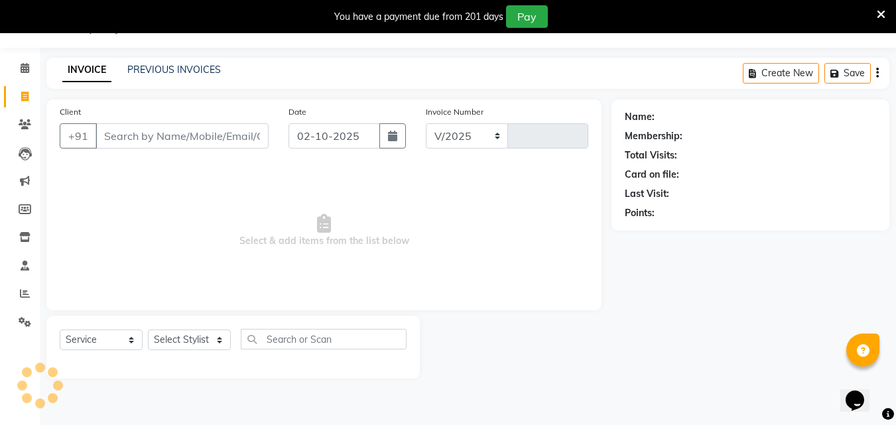
select select "7447"
type input "2203"
click at [879, 11] on icon at bounding box center [881, 15] width 9 height 12
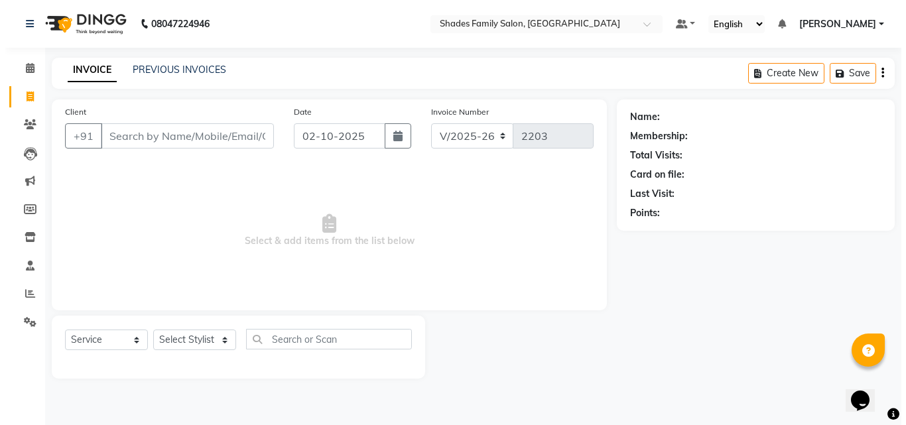
scroll to position [0, 0]
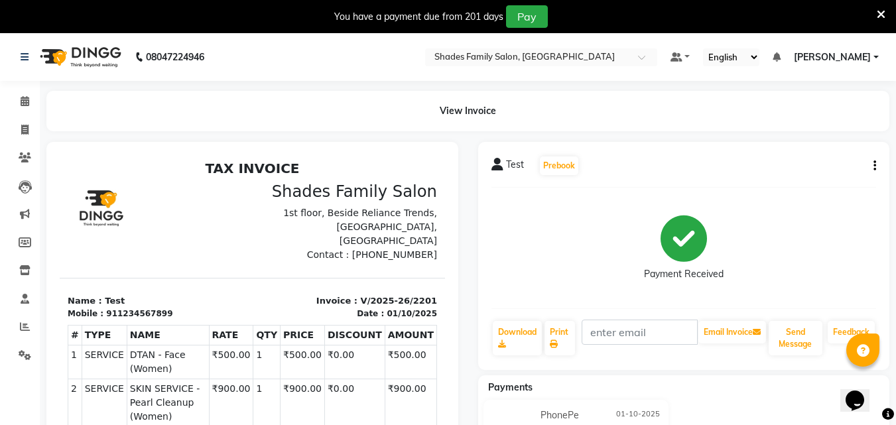
click at [883, 10] on icon at bounding box center [881, 15] width 9 height 12
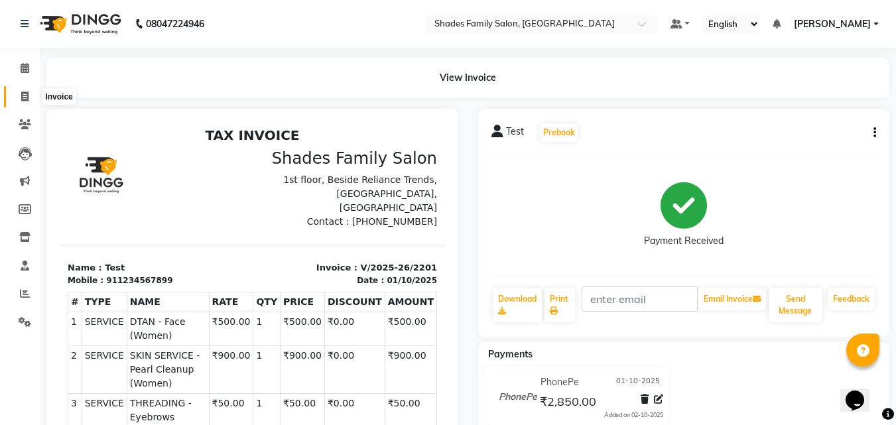
click at [26, 97] on icon at bounding box center [24, 97] width 7 height 10
select select "service"
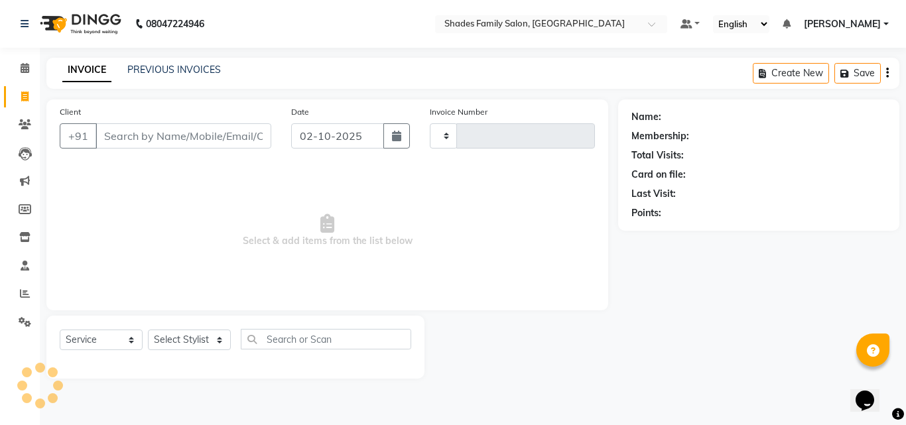
type input "2203"
select select "7447"
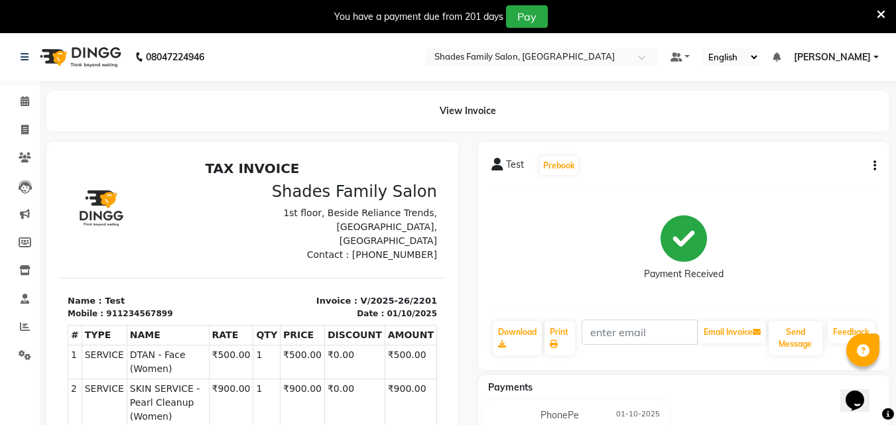
click at [879, 13] on icon at bounding box center [881, 15] width 9 height 12
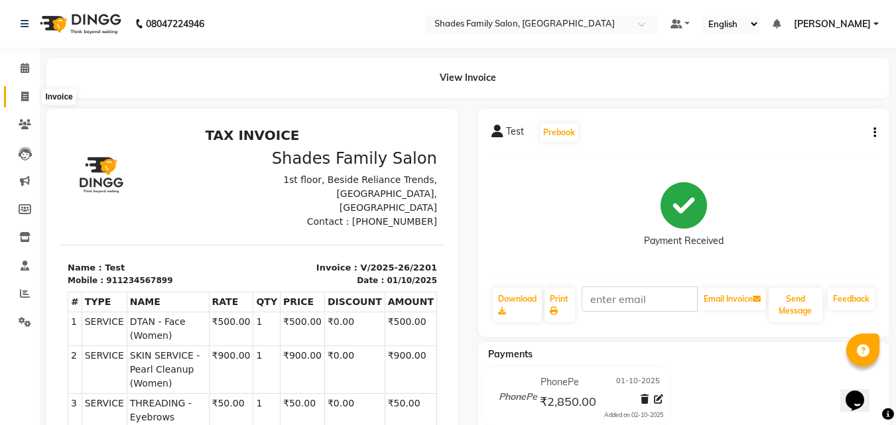
drag, startPoint x: 25, startPoint y: 96, endPoint x: 115, endPoint y: 25, distance: 115.3
click at [26, 96] on icon at bounding box center [24, 97] width 7 height 10
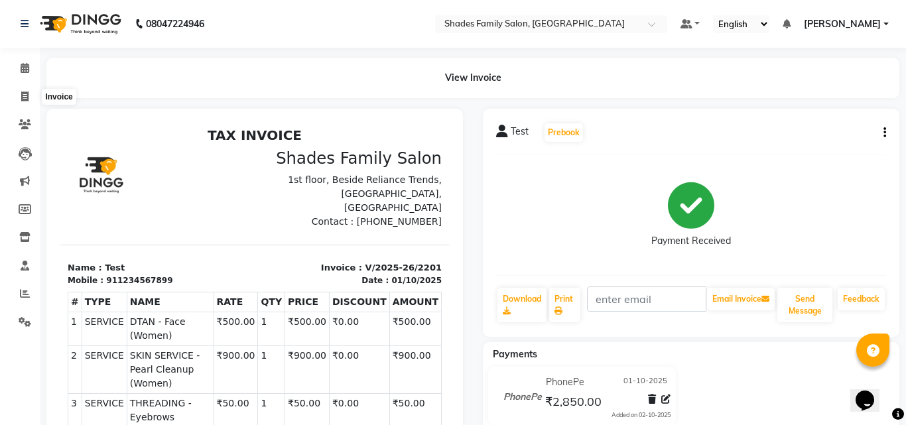
select select "service"
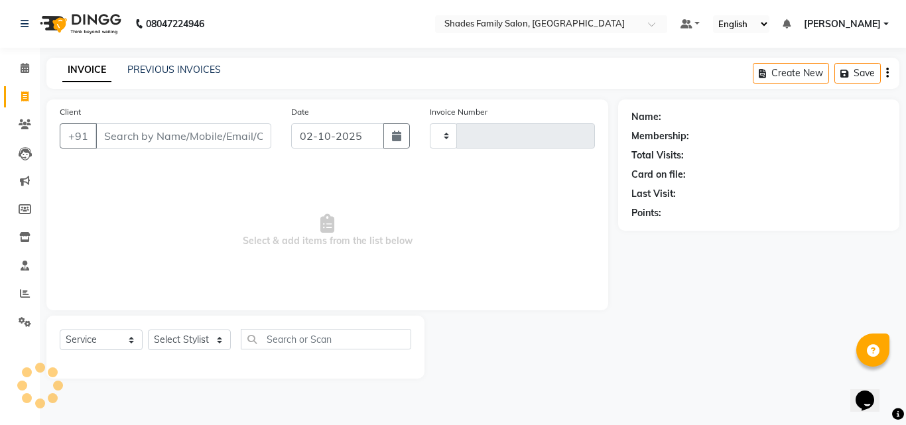
type input "2203"
select select "7447"
click at [26, 129] on icon at bounding box center [25, 124] width 13 height 10
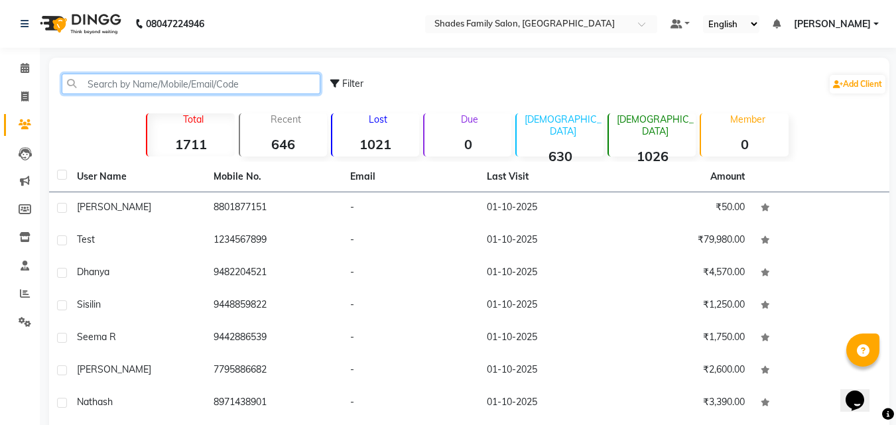
click at [152, 76] on input "text" at bounding box center [191, 84] width 259 height 21
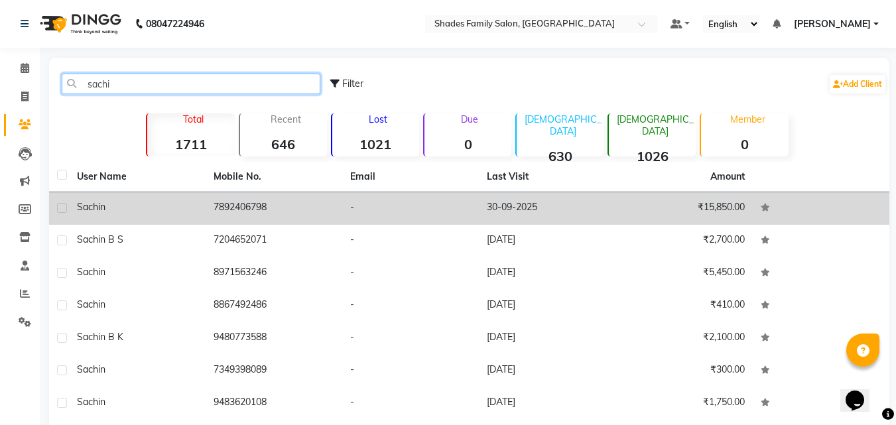
type input "sachi"
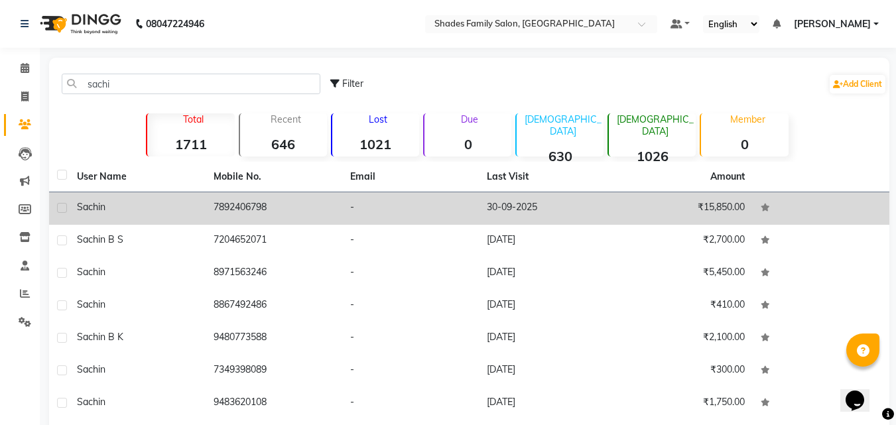
click at [289, 209] on td "7892406798" at bounding box center [274, 208] width 137 height 33
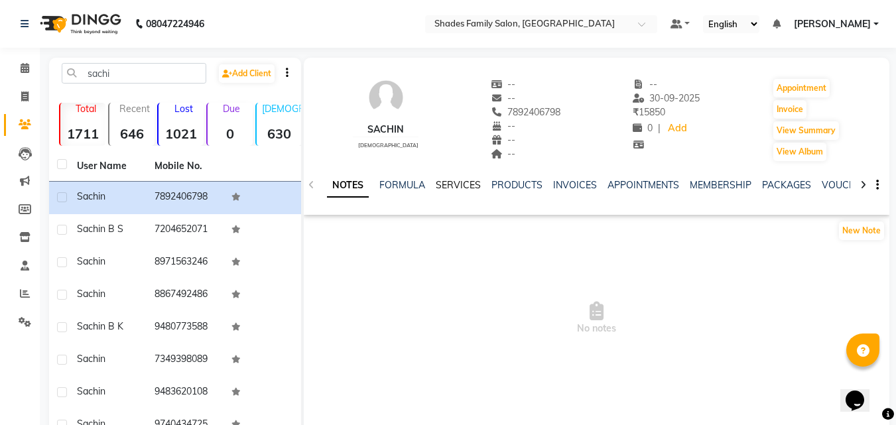
click at [450, 183] on link "SERVICES" at bounding box center [458, 185] width 45 height 12
